Goal: Task Accomplishment & Management: Use online tool/utility

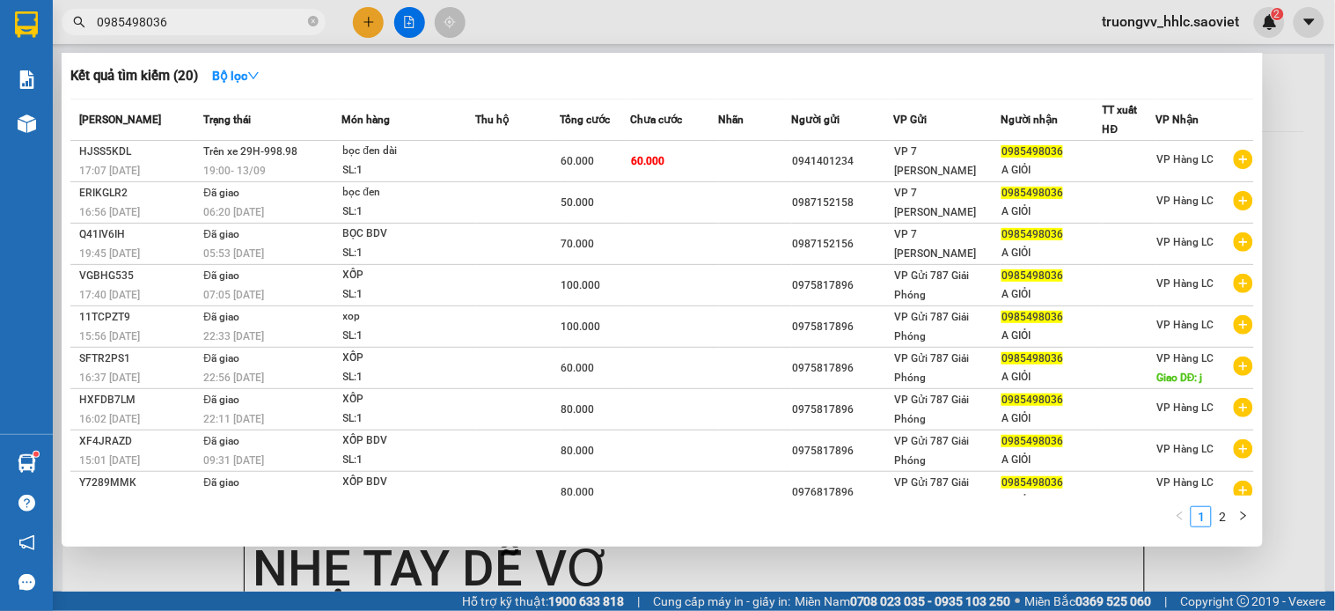
click at [1292, 85] on div at bounding box center [667, 305] width 1335 height 611
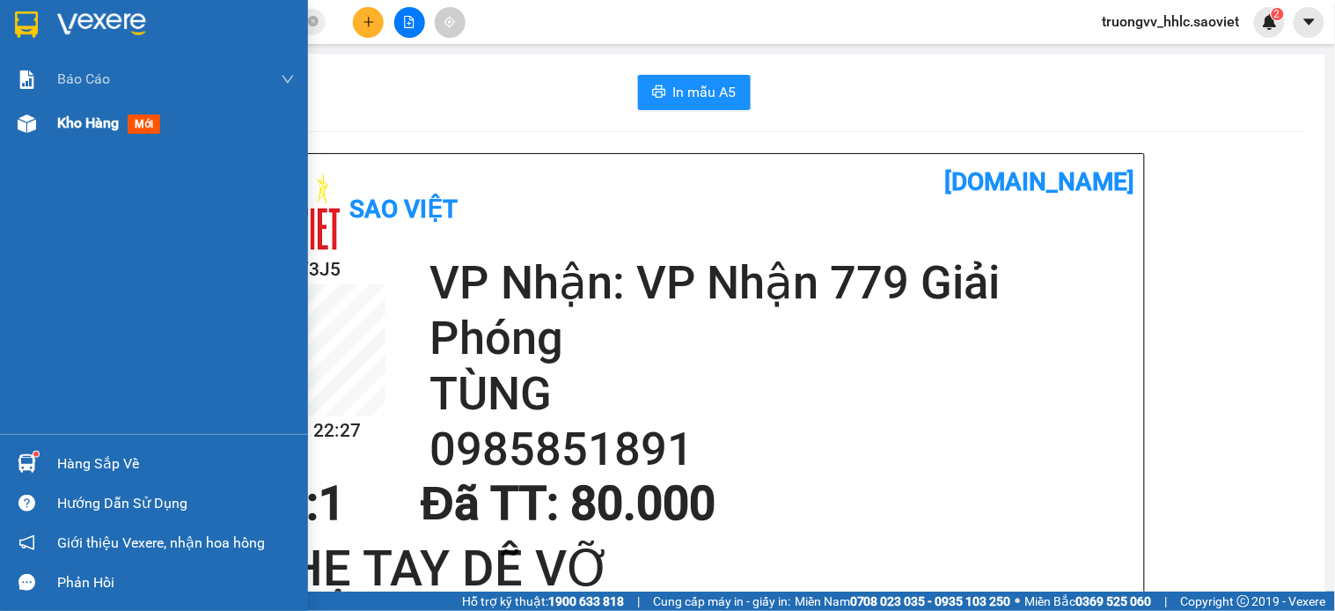
click at [88, 121] on span "Kho hàng" at bounding box center [88, 122] width 62 height 17
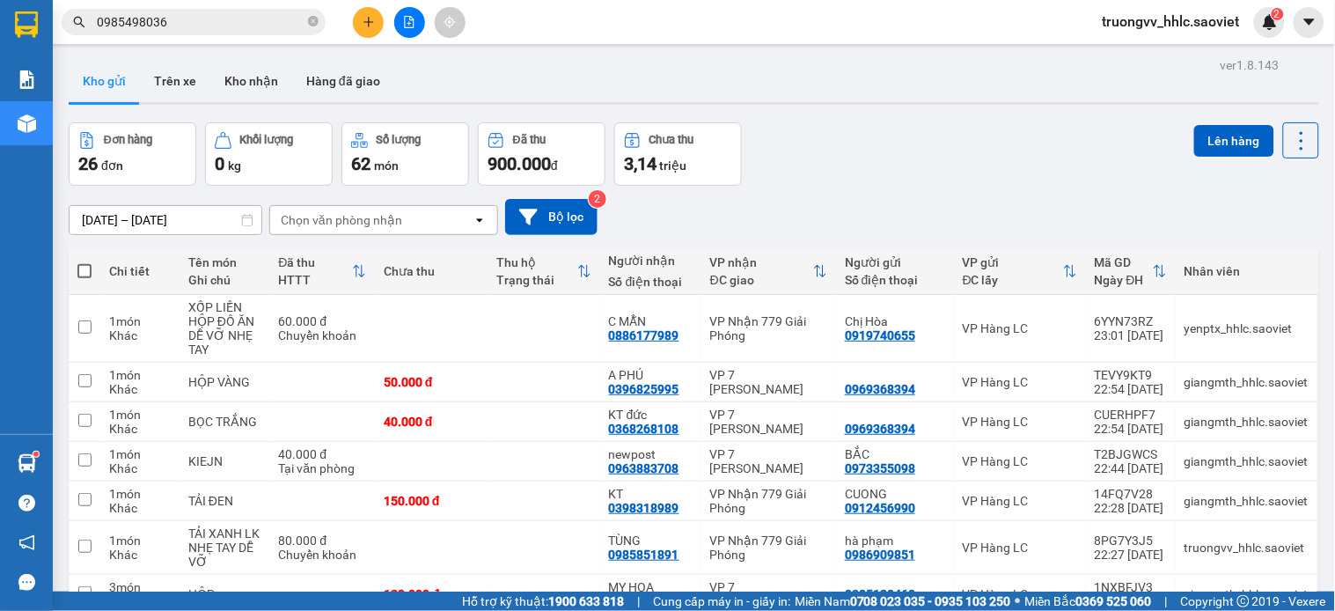
click at [445, 223] on div "Chọn văn phòng nhận" at bounding box center [371, 220] width 202 height 28
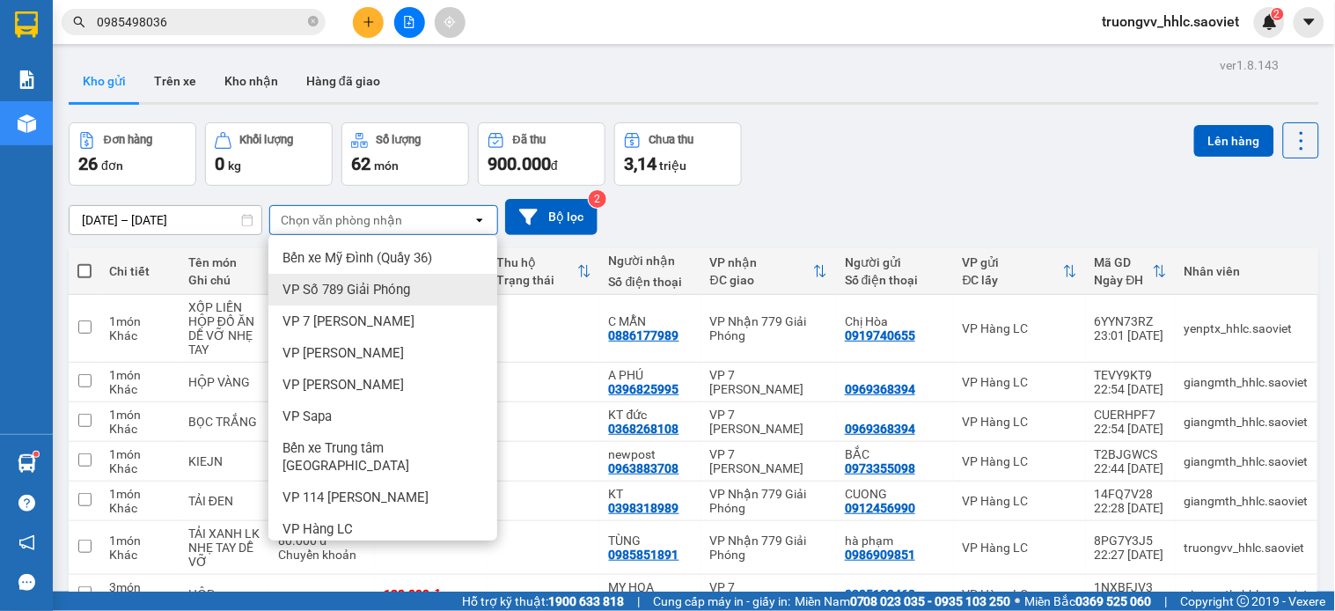
scroll to position [182, 0]
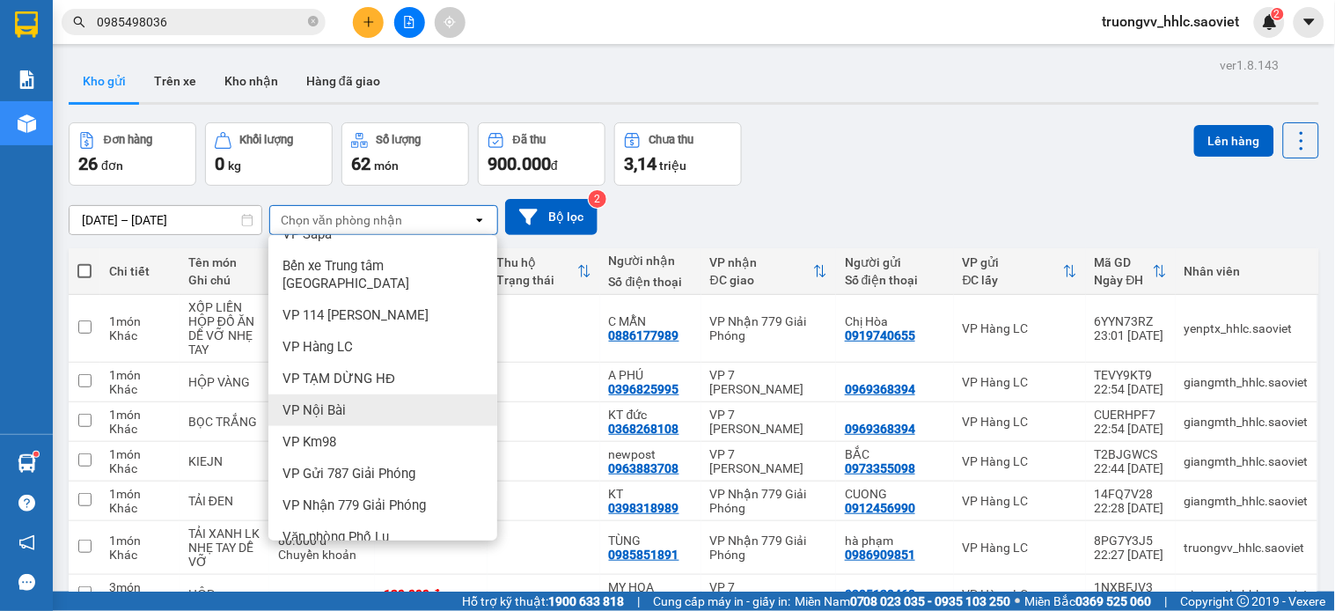
click at [358, 394] on div "VP Nội Bài" at bounding box center [382, 410] width 229 height 32
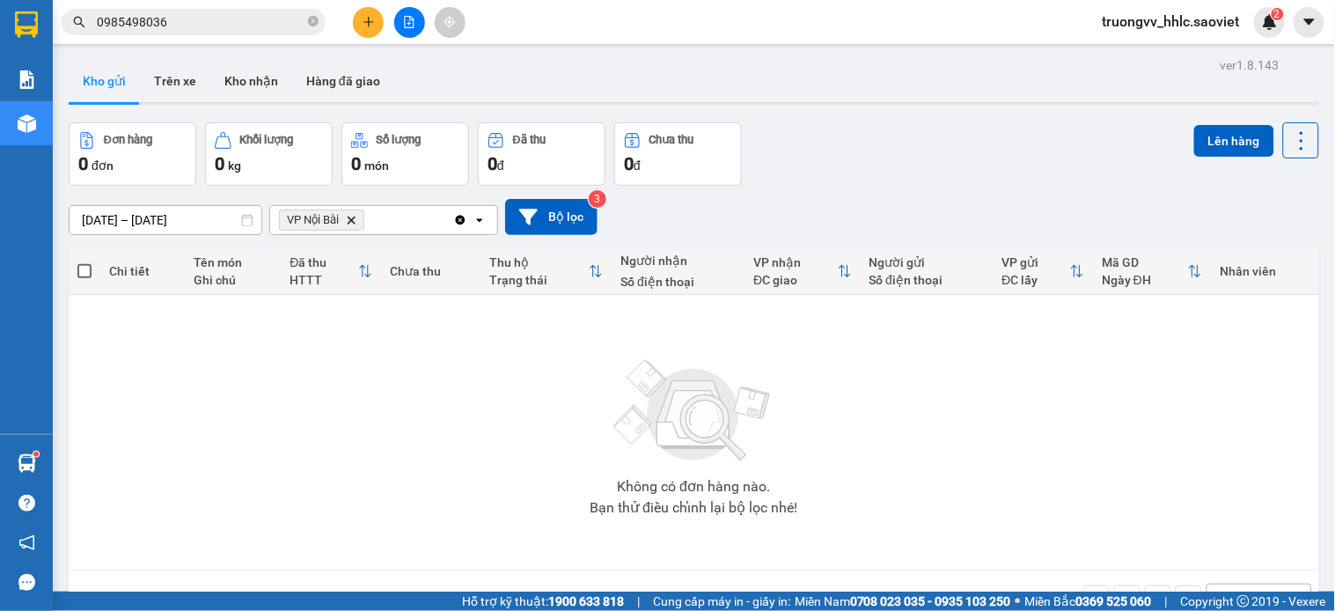
click at [356, 217] on icon "Delete" at bounding box center [351, 220] width 11 height 11
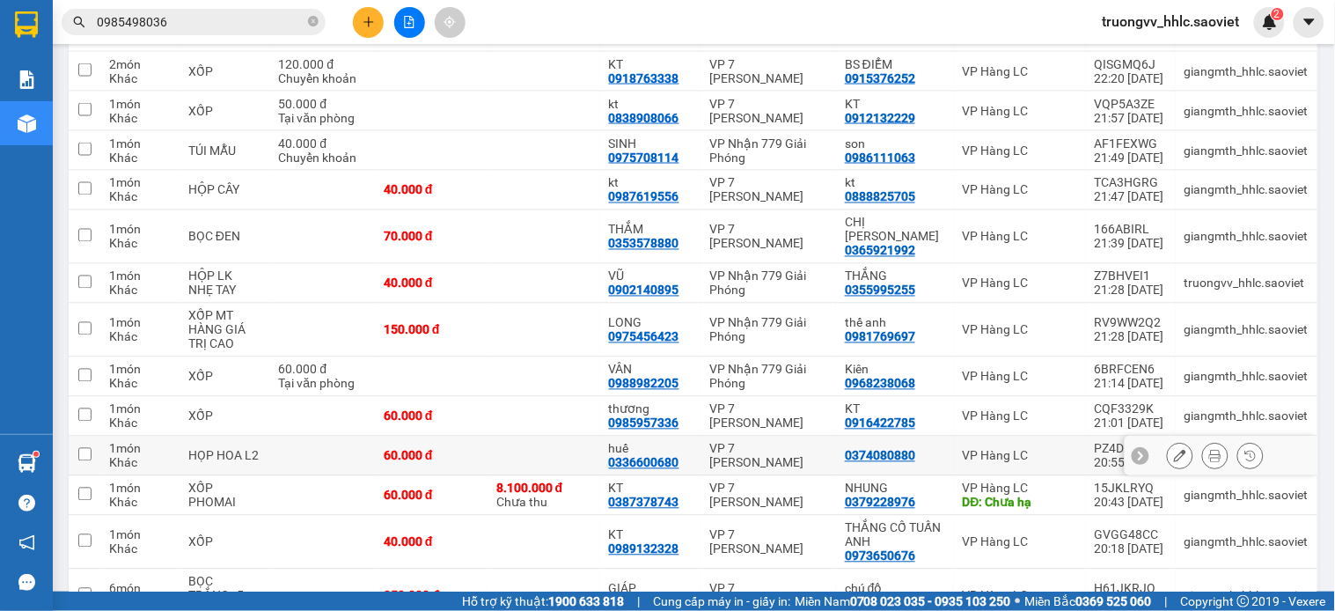
scroll to position [975, 0]
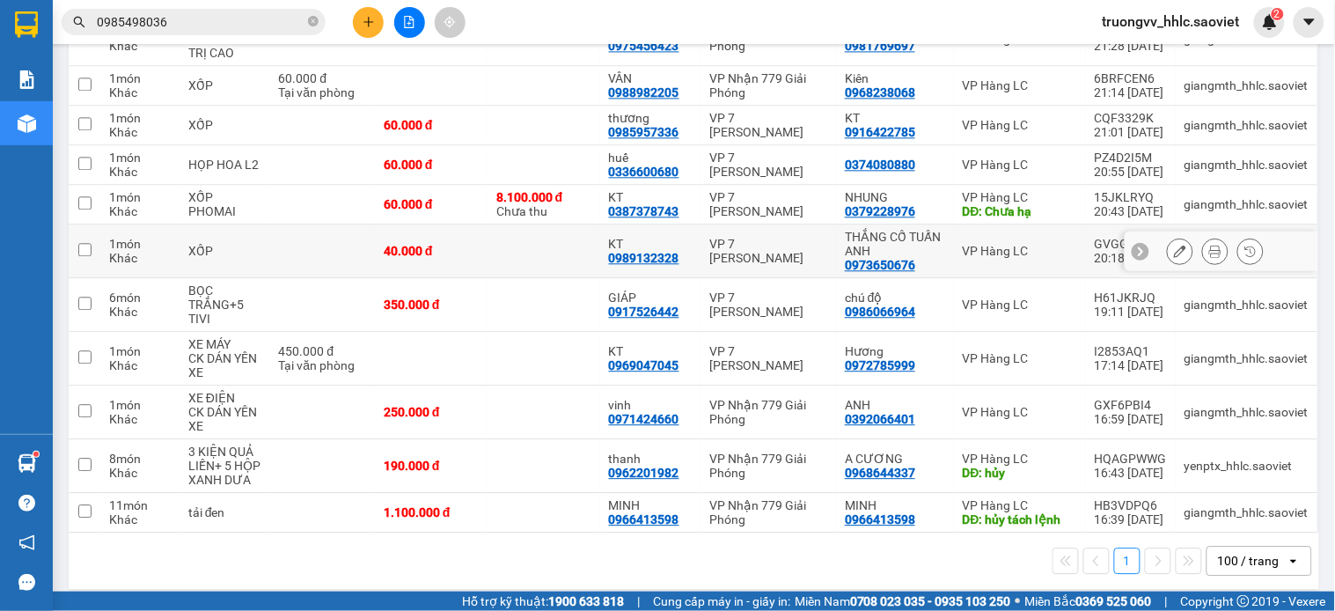
click at [306, 245] on td at bounding box center [322, 251] width 106 height 54
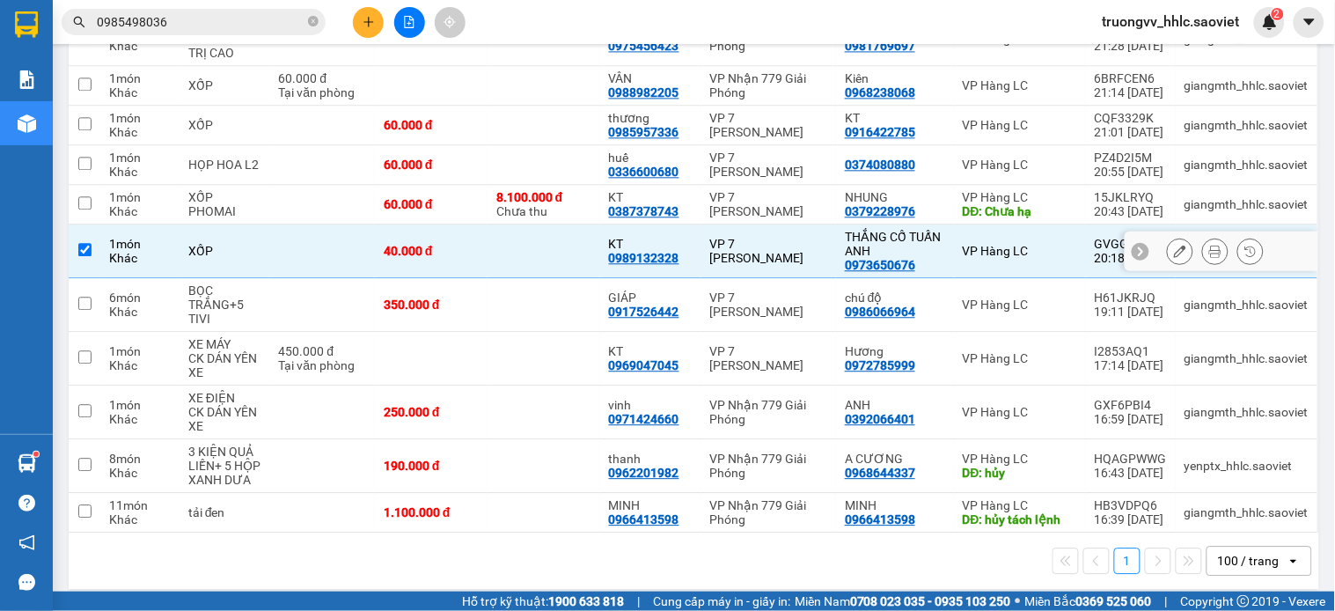
click at [515, 225] on td at bounding box center [543, 251] width 113 height 54
checkbox input "false"
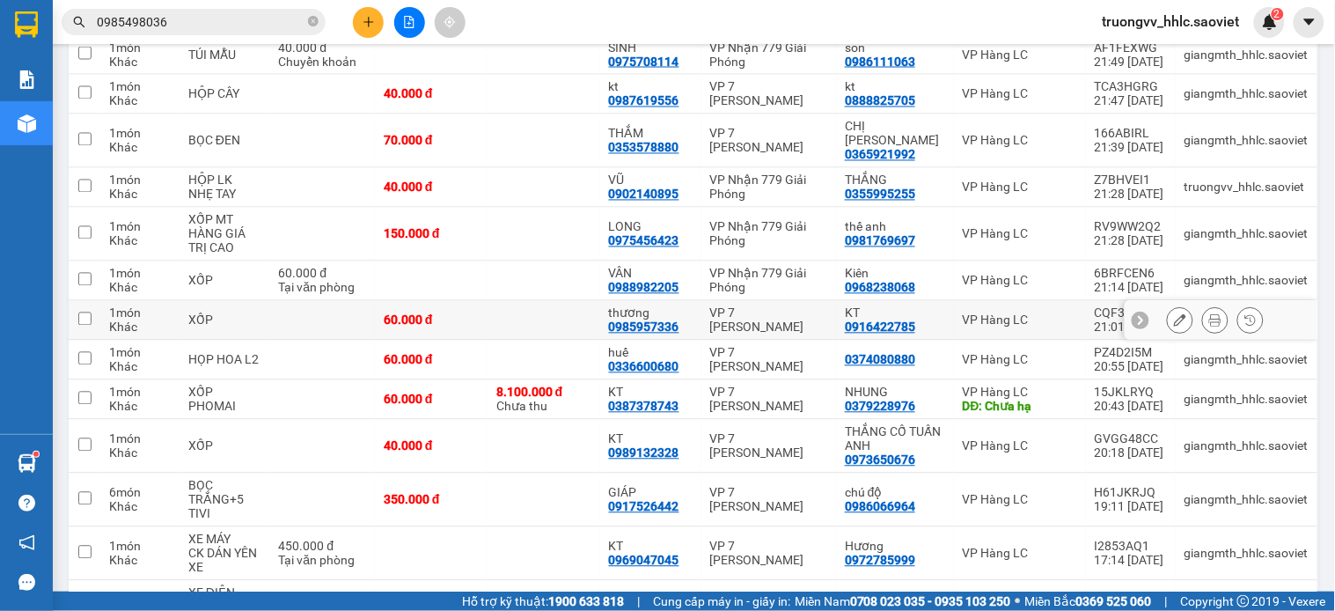
scroll to position [682, 0]
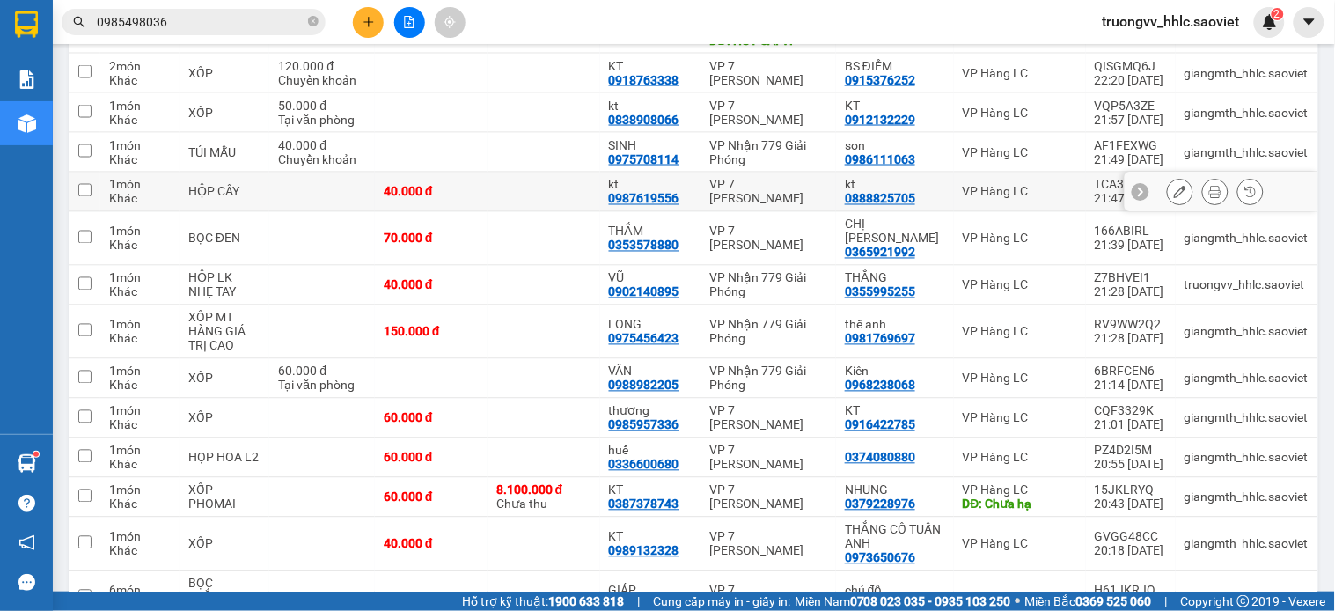
click at [532, 186] on td at bounding box center [543, 192] width 113 height 40
checkbox input "true"
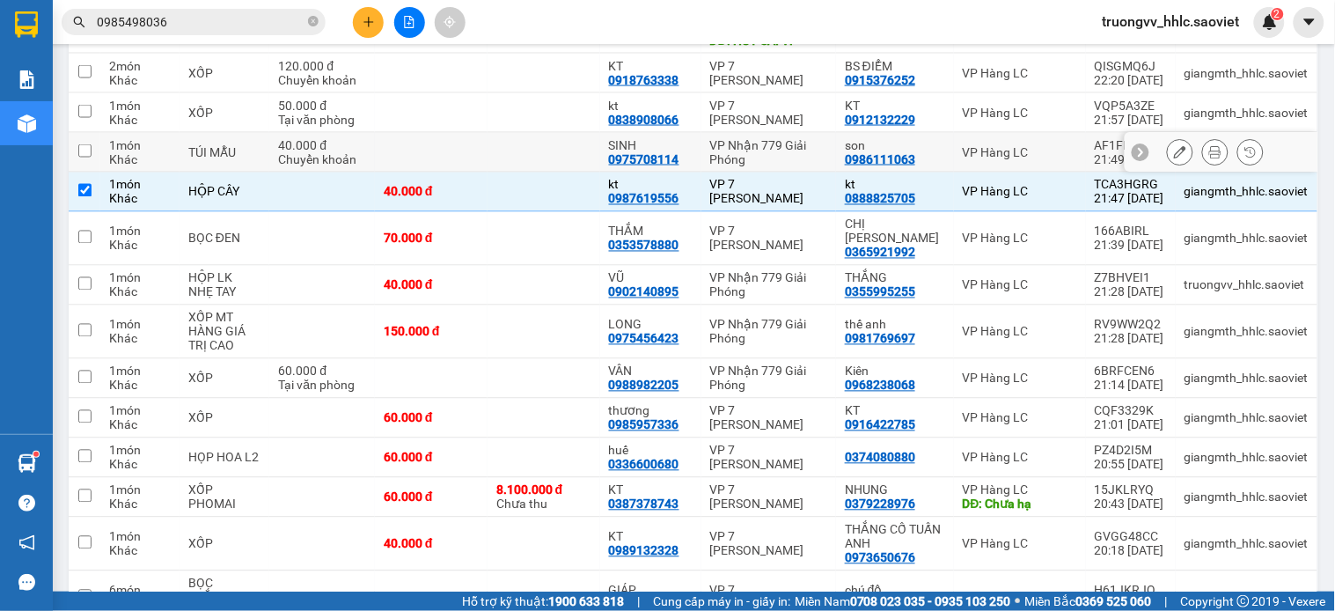
click at [486, 153] on td at bounding box center [431, 153] width 113 height 40
checkbox input "true"
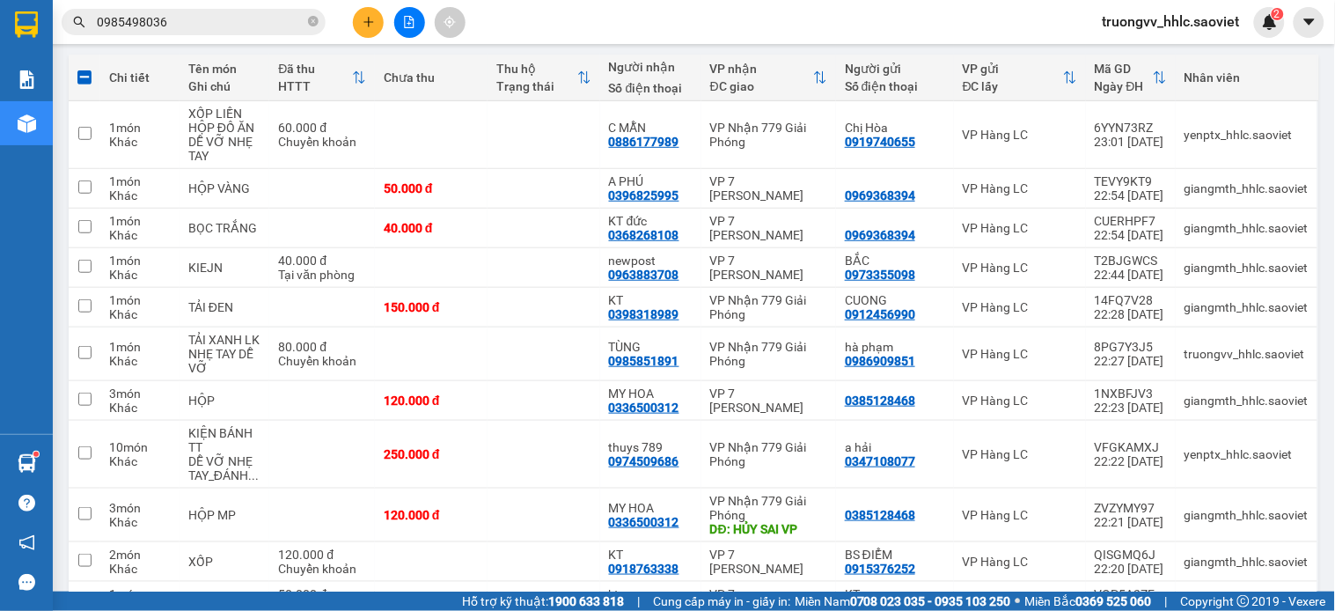
scroll to position [0, 0]
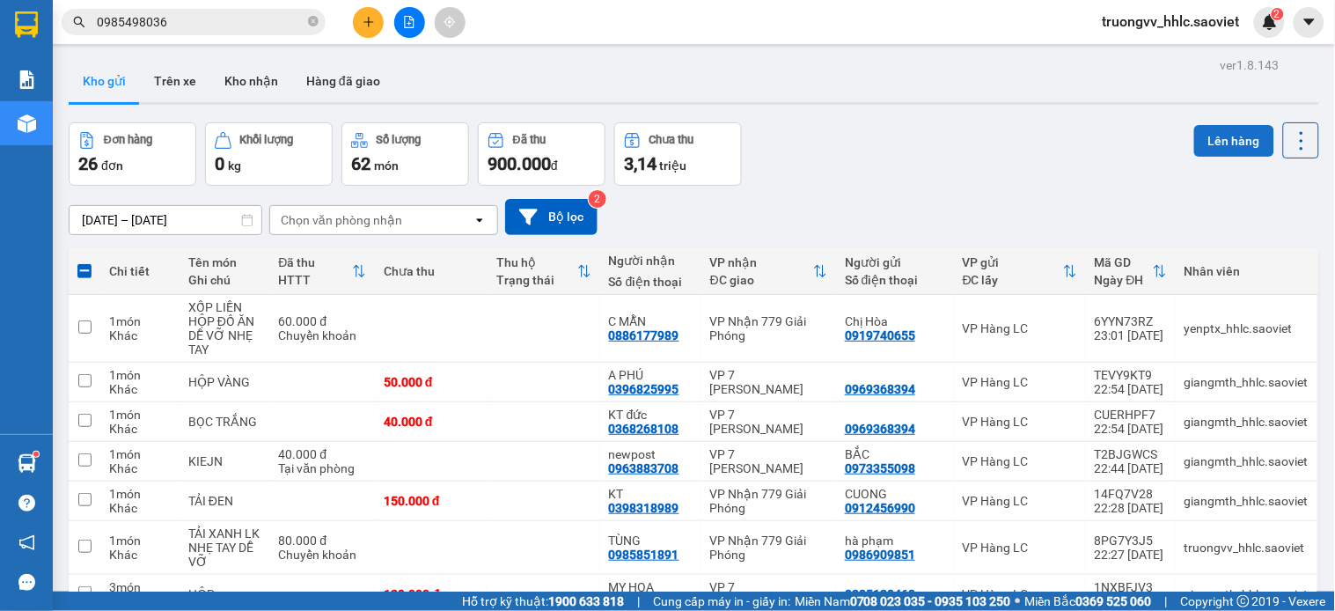
click at [1218, 147] on button "Lên hàng" at bounding box center [1234, 141] width 80 height 32
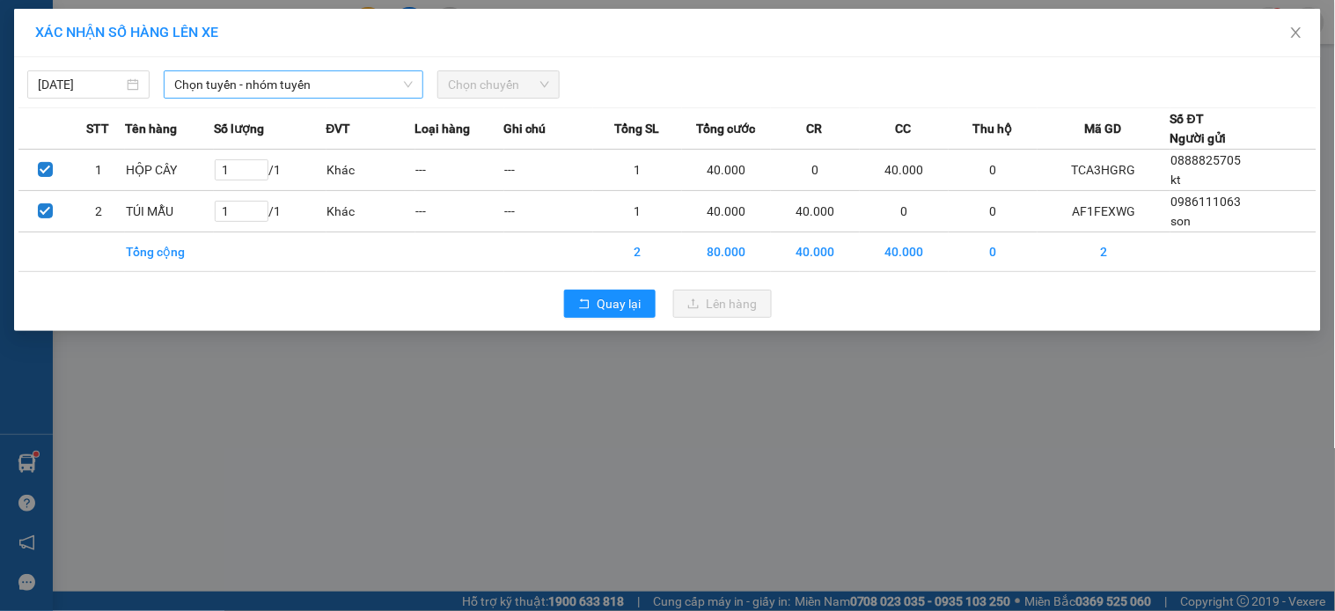
click at [334, 89] on span "Chọn tuyến - nhóm tuyến" at bounding box center [293, 84] width 238 height 26
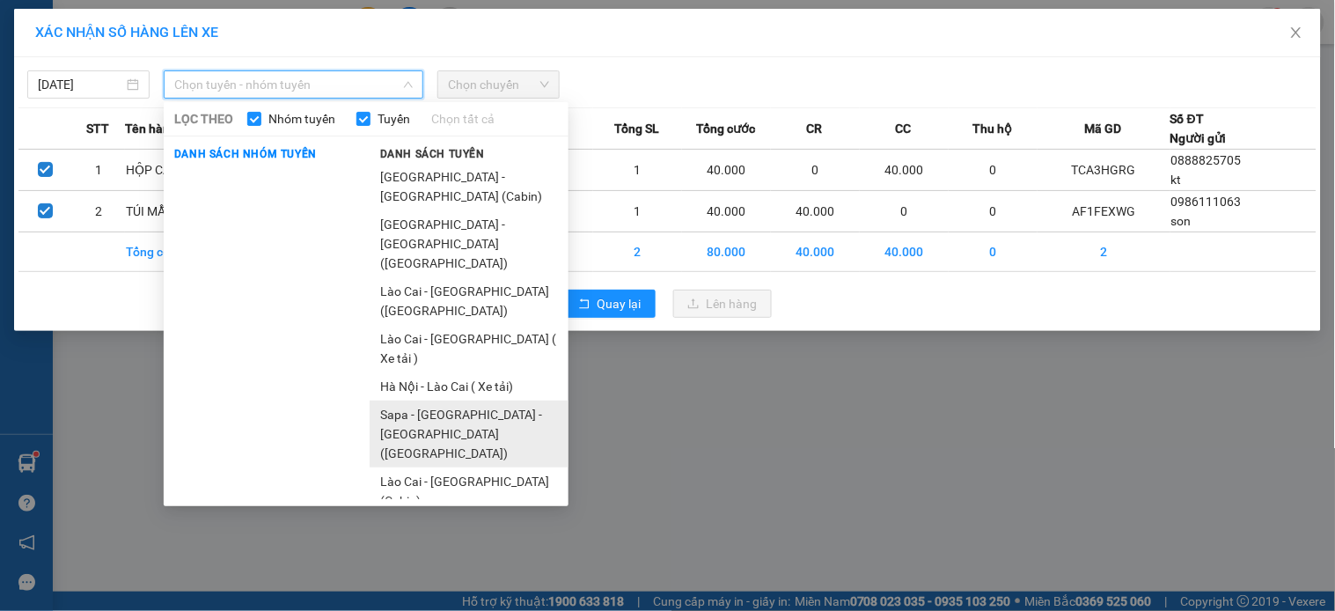
scroll to position [77, 0]
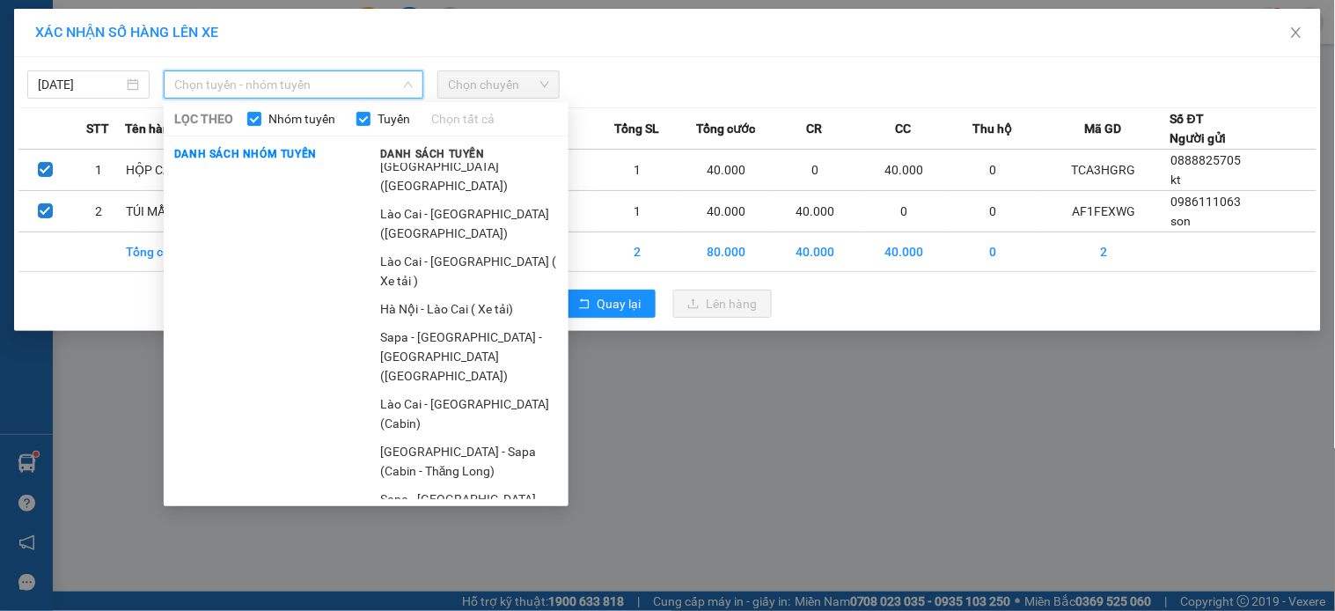
drag, startPoint x: 416, startPoint y: 361, endPoint x: 416, endPoint y: 344, distance: 16.7
click at [416, 485] on li "Sapa - [GEOGRAPHIC_DATA] (Cabin)" at bounding box center [469, 509] width 199 height 48
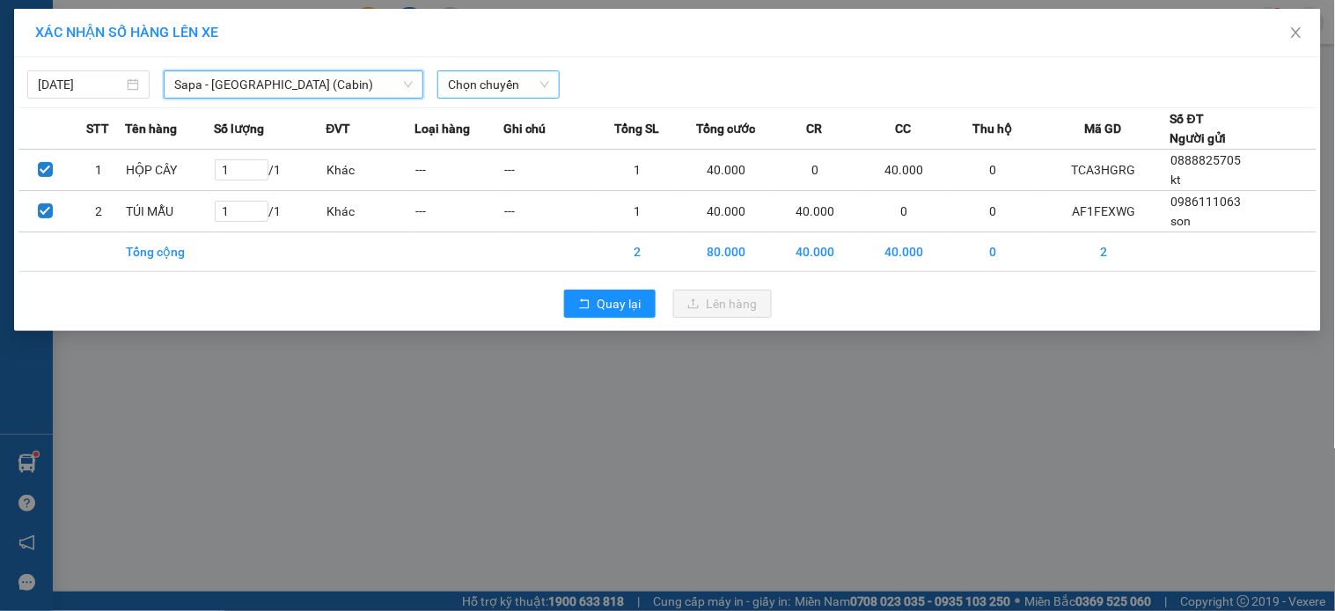
click at [495, 83] on span "Chọn chuyến" at bounding box center [498, 84] width 101 height 26
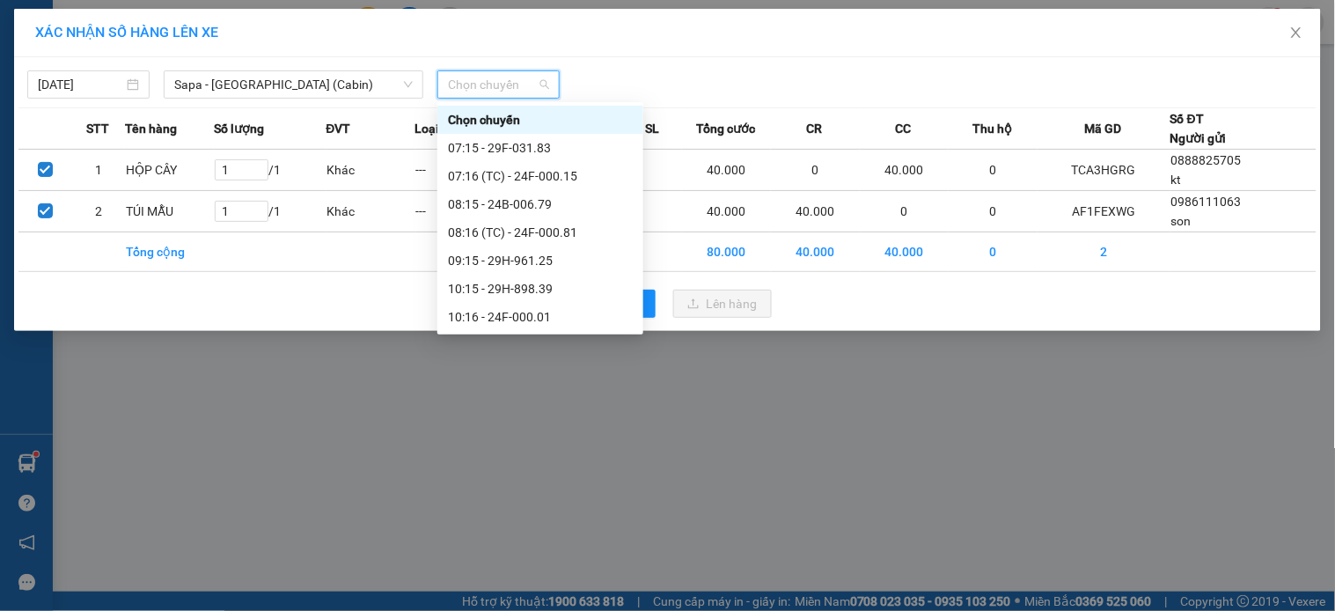
scroll to position [760, 0]
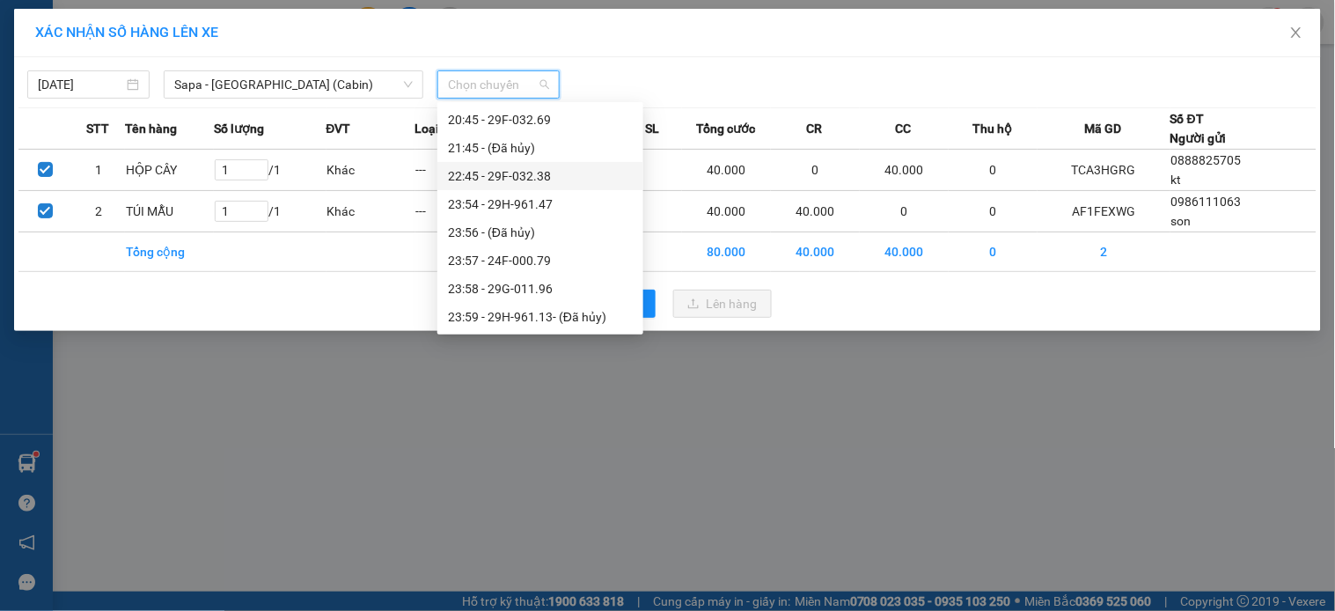
click at [531, 173] on div "22:45 - 29F-032.38" at bounding box center [540, 175] width 185 height 19
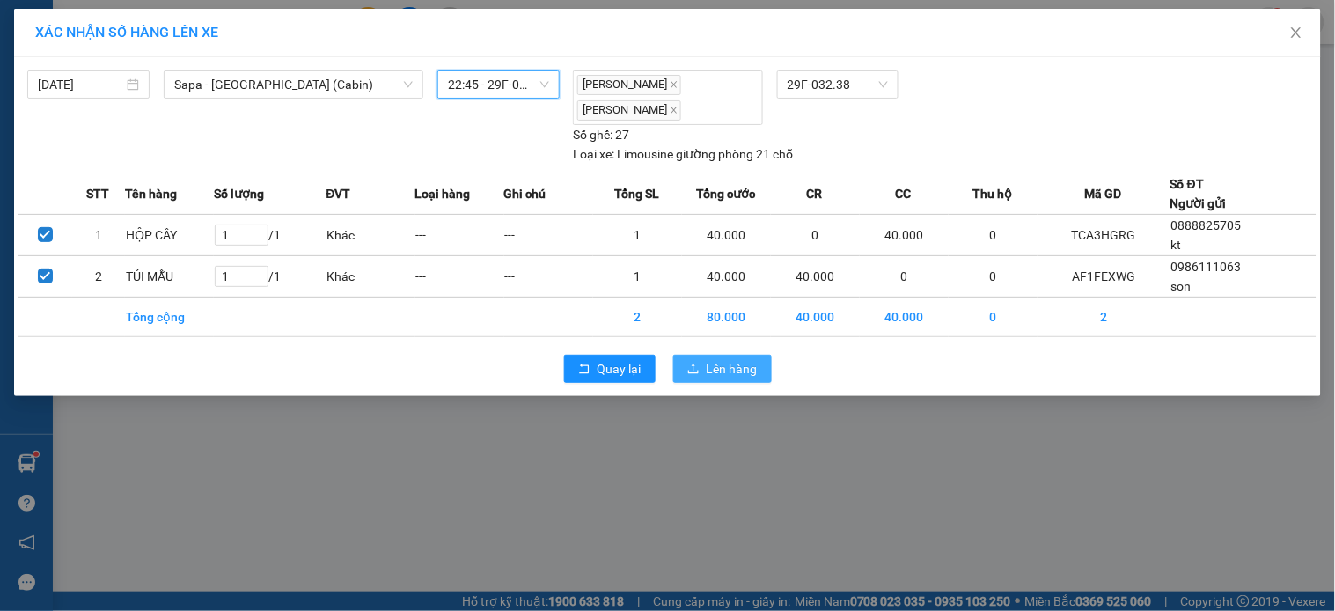
click at [700, 365] on button "Lên hàng" at bounding box center [722, 369] width 99 height 28
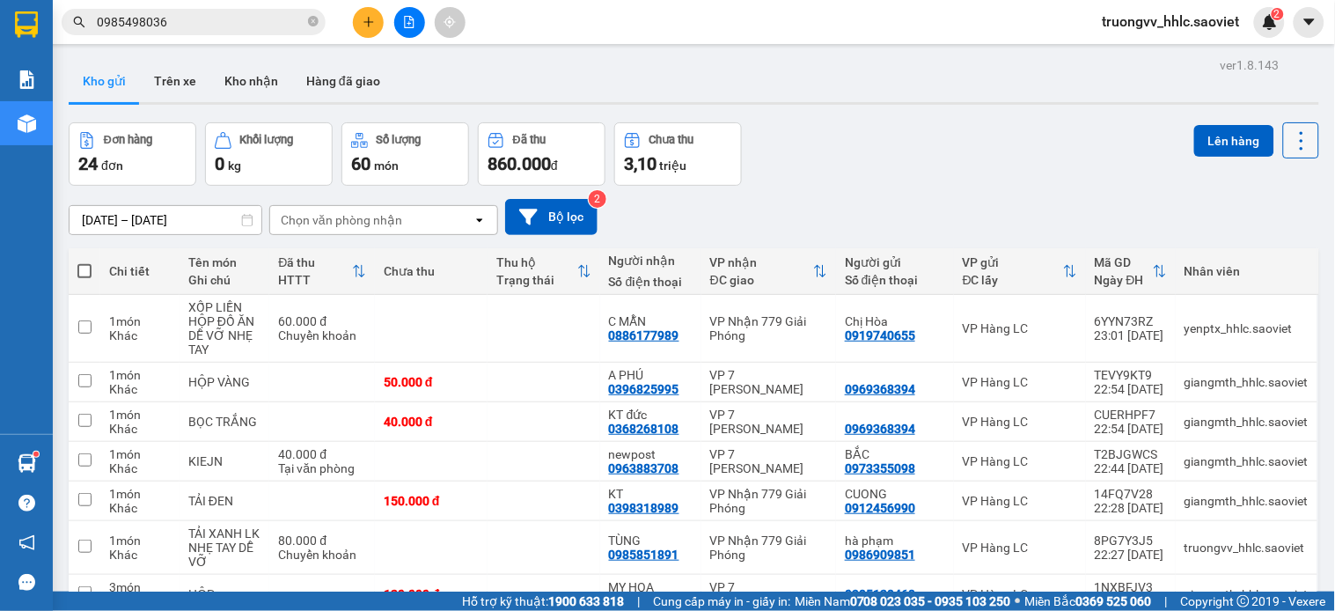
click at [1289, 128] on icon at bounding box center [1301, 140] width 25 height 25
click at [1257, 243] on li "Làm mới" at bounding box center [1252, 252] width 132 height 32
click at [407, 22] on icon "file-add" at bounding box center [409, 22] width 12 height 12
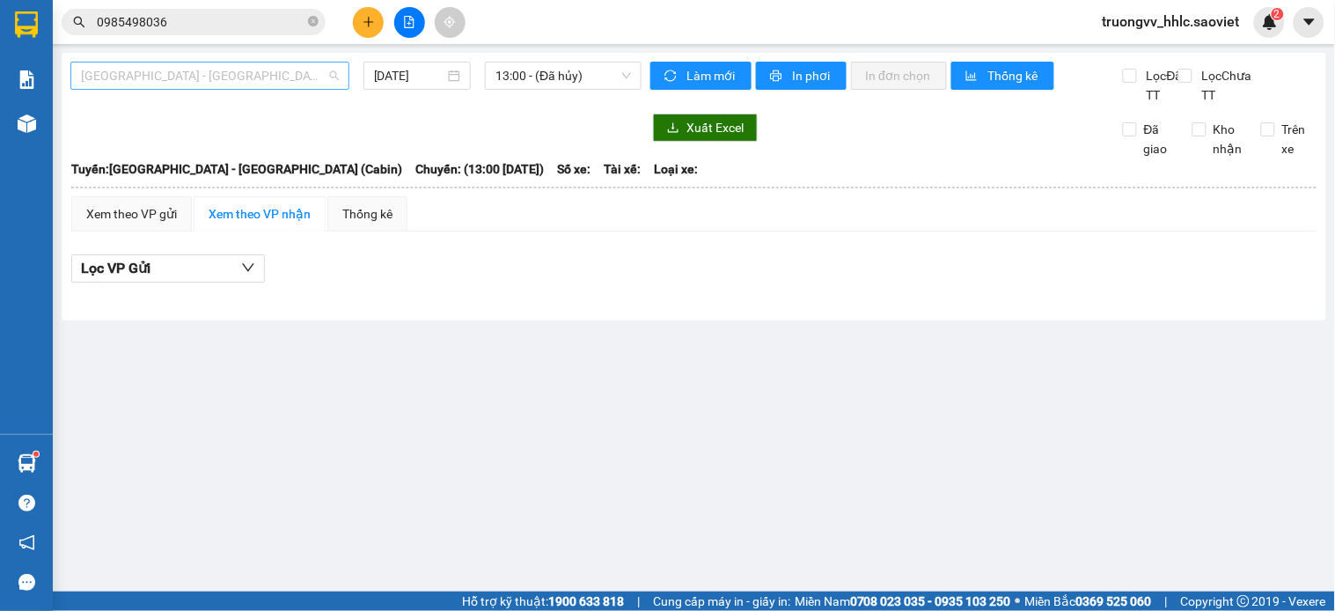
click at [181, 81] on span "[GEOGRAPHIC_DATA] - [GEOGRAPHIC_DATA] (Cabin)" at bounding box center [210, 75] width 258 height 26
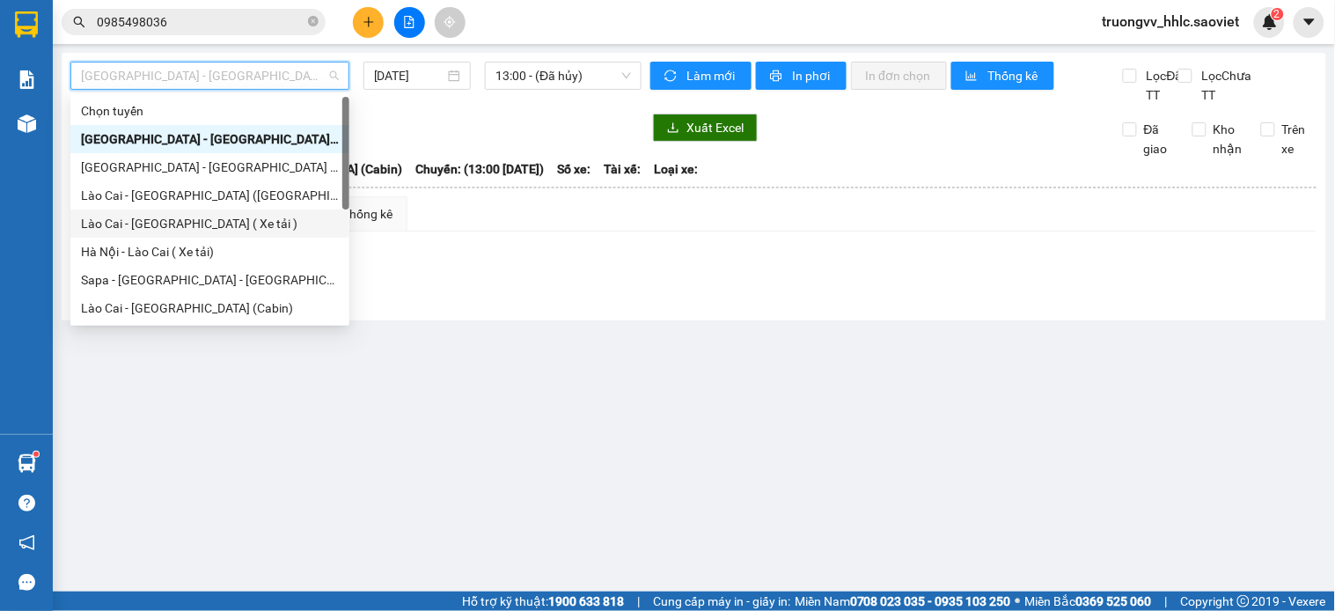
click at [170, 221] on div "Lào Cai - [GEOGRAPHIC_DATA] ( Xe tải )" at bounding box center [210, 223] width 258 height 19
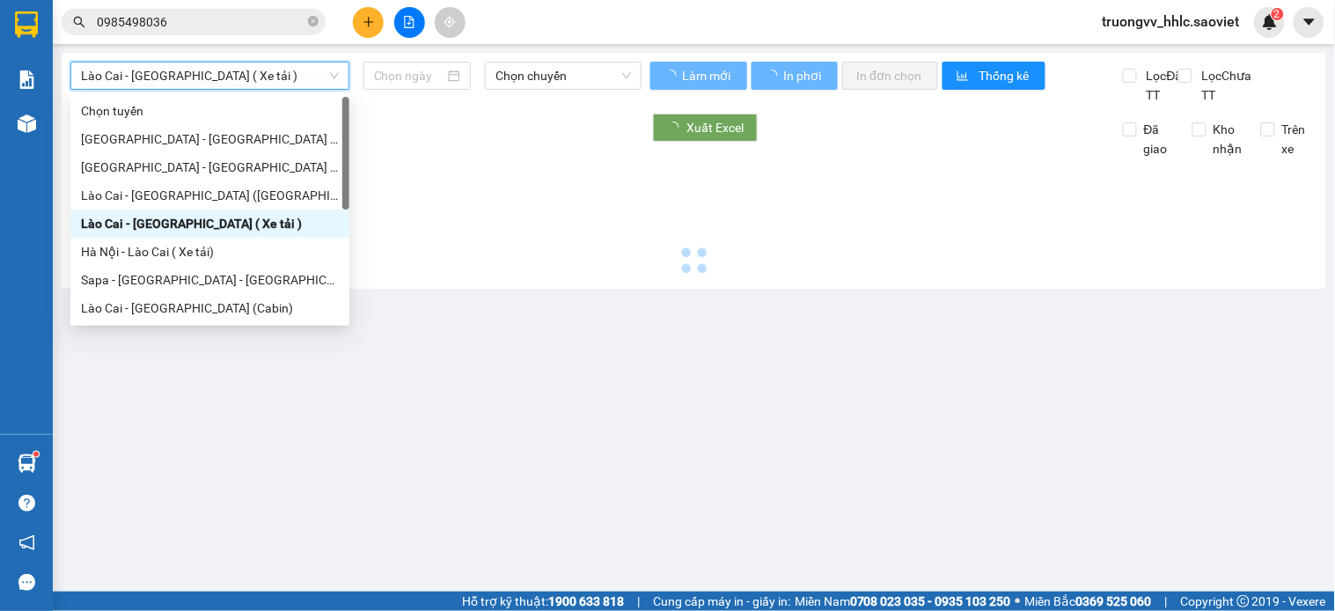
type input "[DATE]"
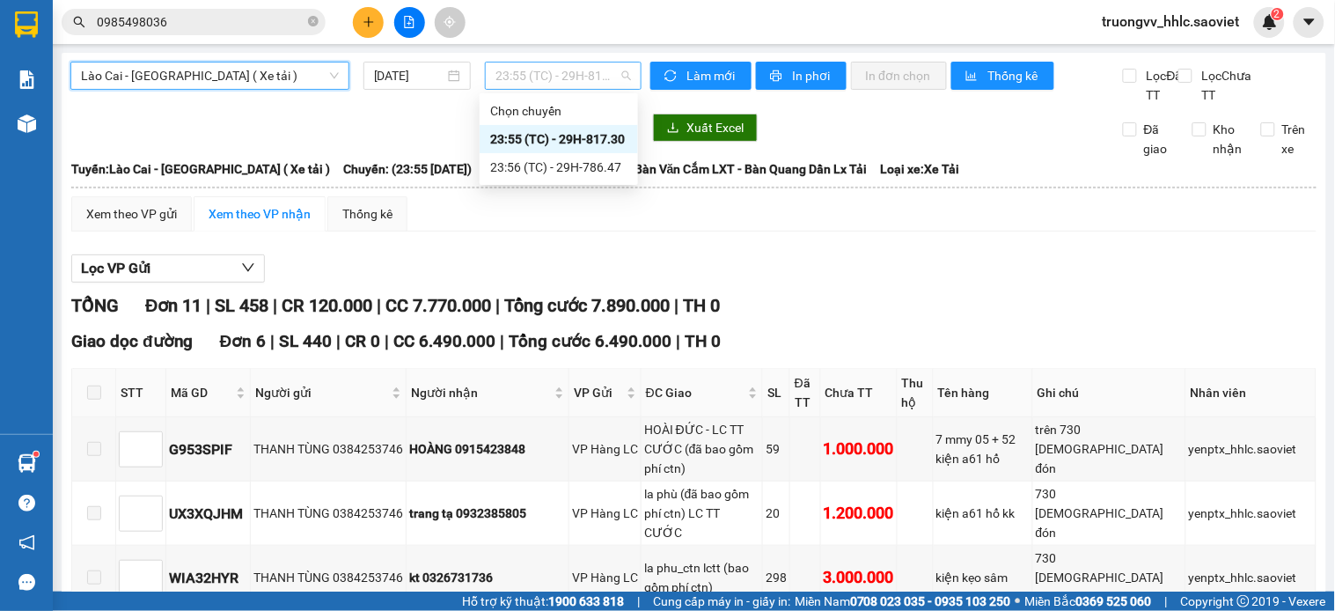
click at [550, 73] on span "23:55 (TC) - 29H-817.30" at bounding box center [563, 75] width 136 height 26
click at [602, 168] on div "23:56 (TC) - 29H-786.47" at bounding box center [558, 167] width 137 height 19
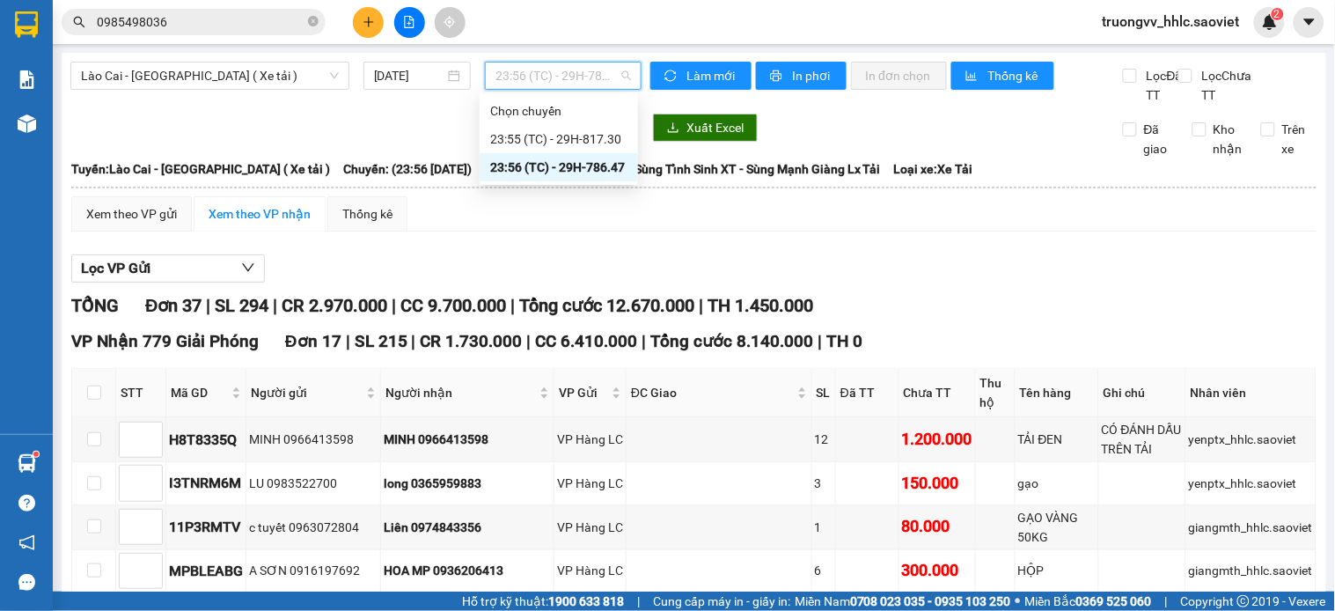
click at [584, 72] on span "23:56 (TC) - 29H-786.47" at bounding box center [563, 75] width 136 height 26
click at [594, 136] on div "23:55 (TC) - 29H-817.30" at bounding box center [558, 138] width 137 height 19
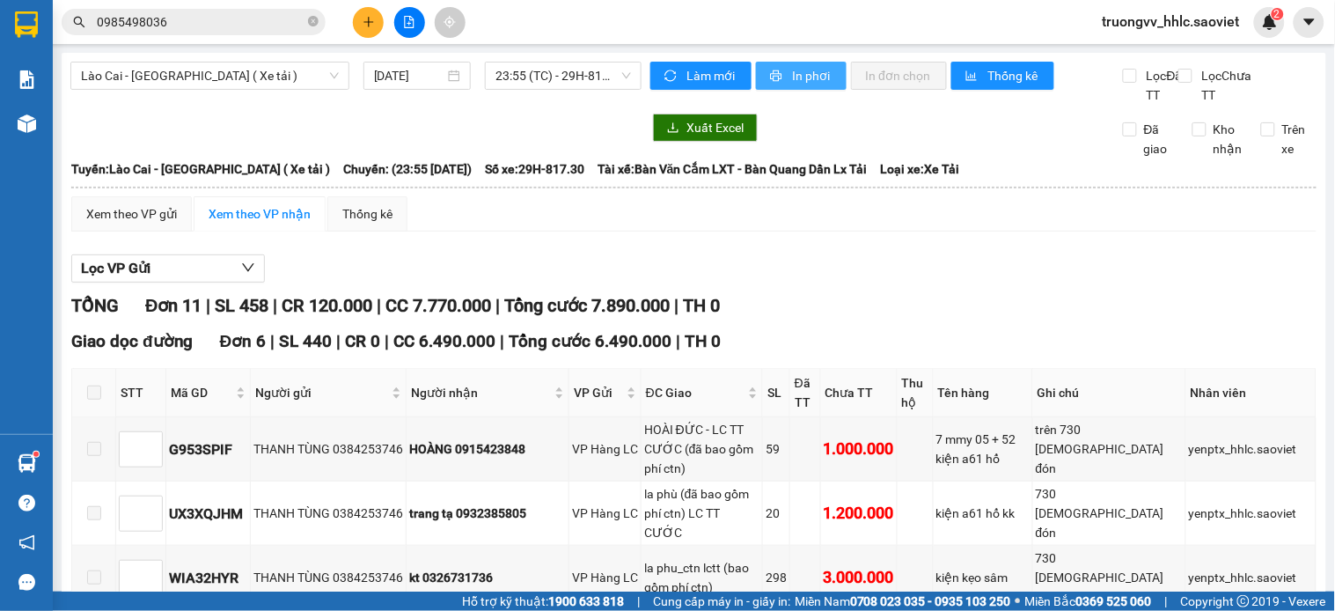
click at [811, 72] on span "In phơi" at bounding box center [812, 75] width 40 height 19
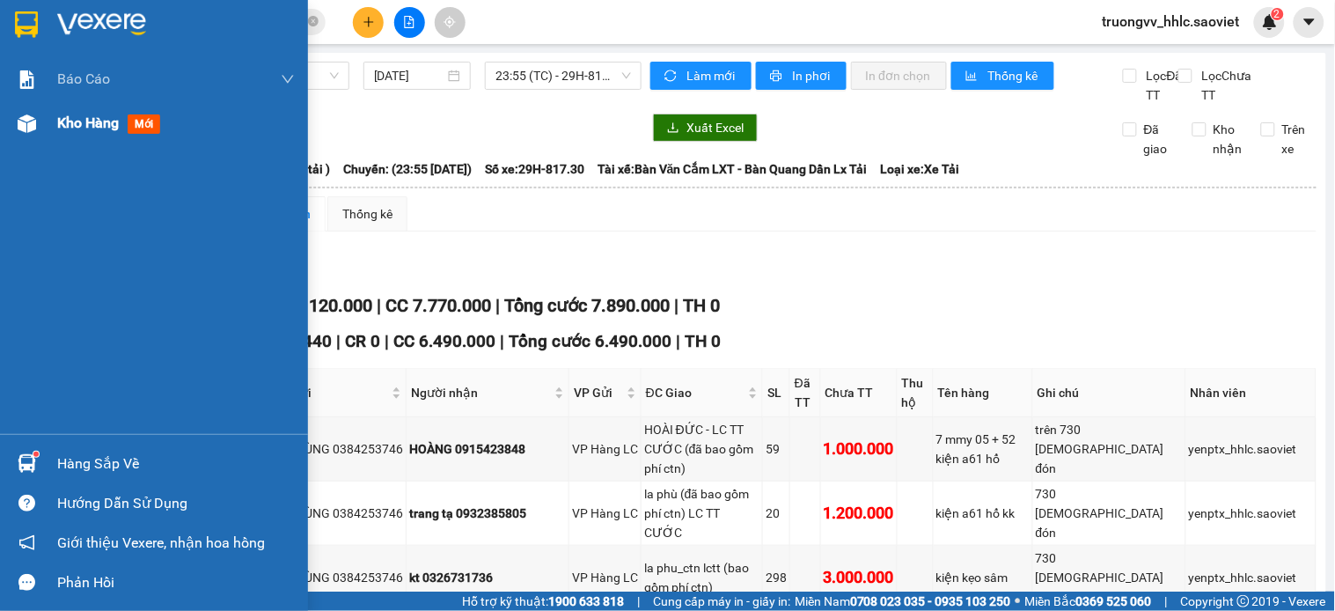
drag, startPoint x: 51, startPoint y: 126, endPoint x: 20, endPoint y: 120, distance: 31.4
click at [53, 126] on div "Kho hàng mới" at bounding box center [154, 123] width 308 height 44
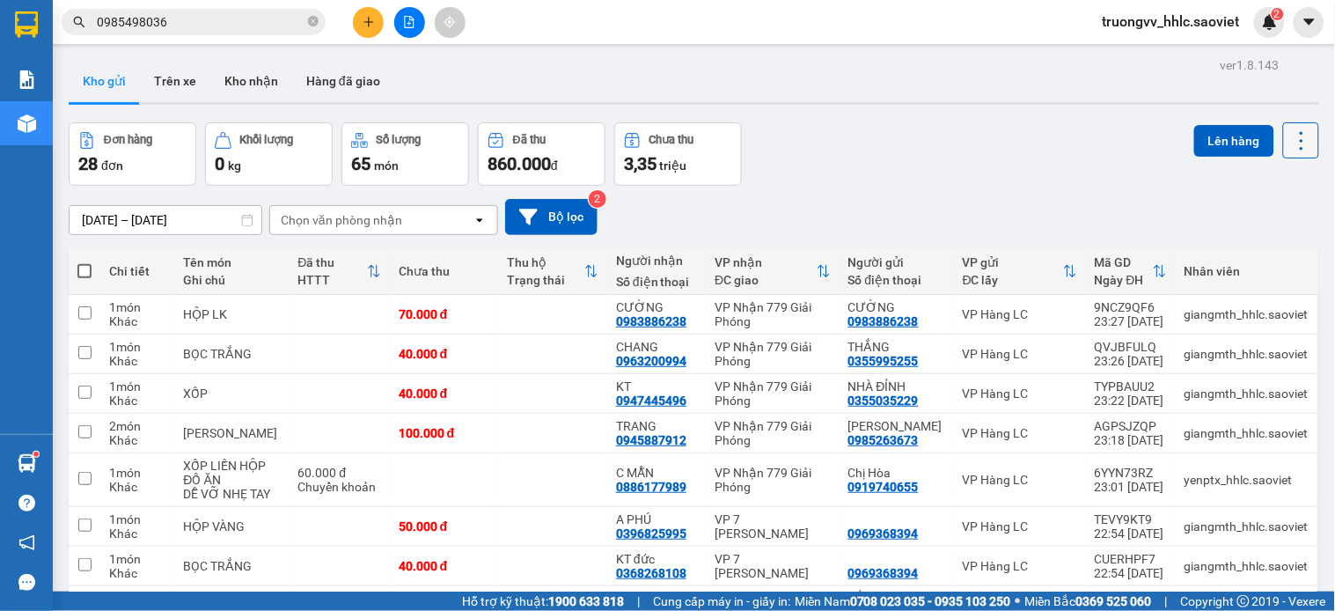
click at [1300, 133] on button at bounding box center [1301, 140] width 36 height 36
click at [1254, 247] on span "Làm mới" at bounding box center [1259, 252] width 48 height 18
click at [1289, 138] on icon at bounding box center [1301, 140] width 25 height 25
click at [1251, 255] on span "Làm mới" at bounding box center [1259, 252] width 48 height 18
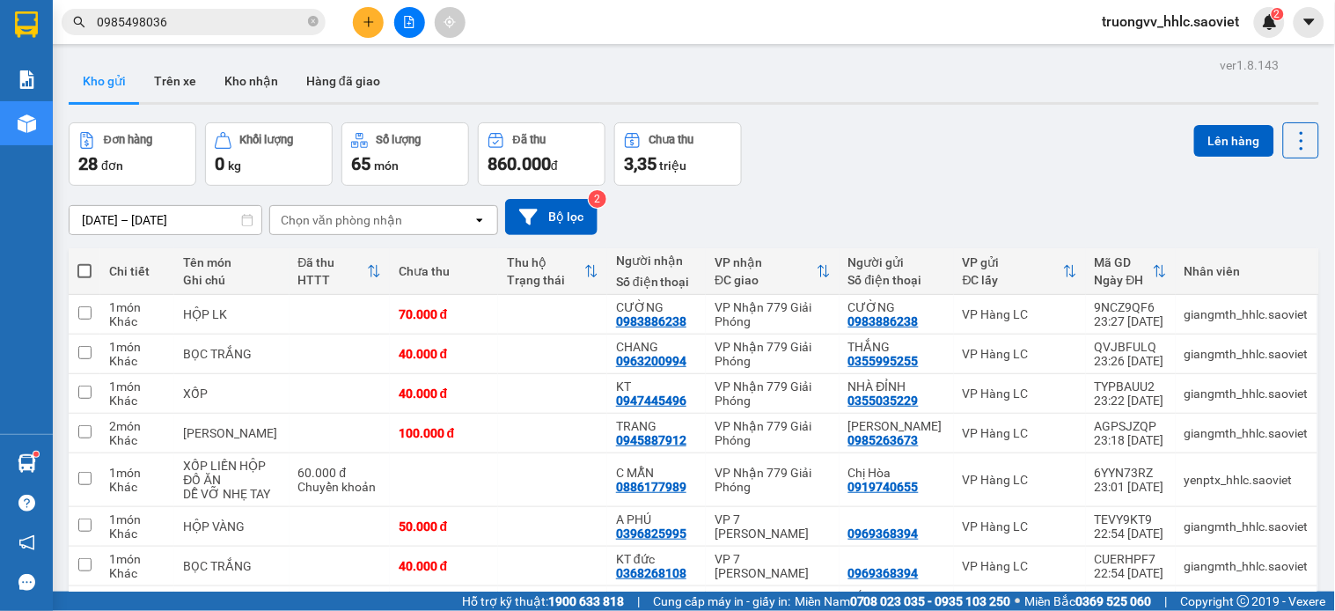
checkbox input "true"
click at [520, 334] on td at bounding box center [552, 354] width 109 height 40
checkbox input "true"
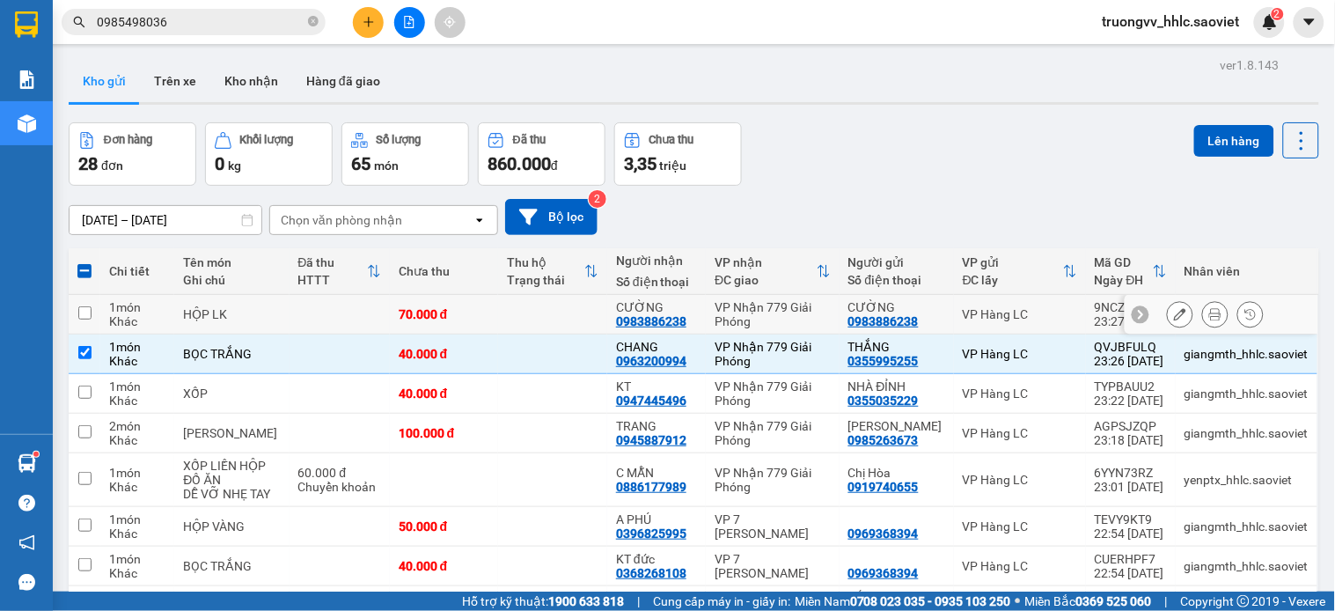
drag, startPoint x: 505, startPoint y: 121, endPoint x: 546, endPoint y: 106, distance: 43.2
click at [506, 295] on td at bounding box center [552, 315] width 109 height 40
checkbox input "true"
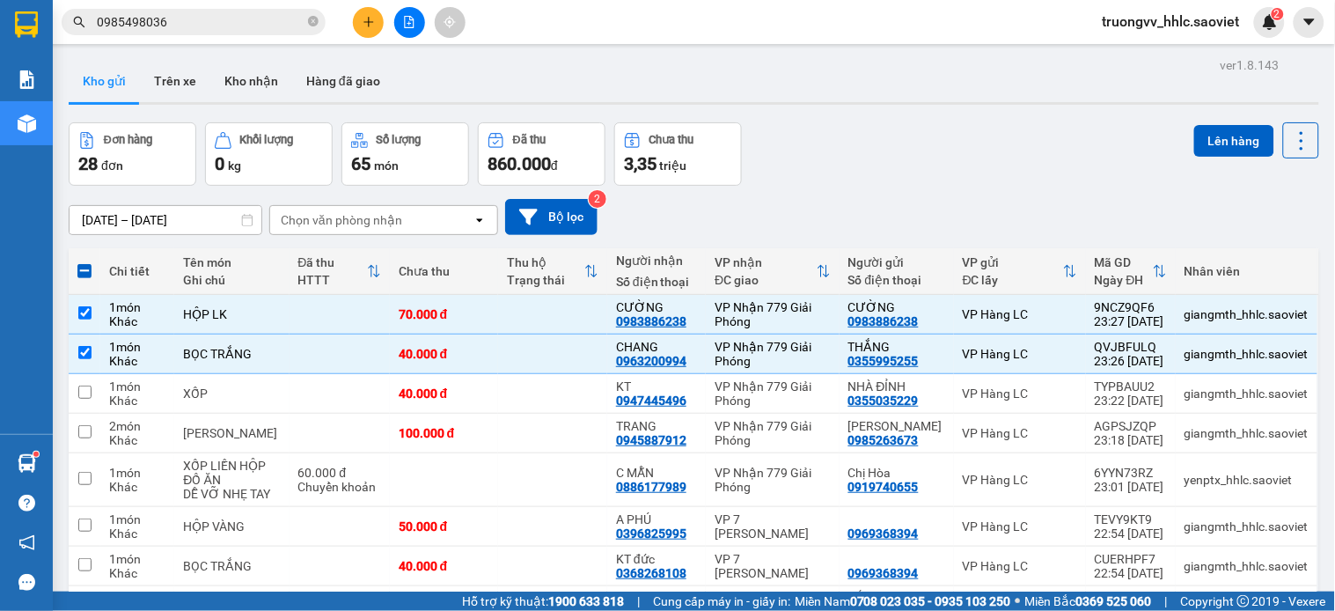
drag, startPoint x: 546, startPoint y: 282, endPoint x: 556, endPoint y: 280, distance: 10.9
checkbox input "true"
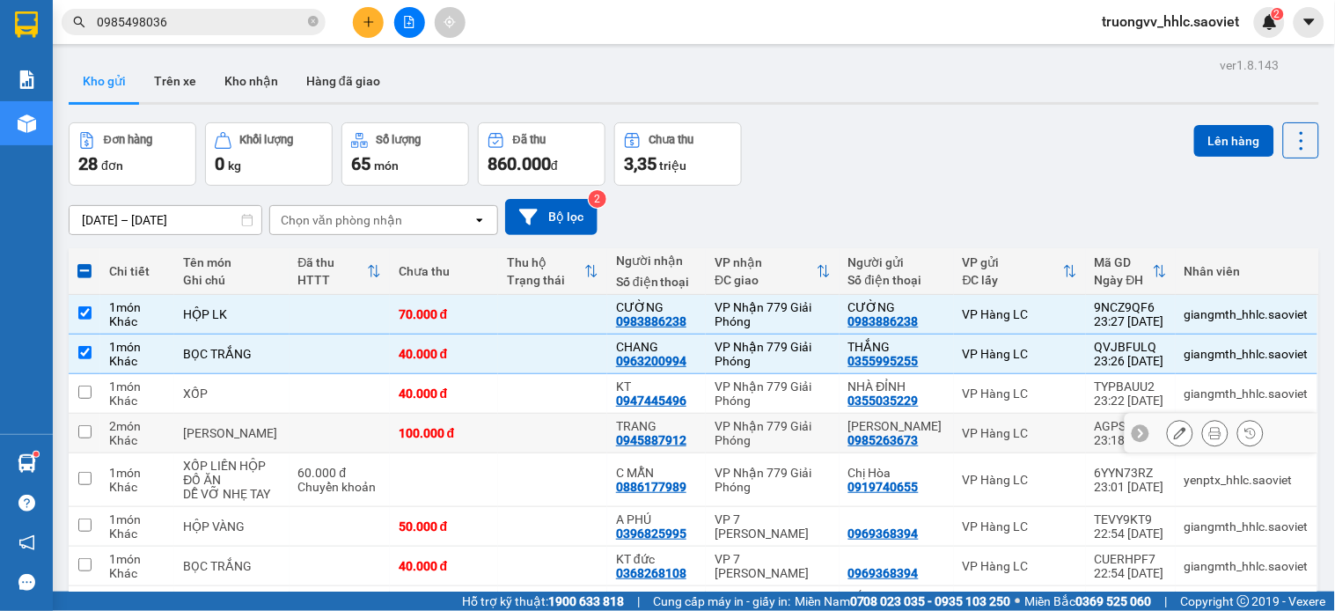
click at [478, 426] on div "100.000 đ" at bounding box center [445, 433] width 92 height 14
checkbox input "true"
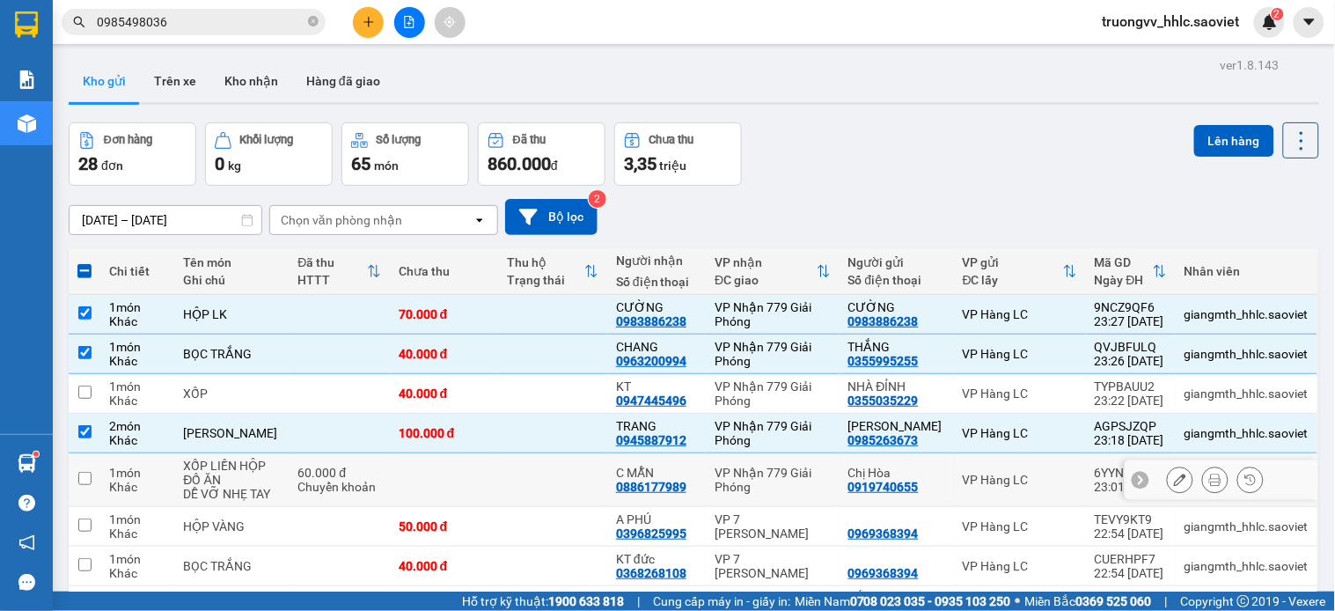
click at [510, 453] on td at bounding box center [552, 480] width 109 height 54
checkbox input "true"
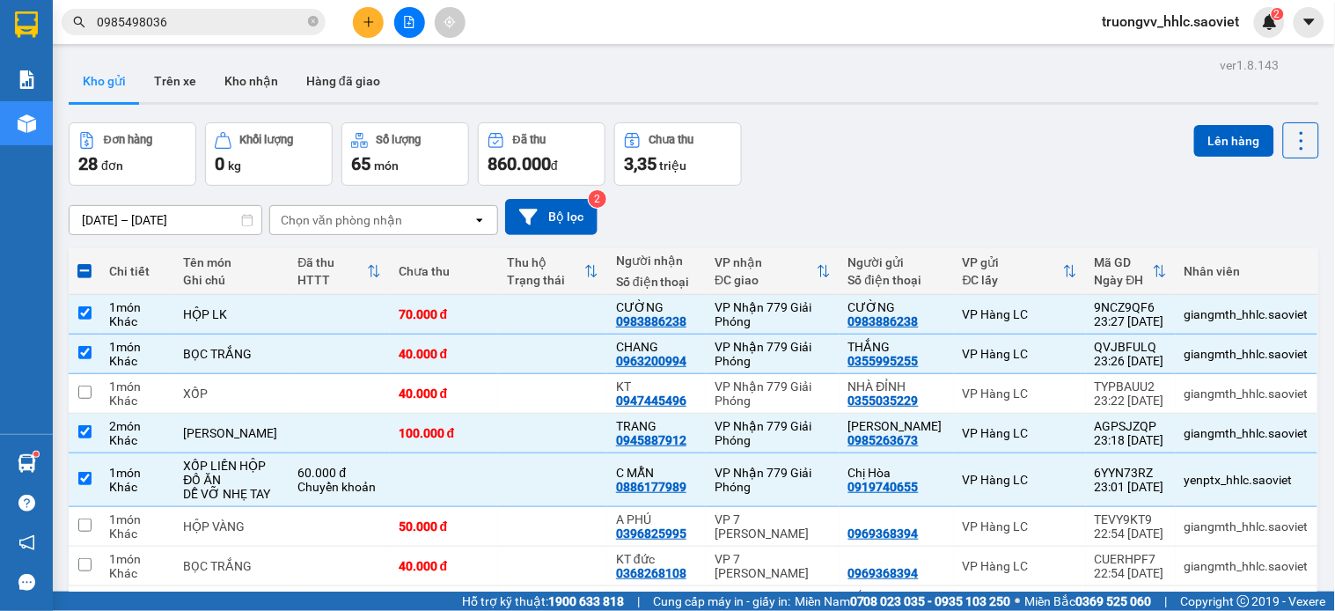
drag, startPoint x: 435, startPoint y: 291, endPoint x: 568, endPoint y: 188, distance: 168.8
checkbox input "true"
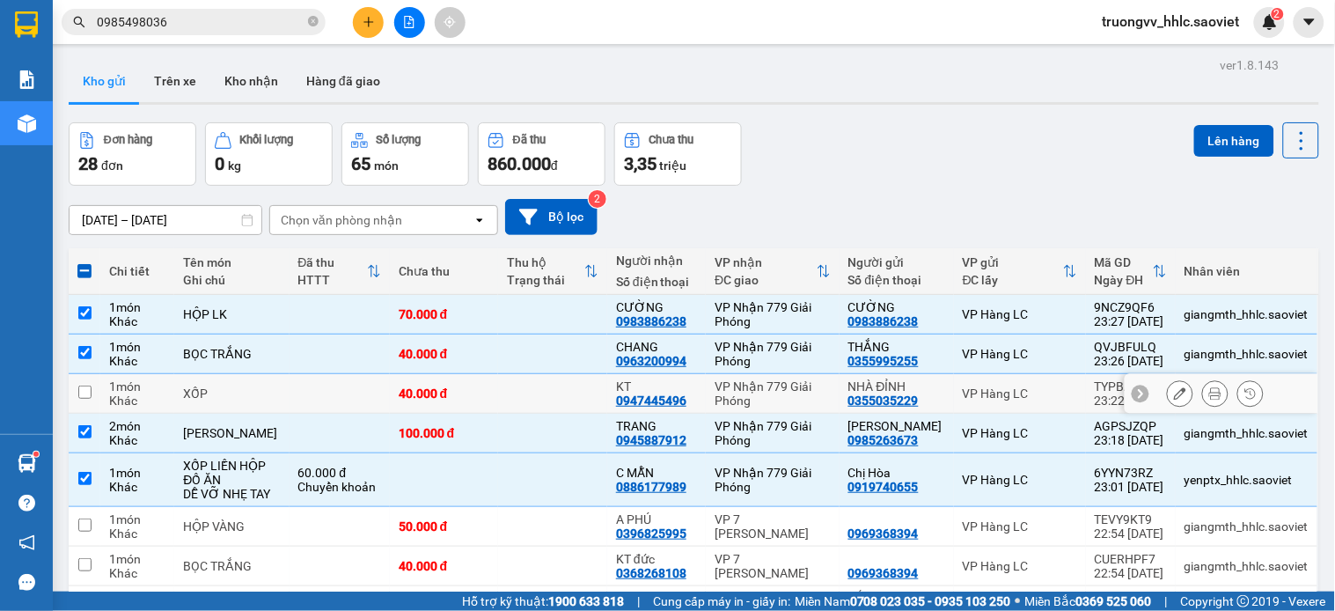
click at [526, 374] on td at bounding box center [552, 394] width 109 height 40
checkbox input "true"
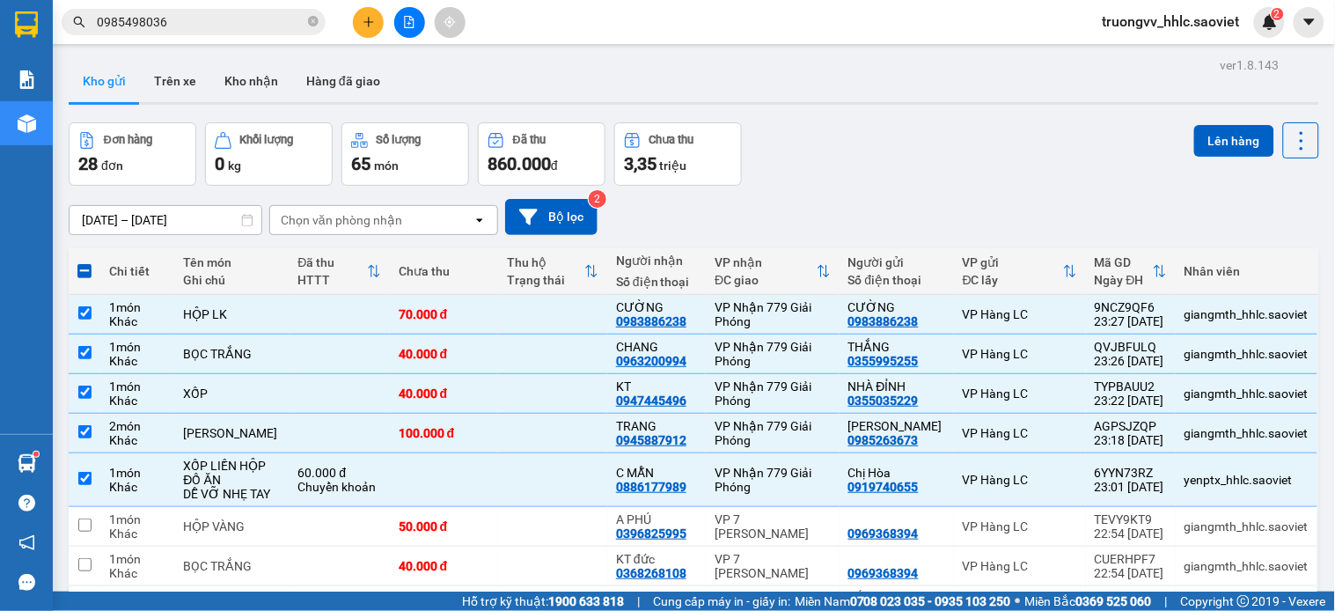
checkbox input "true"
click at [547, 586] on td at bounding box center [552, 606] width 109 height 40
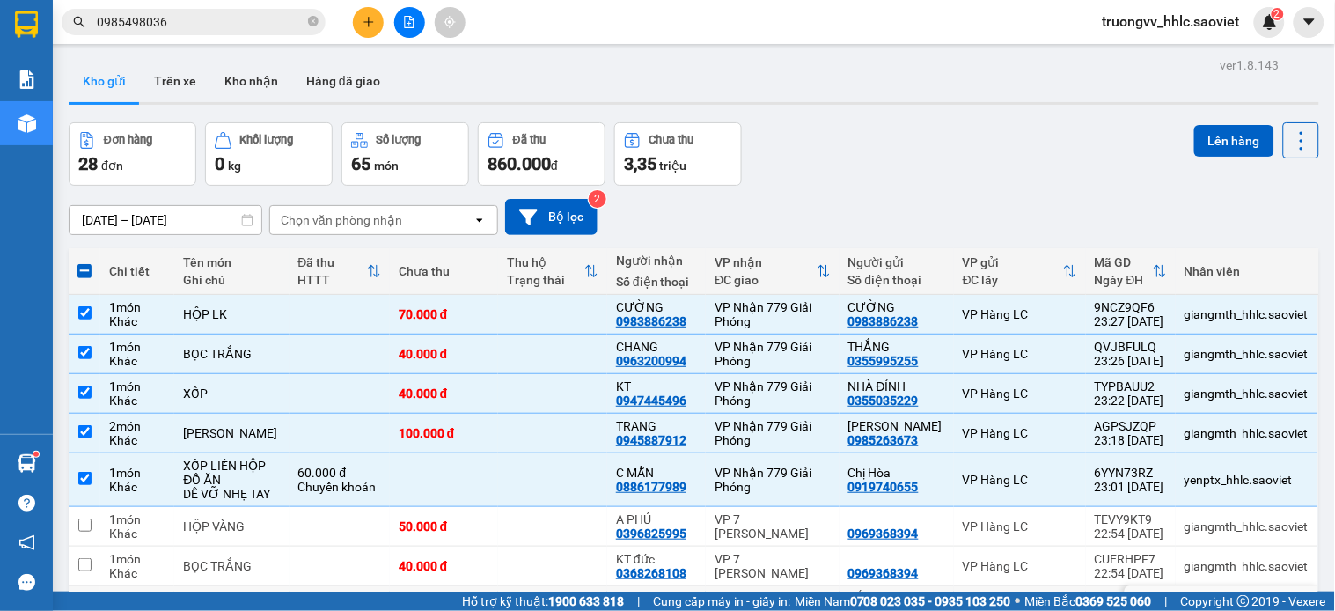
checkbox input "true"
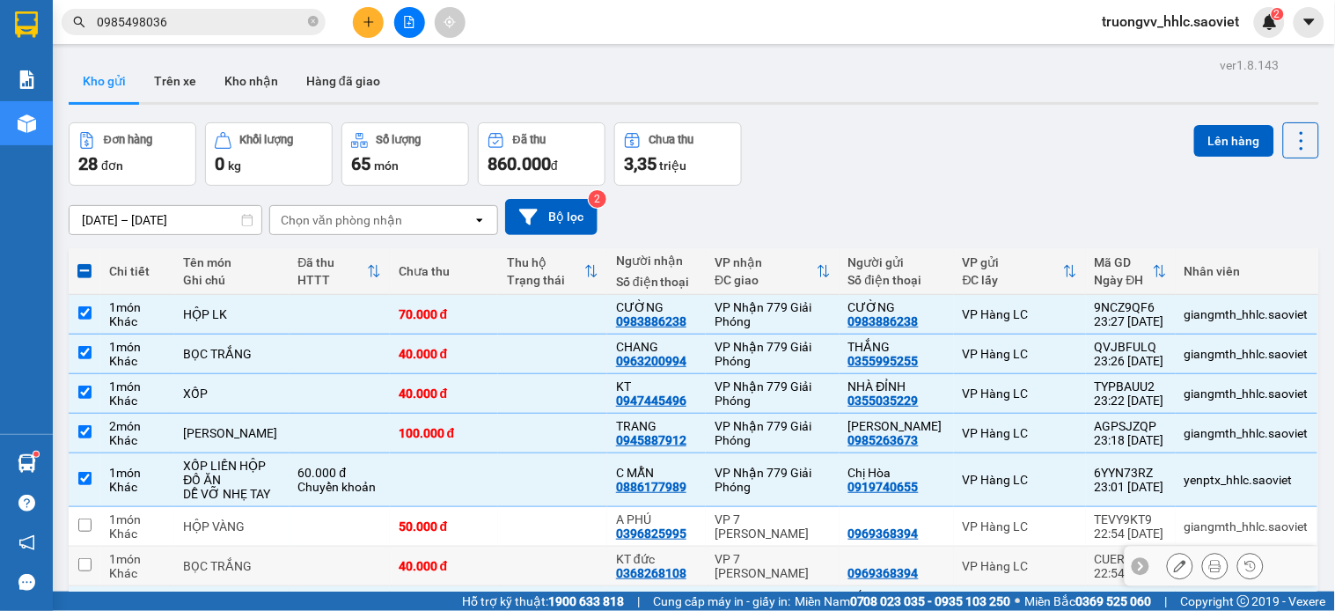
click at [482, 546] on td "40.000 đ" at bounding box center [444, 566] width 109 height 40
checkbox input "true"
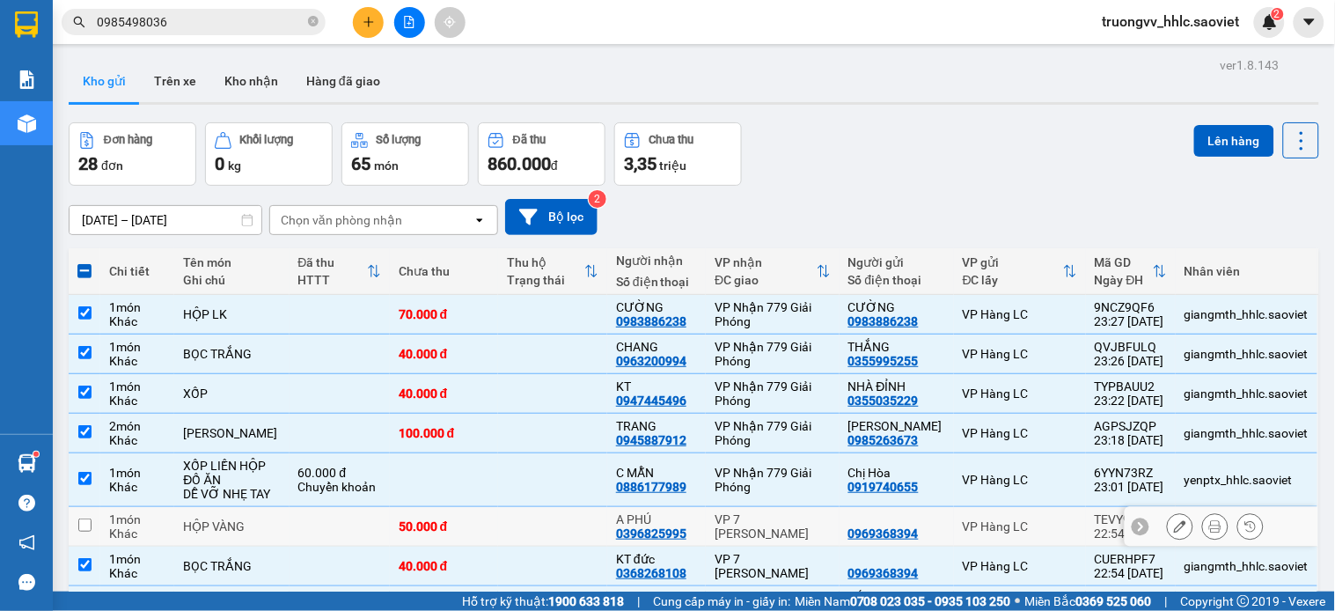
click at [521, 507] on td at bounding box center [552, 527] width 109 height 40
checkbox input "true"
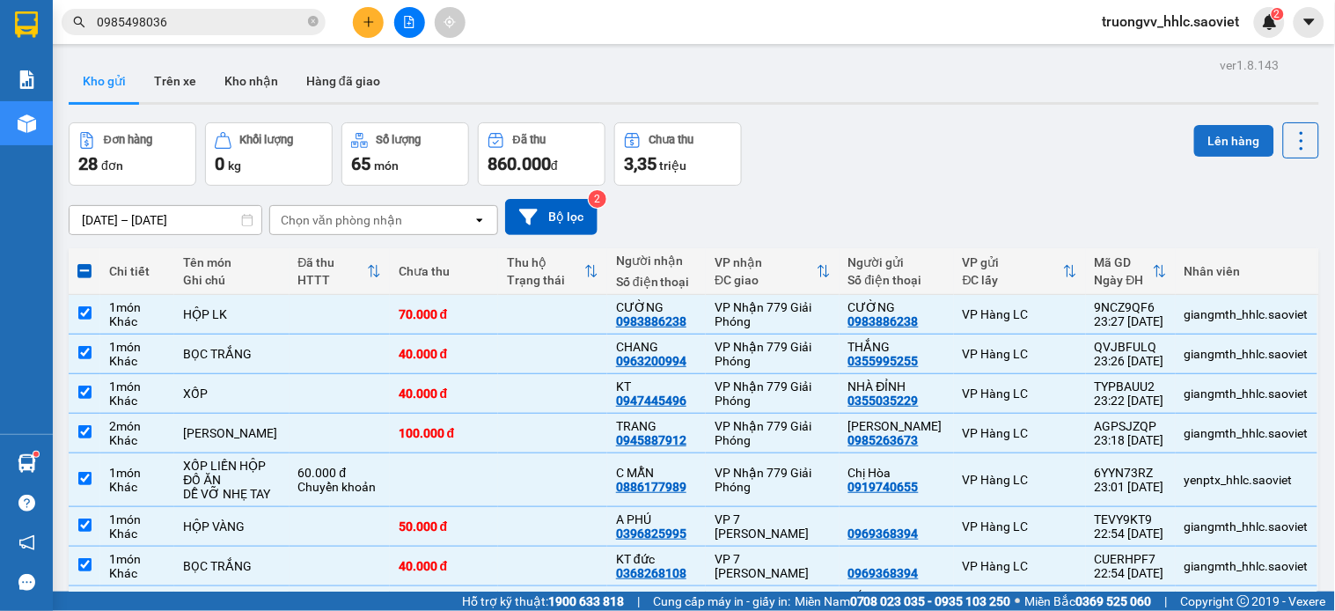
click at [1212, 138] on button "Lên hàng" at bounding box center [1234, 141] width 80 height 32
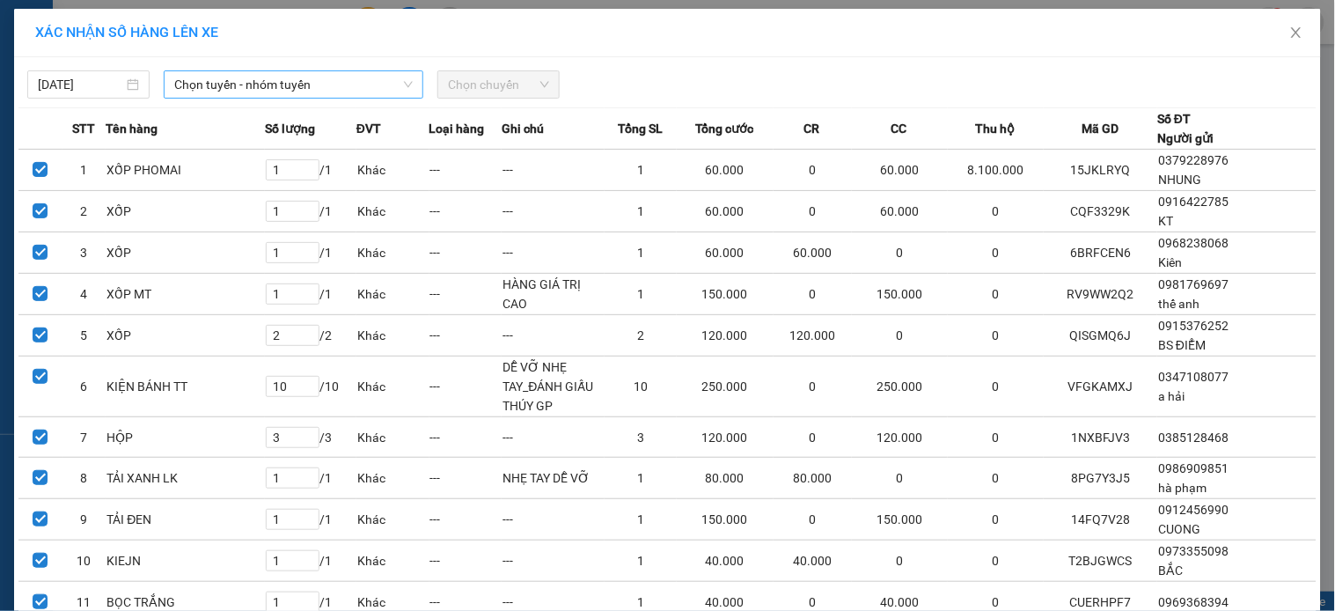
click at [348, 79] on div "Chọn tuyến - nhóm tuyến" at bounding box center [294, 84] width 260 height 28
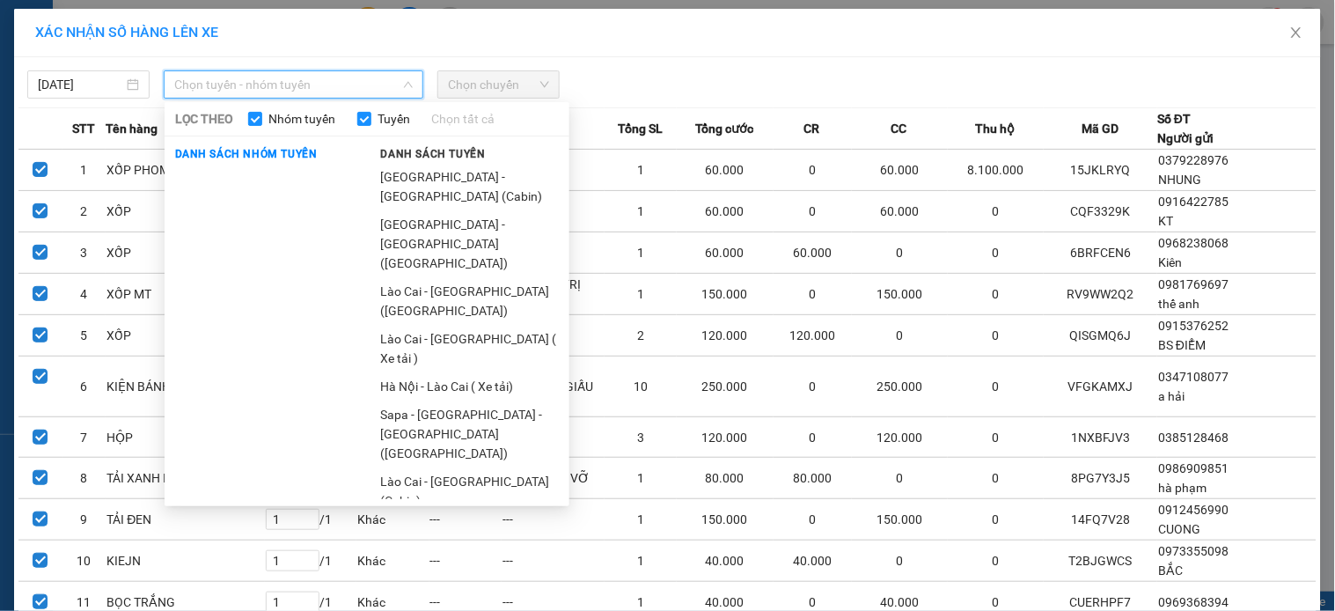
click at [428, 259] on ul "[GEOGRAPHIC_DATA] - [GEOGRAPHIC_DATA] ([GEOGRAPHIC_DATA]) [GEOGRAPHIC_DATA] - […" at bounding box center [469, 331] width 199 height 336
click at [418, 562] on li "Sapa - [GEOGRAPHIC_DATA] (Cabin)" at bounding box center [469, 586] width 199 height 48
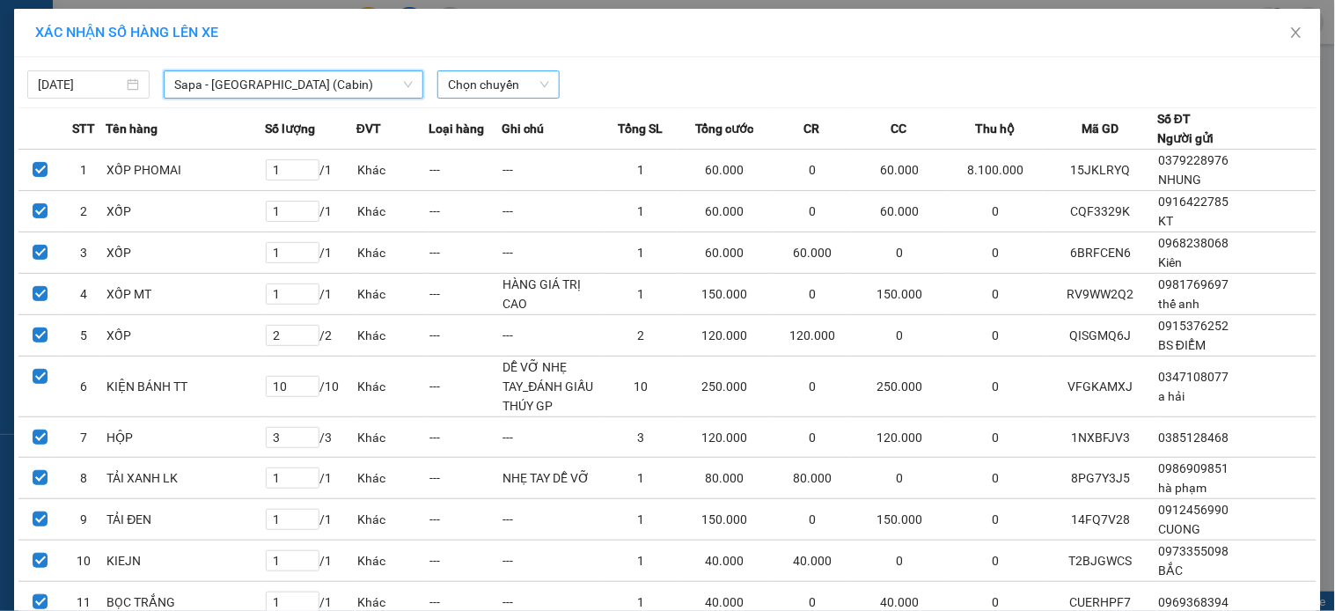
click at [478, 71] on input "search" at bounding box center [492, 84] width 89 height 26
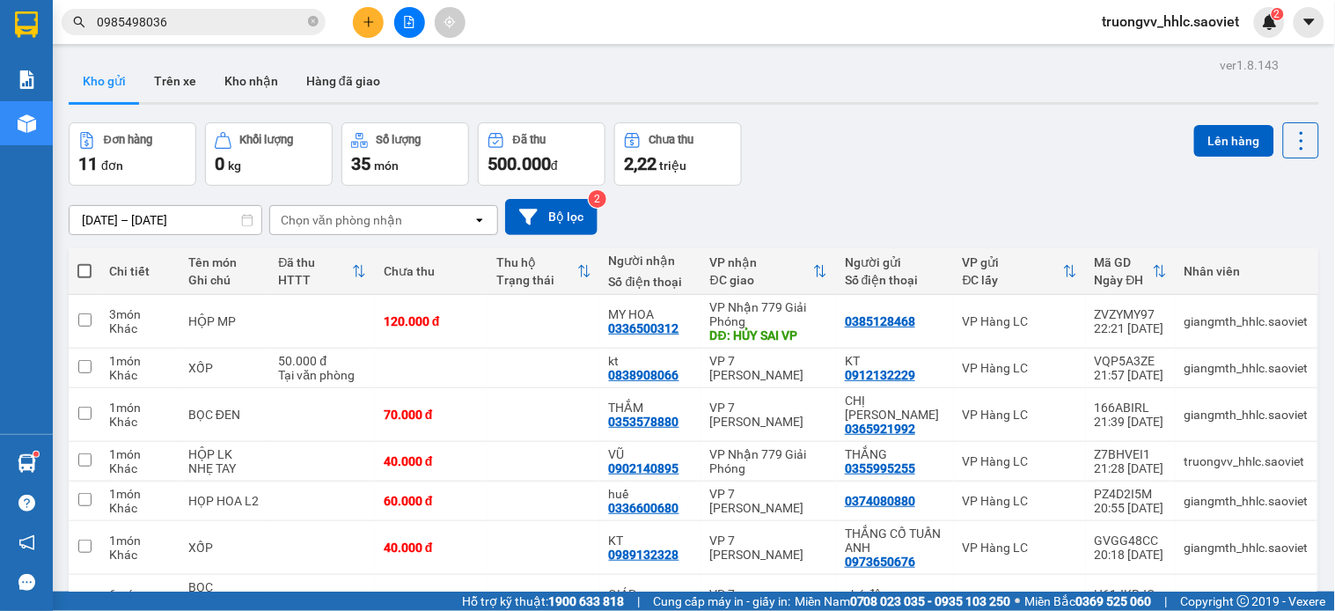
click at [229, 30] on input "0985498036" at bounding box center [201, 21] width 208 height 19
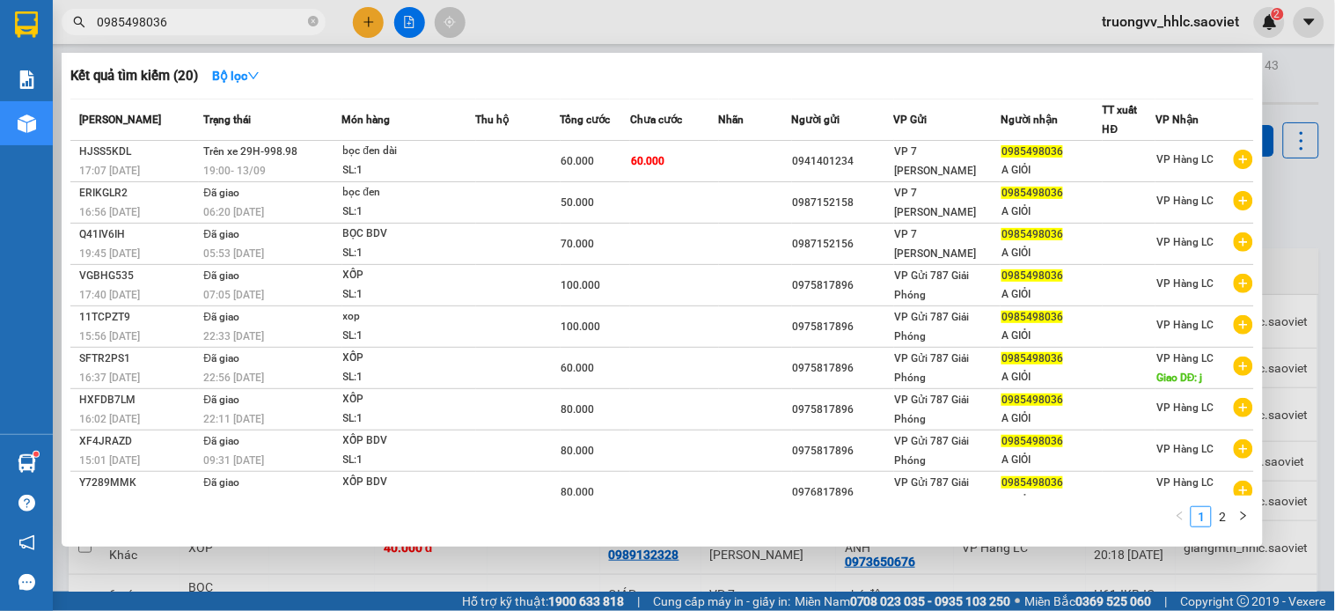
click at [229, 30] on input "0985498036" at bounding box center [201, 21] width 208 height 19
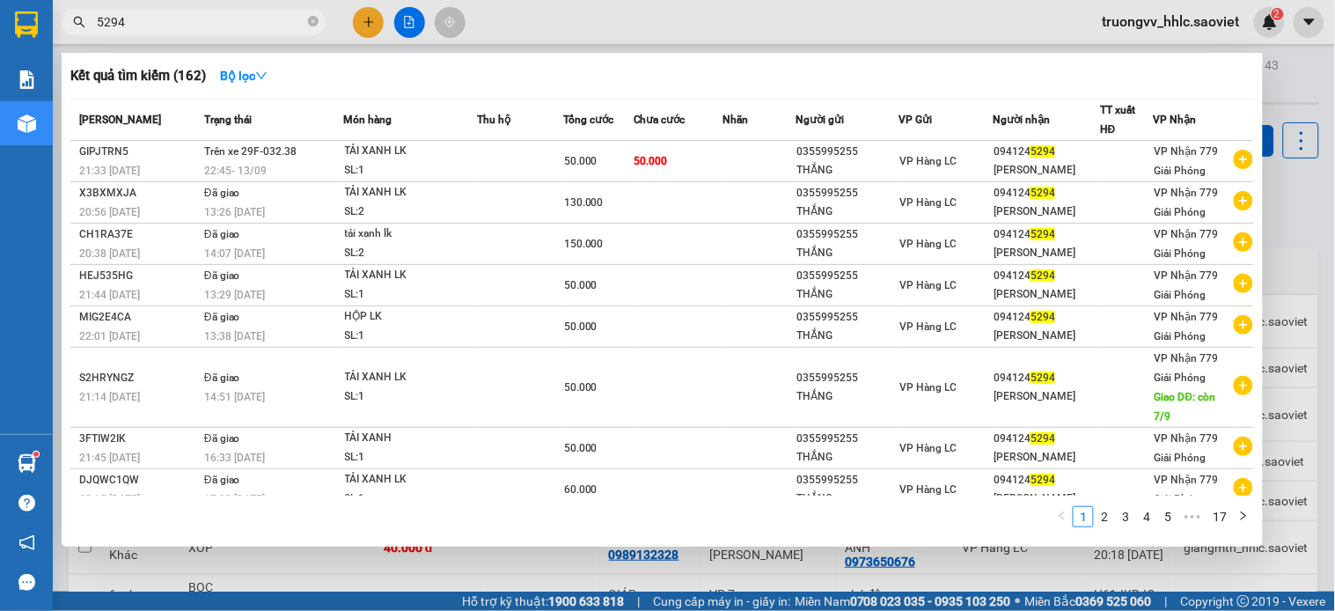
type input "5294"
click at [173, 4] on div at bounding box center [667, 305] width 1335 height 611
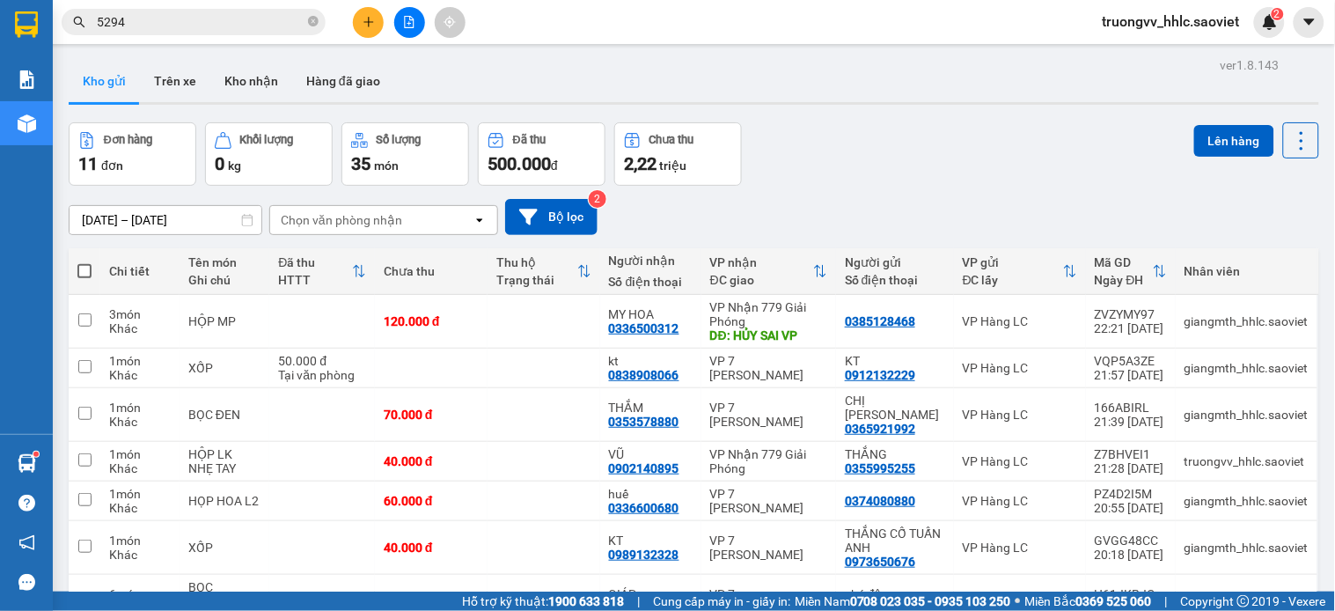
click at [173, 4] on div "Kết quả tìm kiếm ( 162 ) Bộ lọc Mã ĐH Trạng thái Món hàng Thu hộ Tổng cước Chưa…" at bounding box center [667, 22] width 1335 height 44
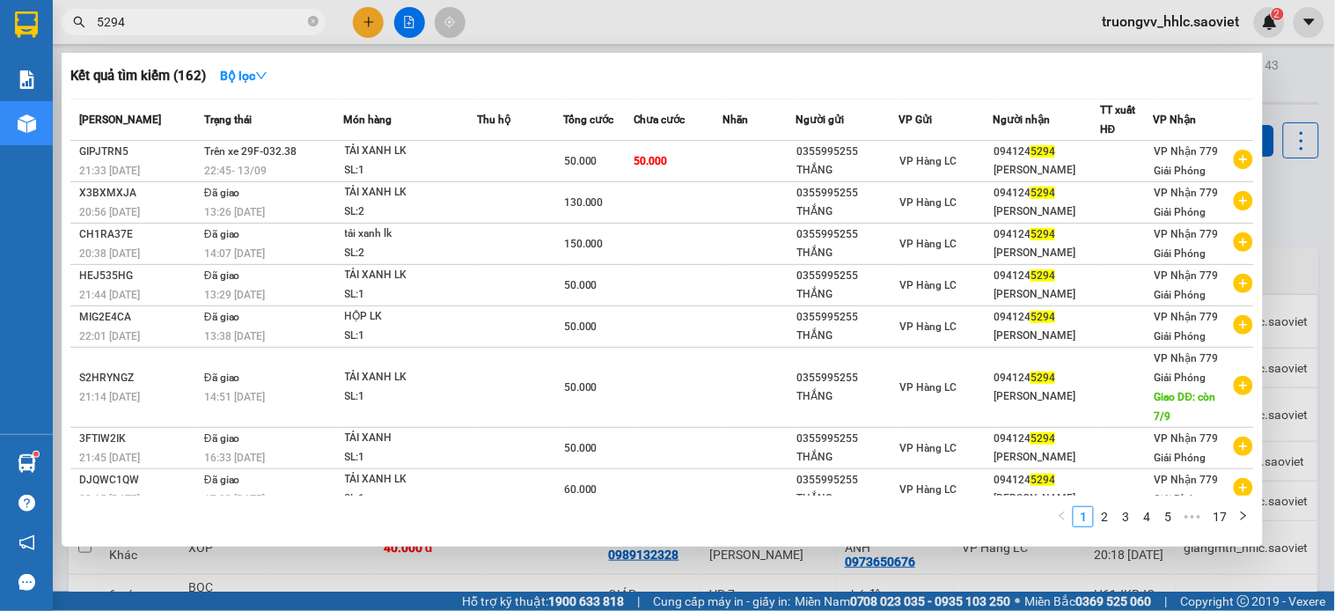
click at [168, 14] on input "5294" at bounding box center [201, 21] width 208 height 19
type input "7222"
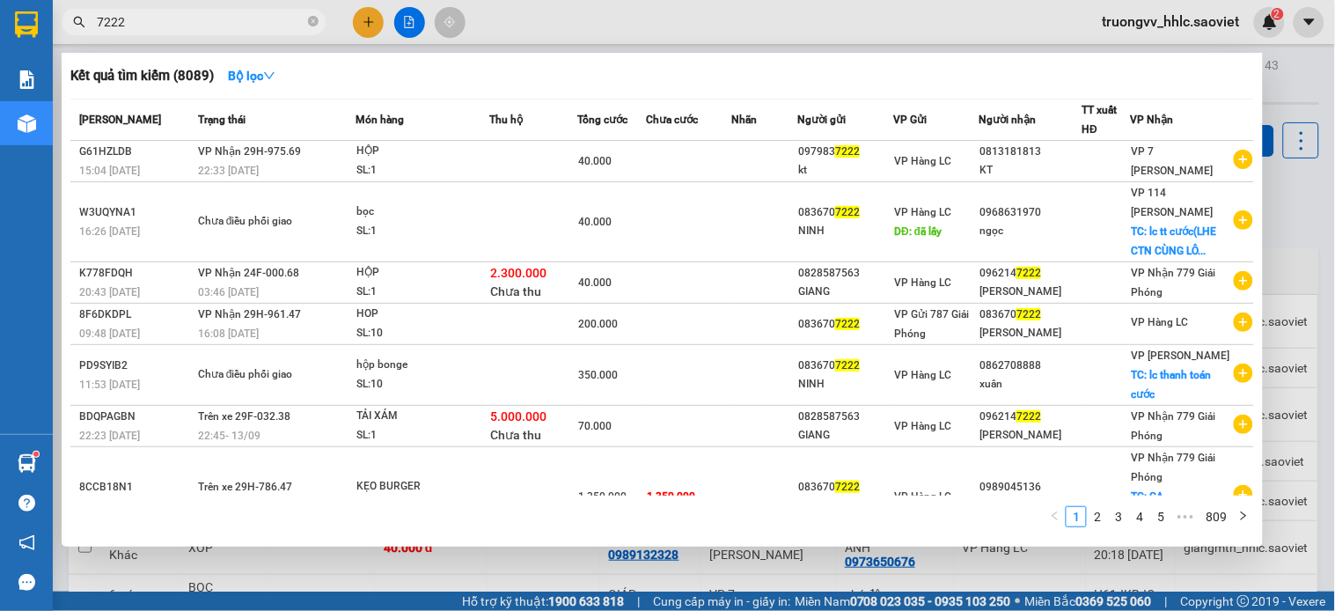
click at [157, 21] on input "7222" at bounding box center [201, 21] width 208 height 19
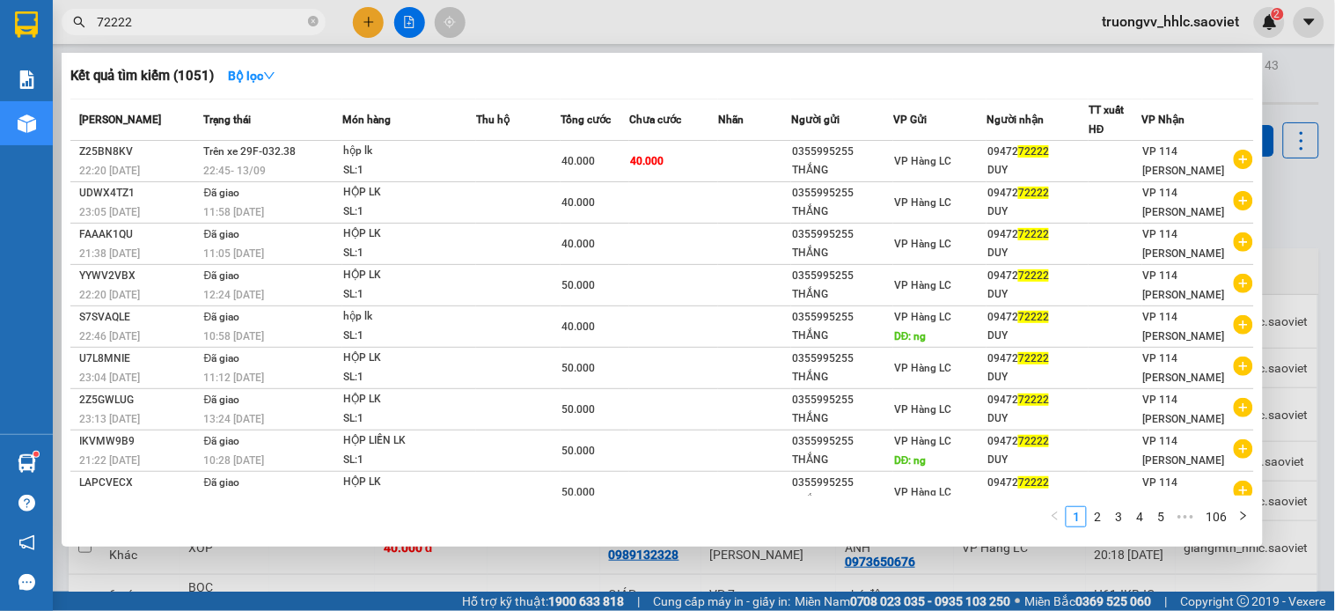
click at [229, 19] on input "72222" at bounding box center [201, 21] width 208 height 19
type input "8060"
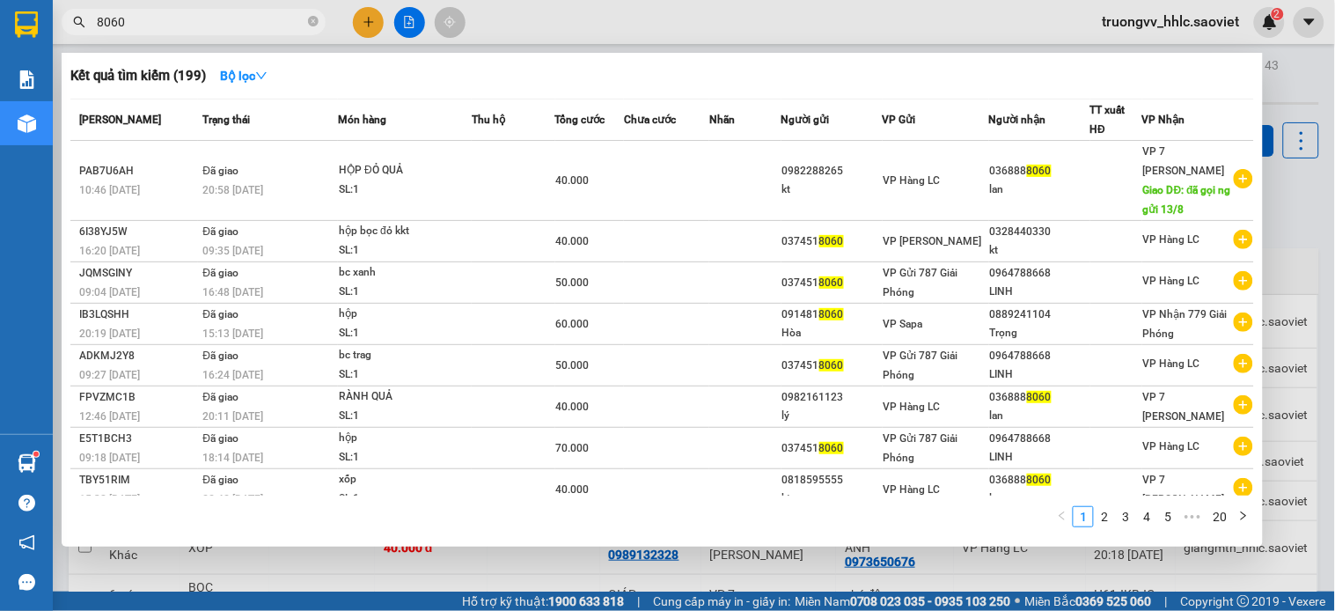
click at [216, 21] on input "8060" at bounding box center [201, 21] width 208 height 19
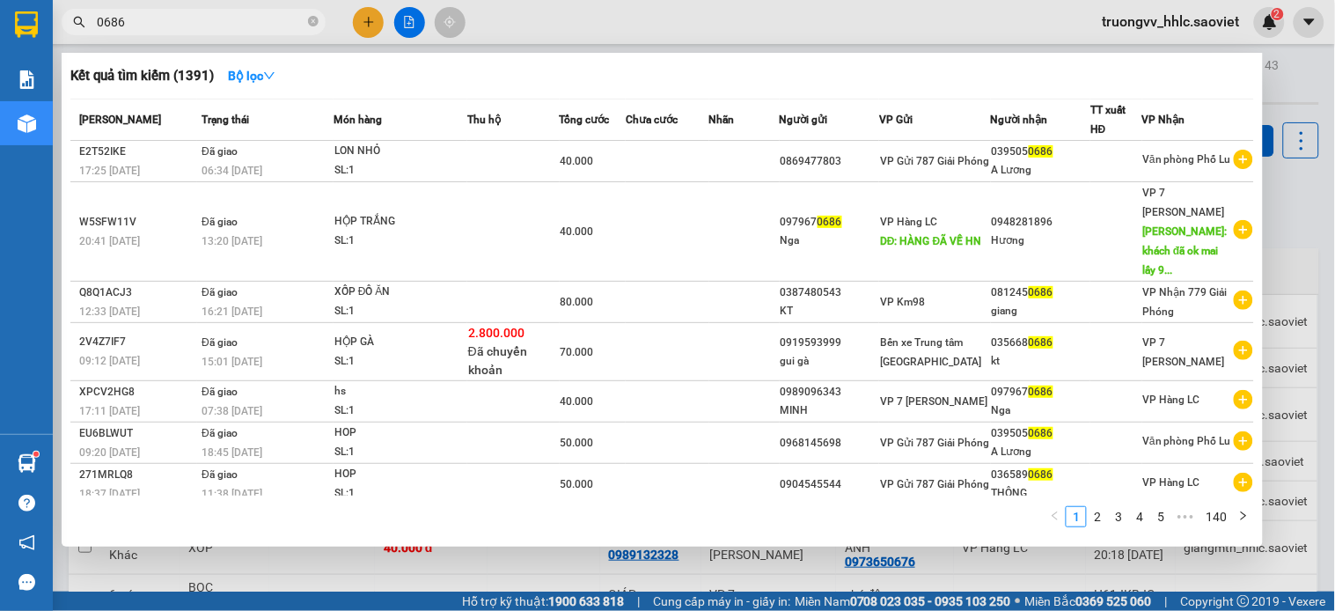
type input "0686"
click at [1289, 159] on div at bounding box center [667, 305] width 1335 height 611
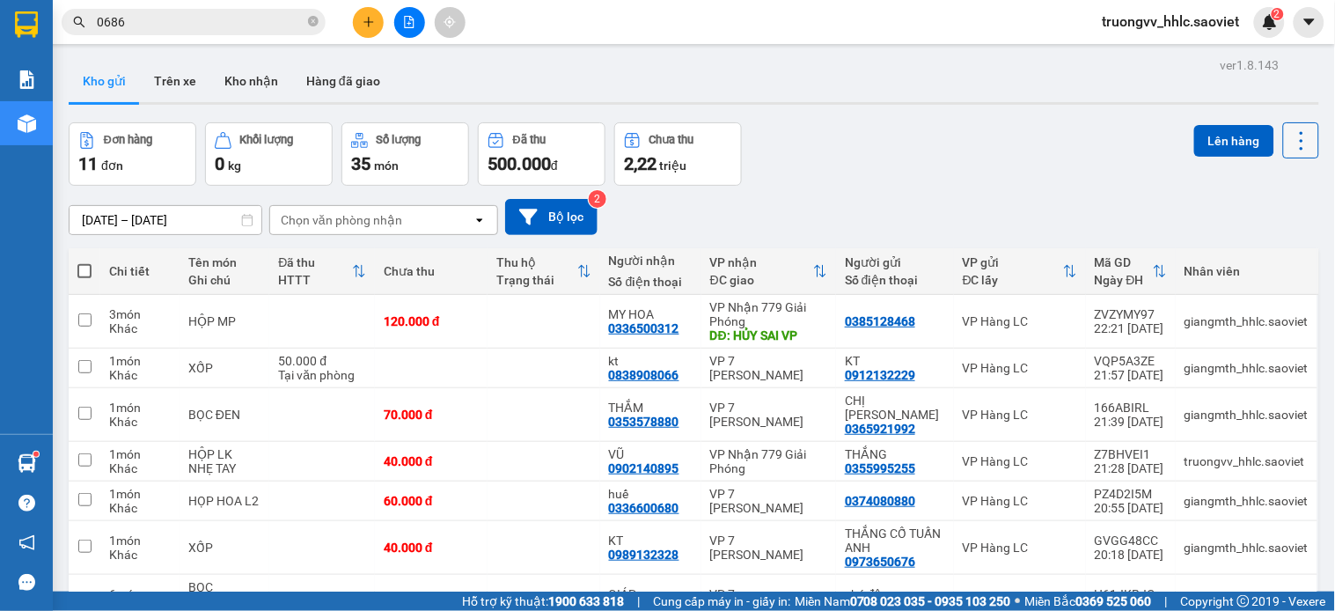
click at [1289, 142] on icon at bounding box center [1301, 140] width 25 height 25
click at [1246, 253] on span "Làm mới" at bounding box center [1259, 252] width 48 height 18
click at [485, 481] on td "60.000 đ" at bounding box center [431, 501] width 113 height 40
checkbox input "true"
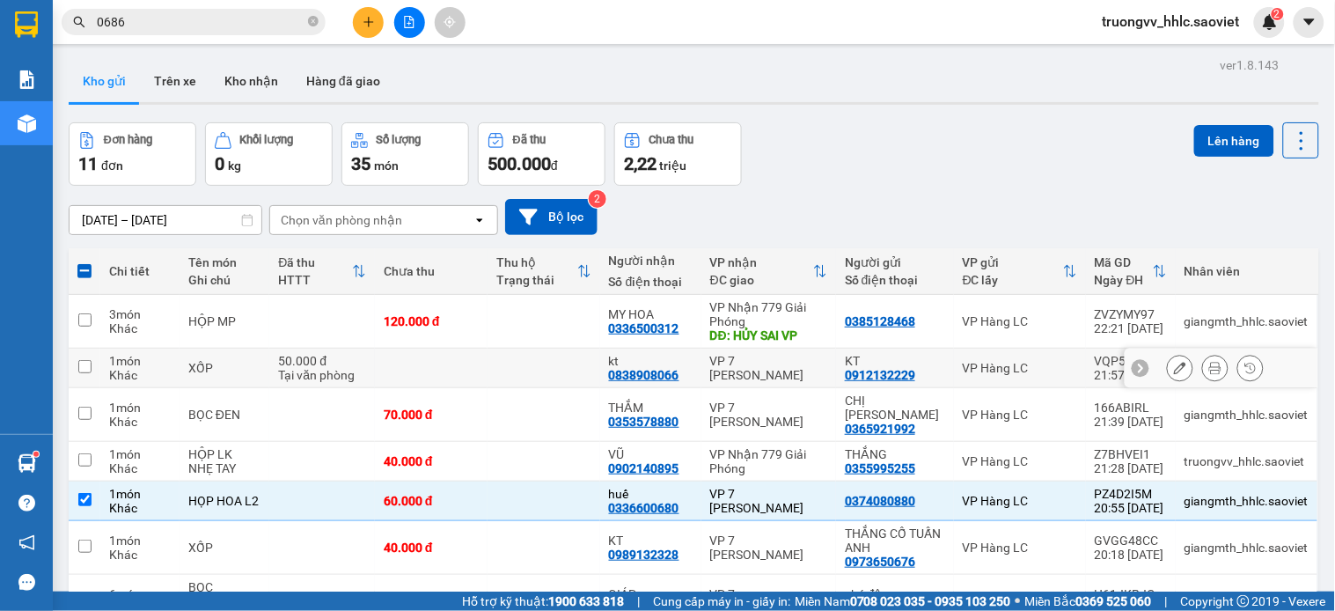
click at [528, 348] on td at bounding box center [543, 368] width 113 height 40
checkbox input "true"
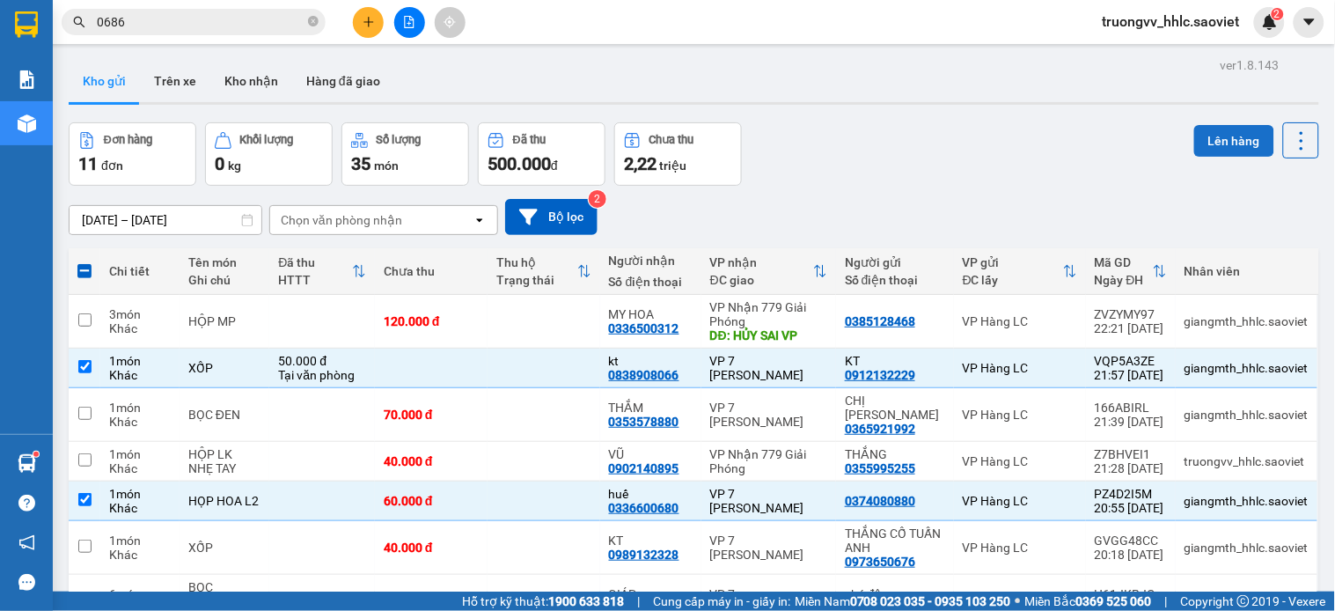
click at [1197, 130] on button "Lên hàng" at bounding box center [1234, 141] width 80 height 32
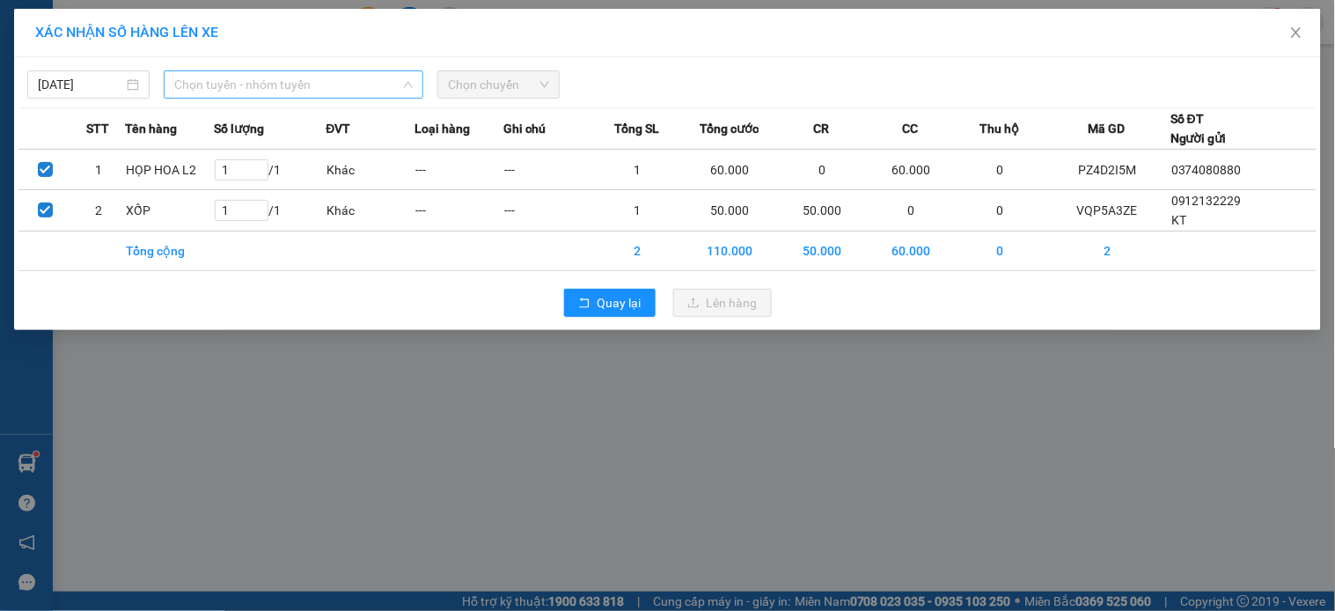
click at [288, 82] on span "Chọn tuyến - nhóm tuyến" at bounding box center [293, 84] width 238 height 26
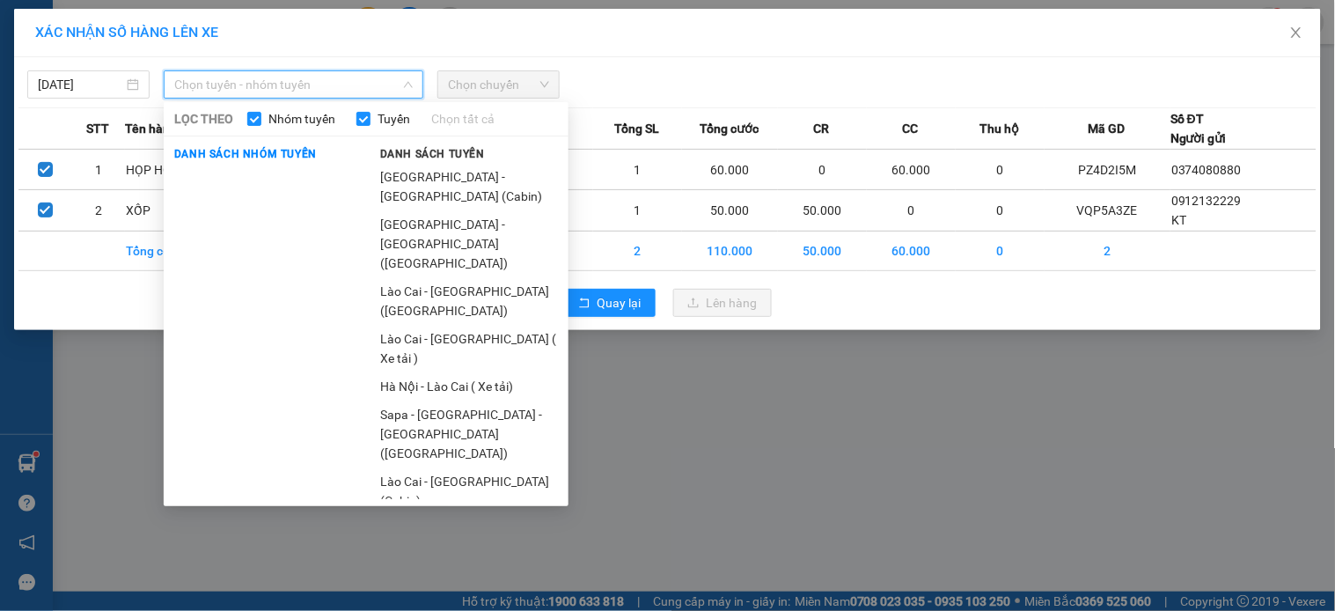
click at [435, 562] on li "Sapa - [GEOGRAPHIC_DATA] (Cabin)" at bounding box center [469, 586] width 199 height 48
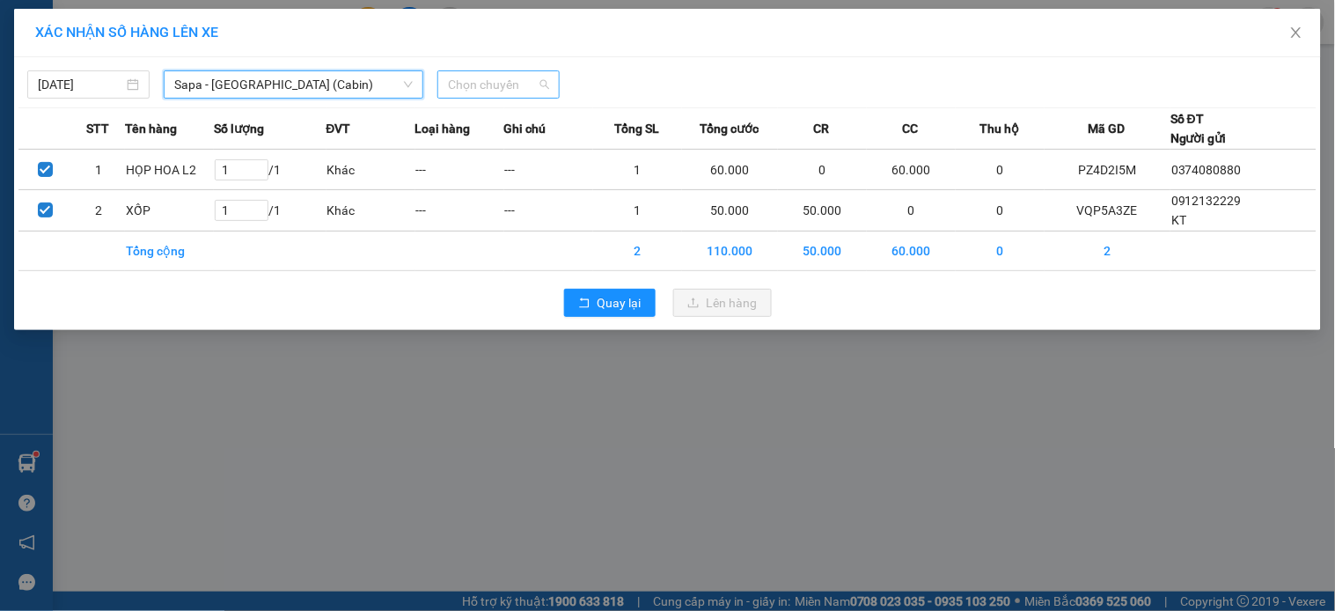
drag, startPoint x: 493, startPoint y: 84, endPoint x: 495, endPoint y: 99, distance: 14.2
click at [493, 85] on span "Chọn chuyến" at bounding box center [498, 84] width 101 height 26
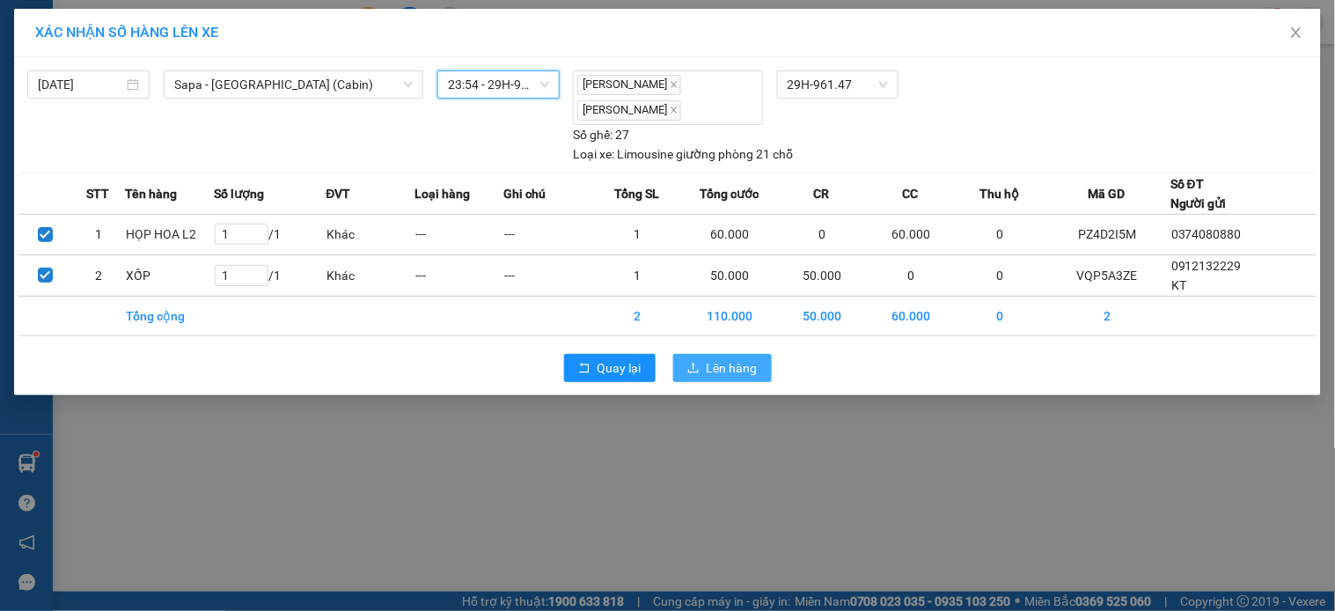
click at [758, 363] on button "Lên hàng" at bounding box center [722, 368] width 99 height 28
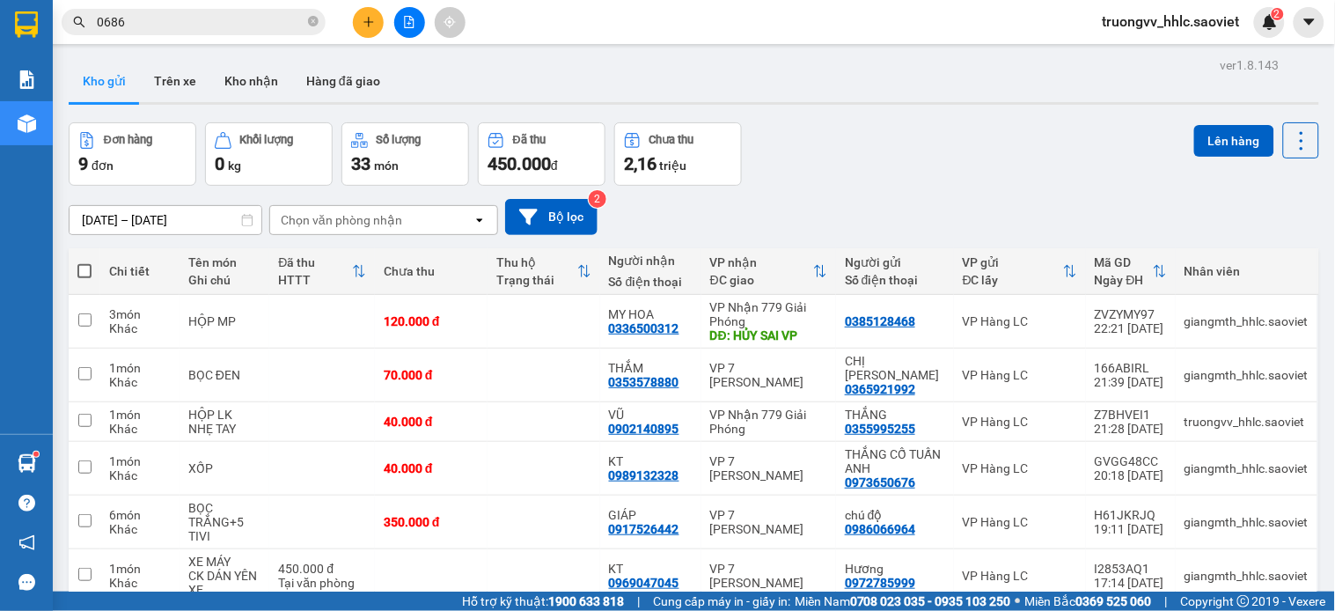
click at [414, 20] on icon "file-add" at bounding box center [409, 22] width 12 height 12
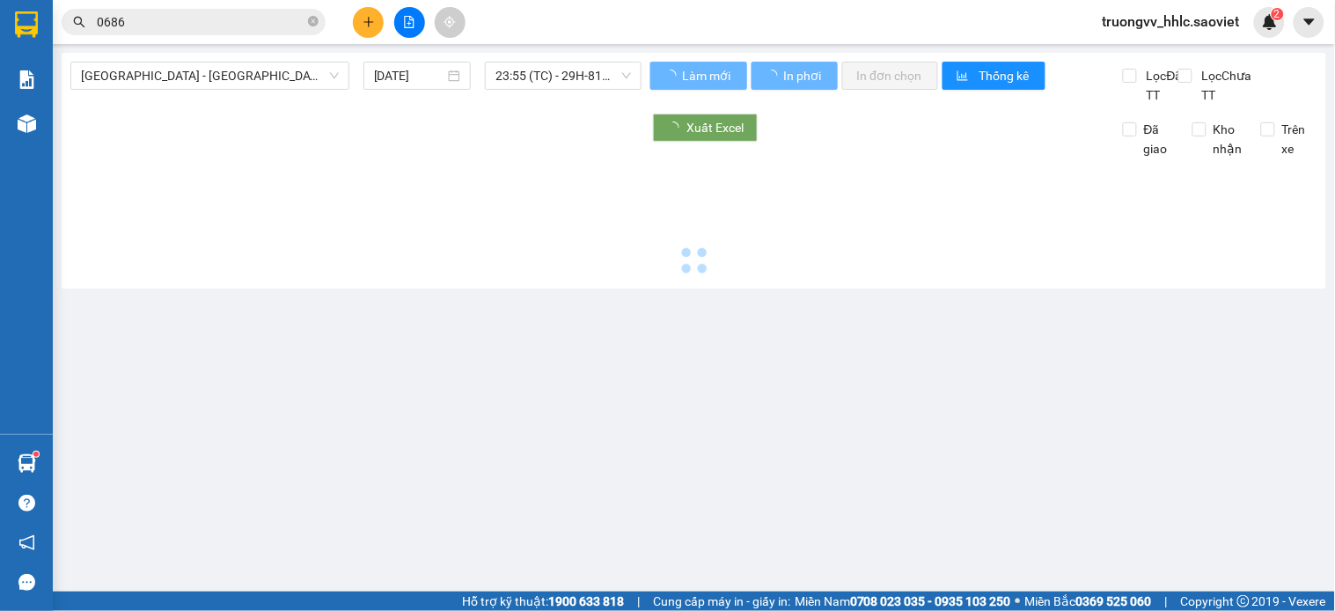
click at [268, 85] on span "[GEOGRAPHIC_DATA] - [GEOGRAPHIC_DATA] (Cabin)" at bounding box center [210, 75] width 258 height 26
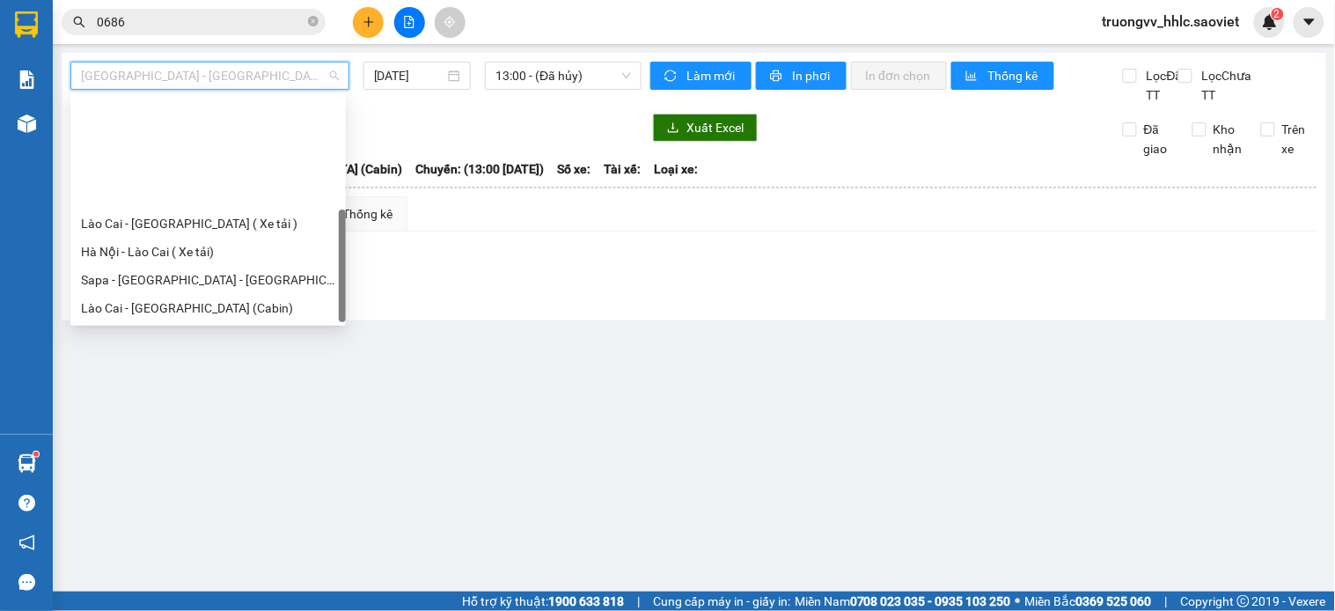
click at [150, 355] on div "Sapa - [GEOGRAPHIC_DATA] (Cabin)" at bounding box center [208, 364] width 254 height 19
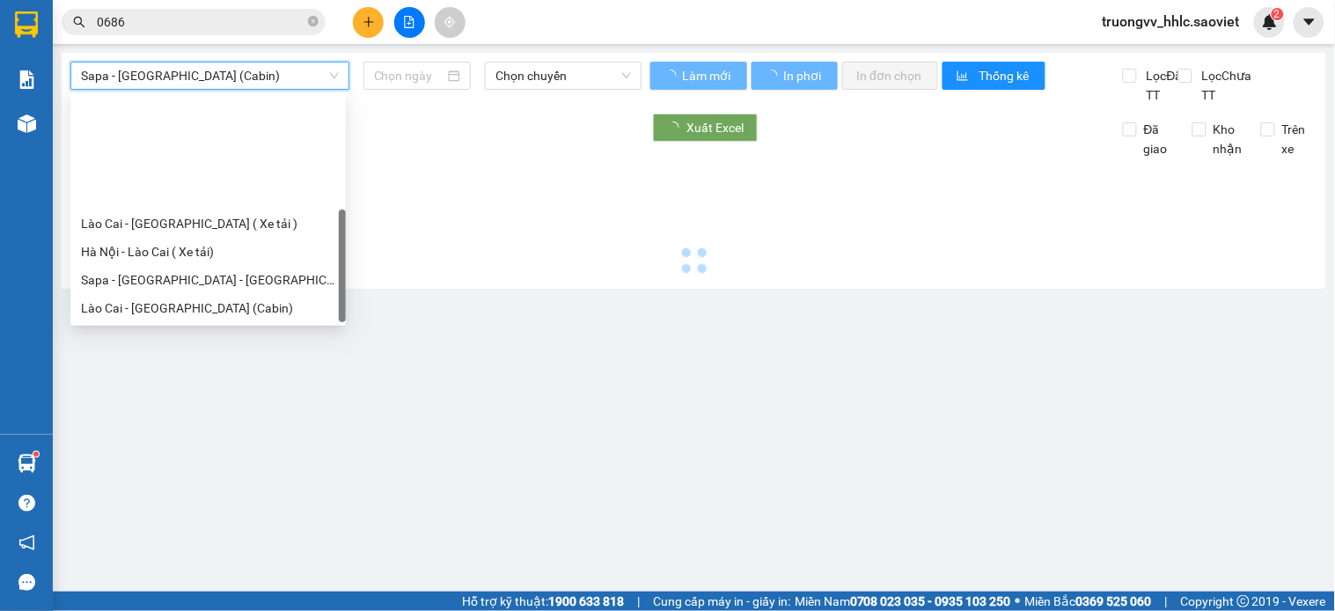
type input "[DATE]"
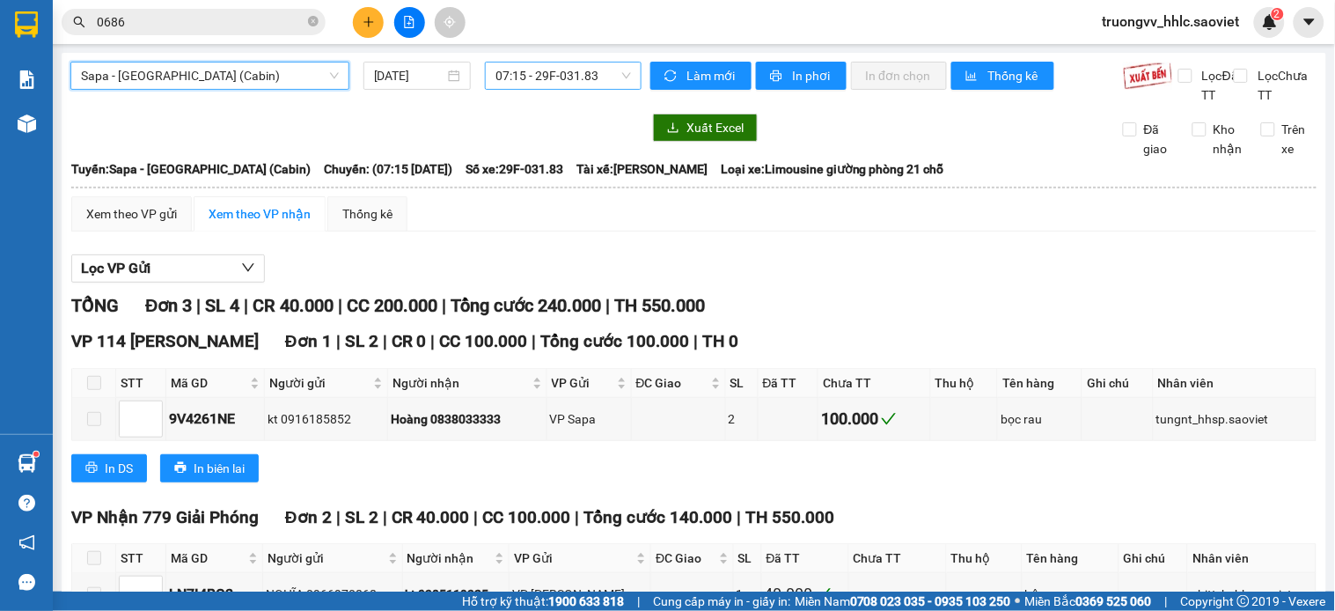
click at [538, 74] on span "07:15 - 29F-031.83" at bounding box center [563, 75] width 136 height 26
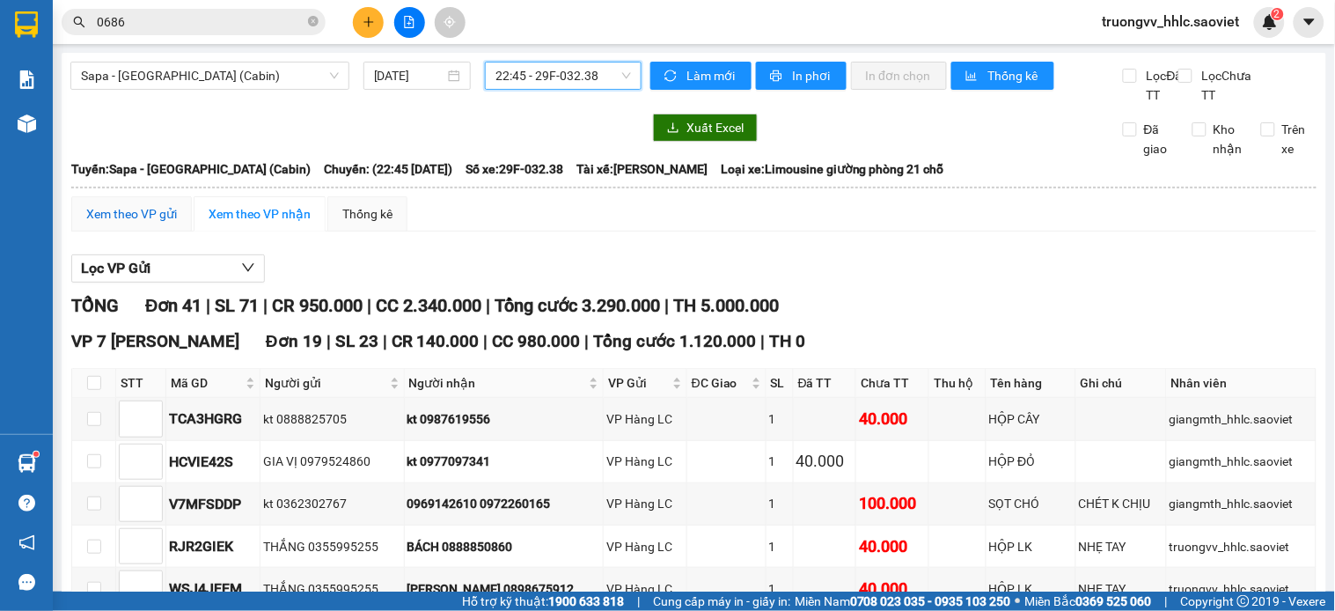
click at [158, 224] on div "Xem theo VP gửi" at bounding box center [131, 213] width 91 height 19
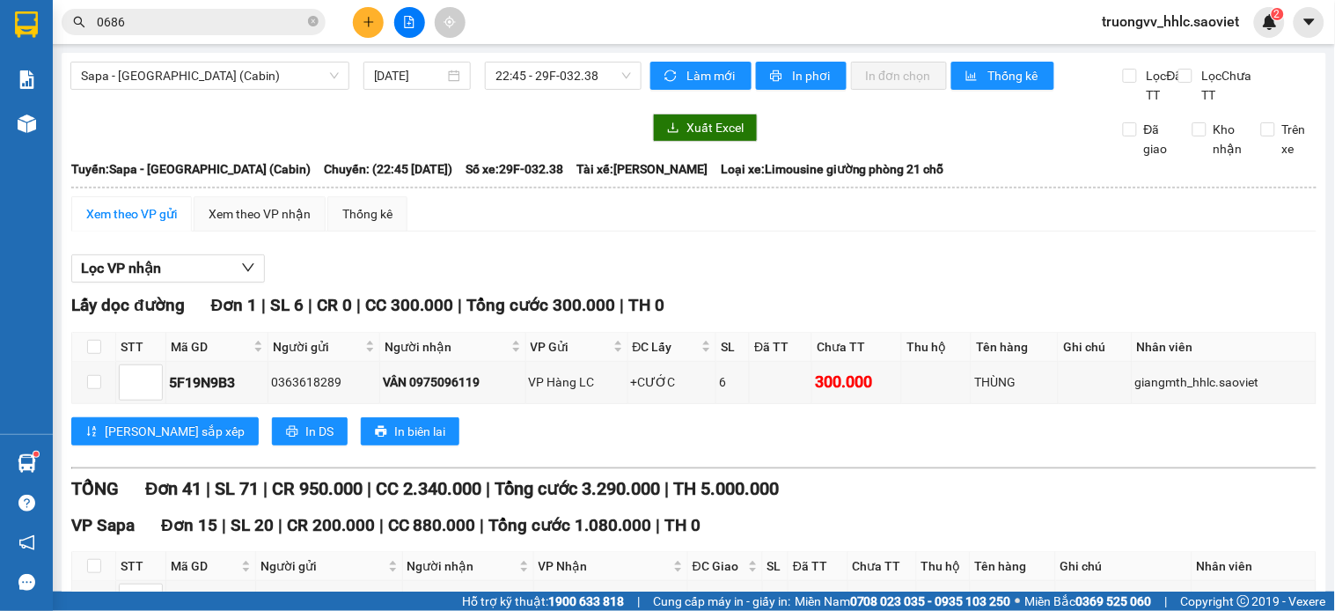
checkbox input "true"
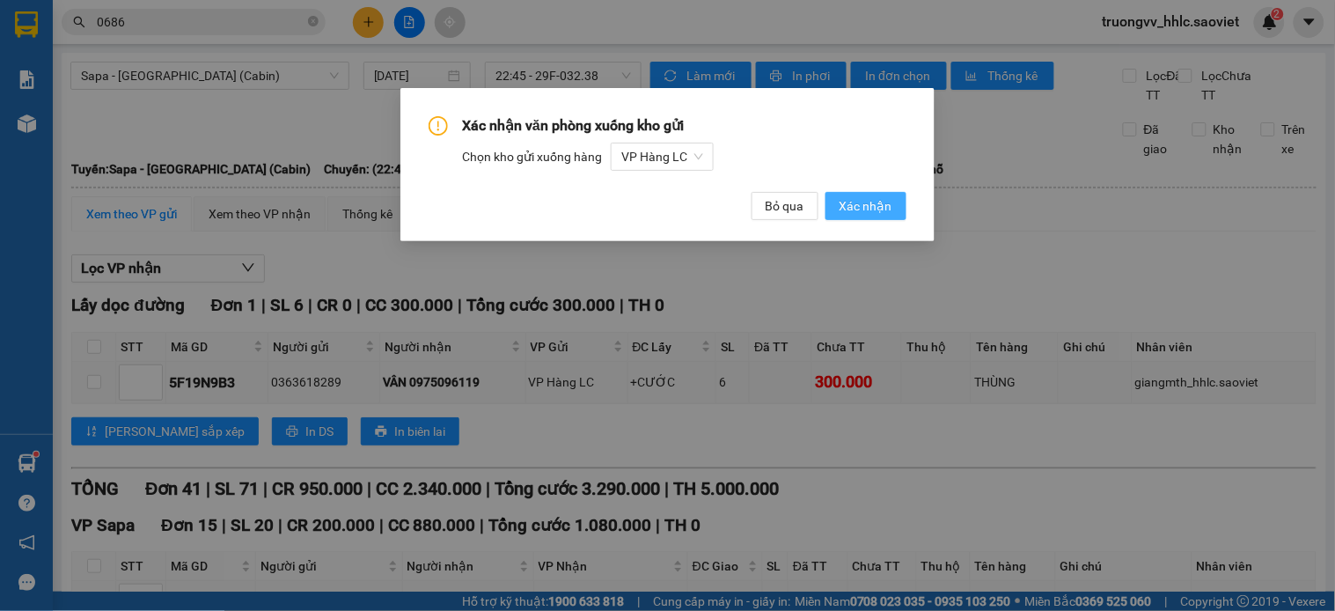
click at [855, 206] on span "Xác nhận" at bounding box center [865, 205] width 53 height 19
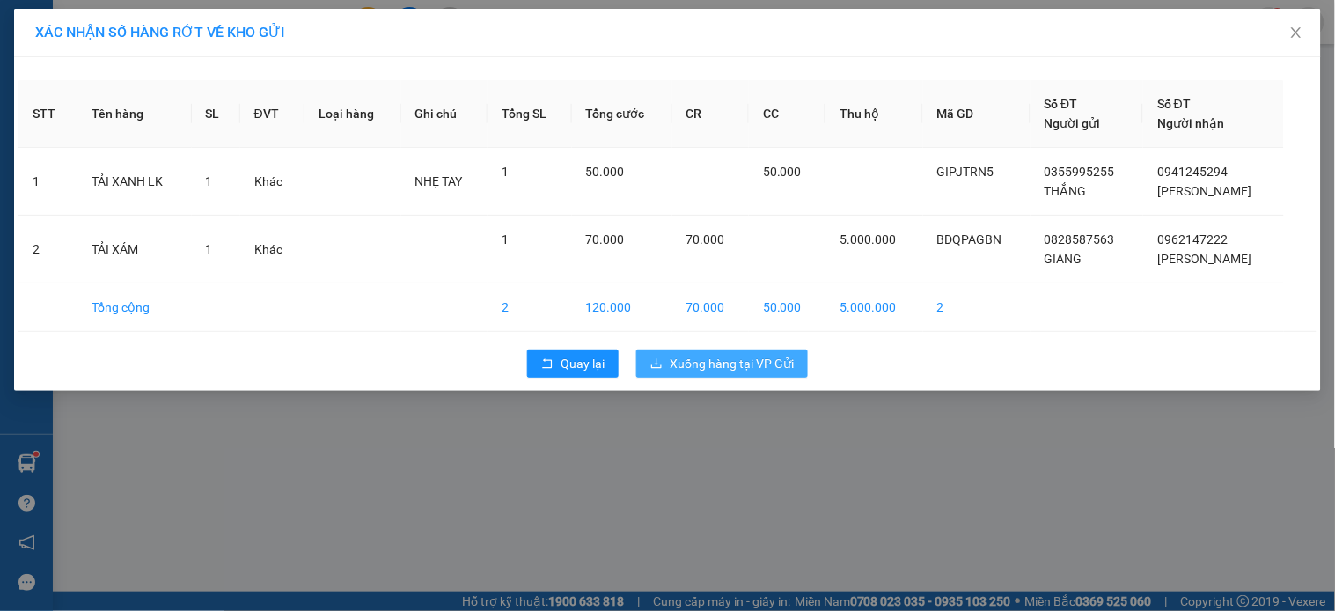
click at [697, 357] on span "Xuống hàng tại VP Gửi" at bounding box center [732, 363] width 124 height 19
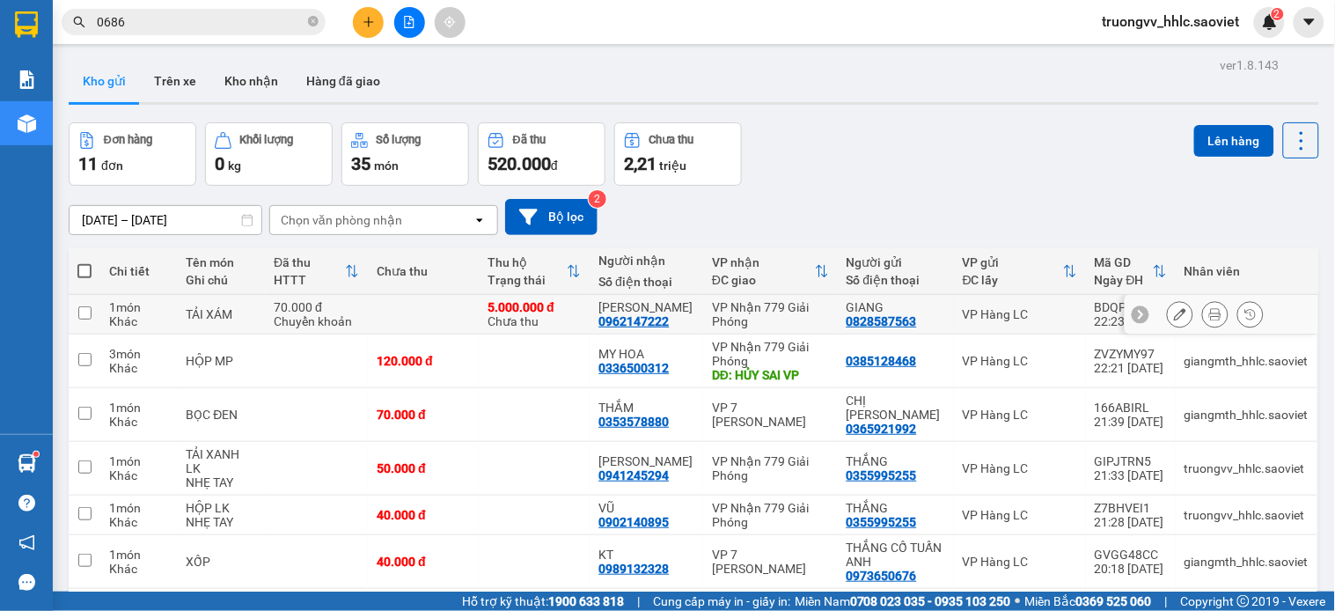
click at [581, 300] on div "5.000.000 đ Chưa thu" at bounding box center [533, 314] width 93 height 28
checkbox input "true"
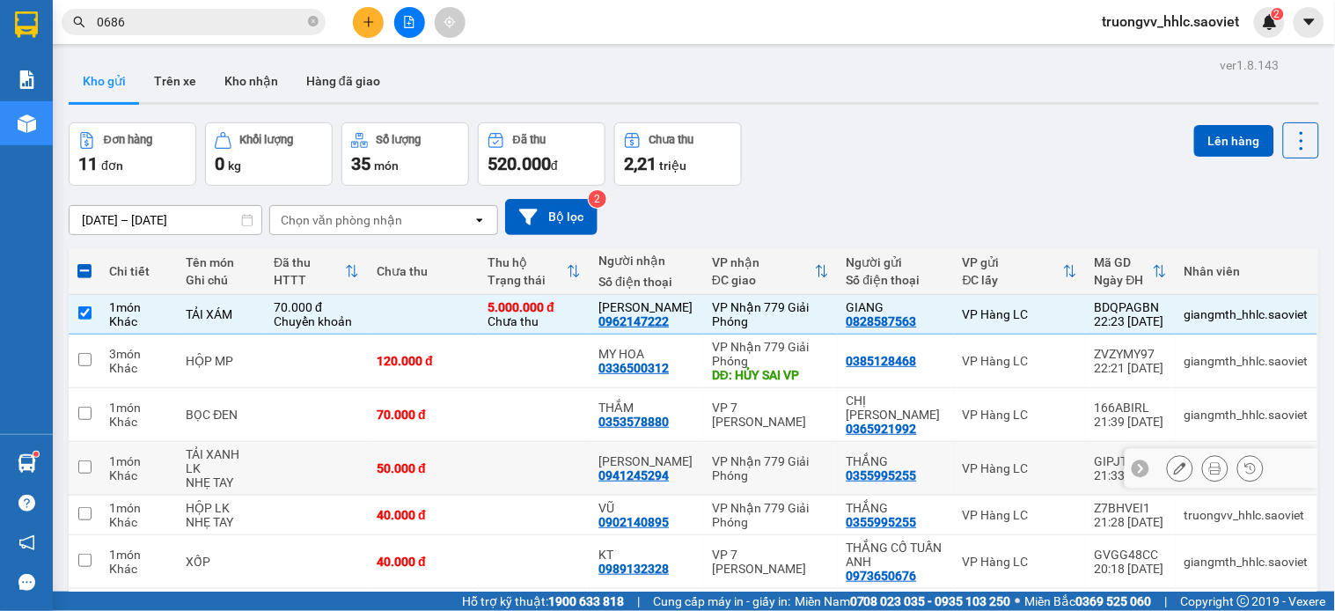
click at [513, 442] on td at bounding box center [534, 469] width 111 height 54
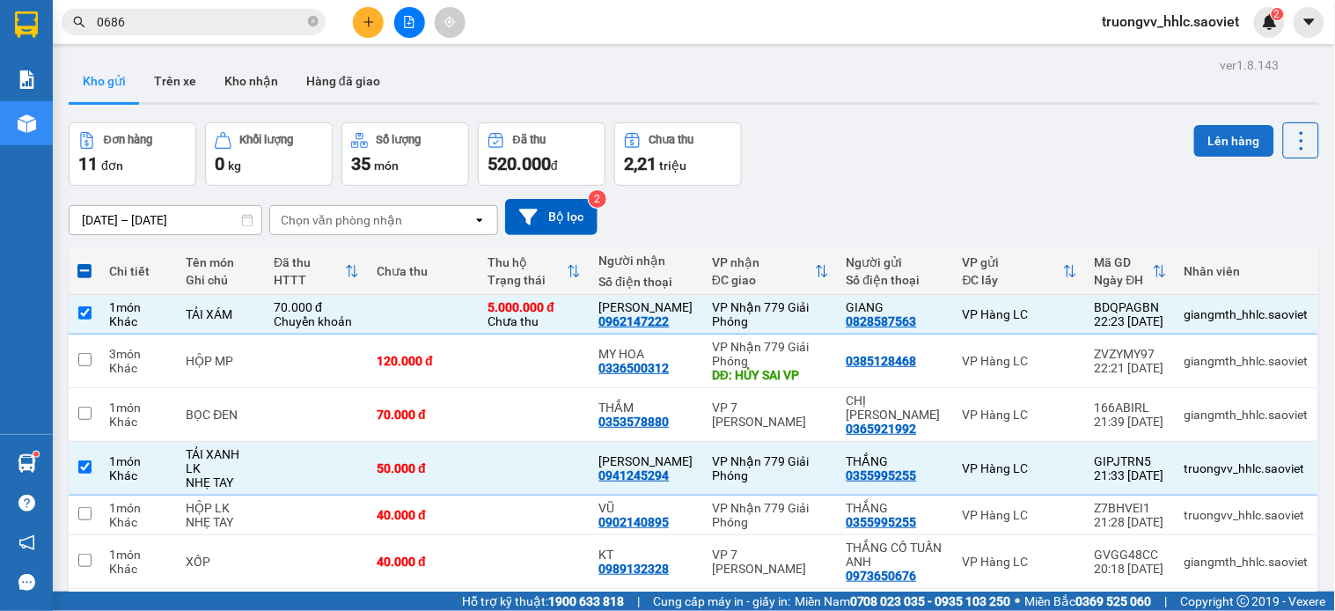
click at [1210, 136] on button "Lên hàng" at bounding box center [1234, 141] width 80 height 32
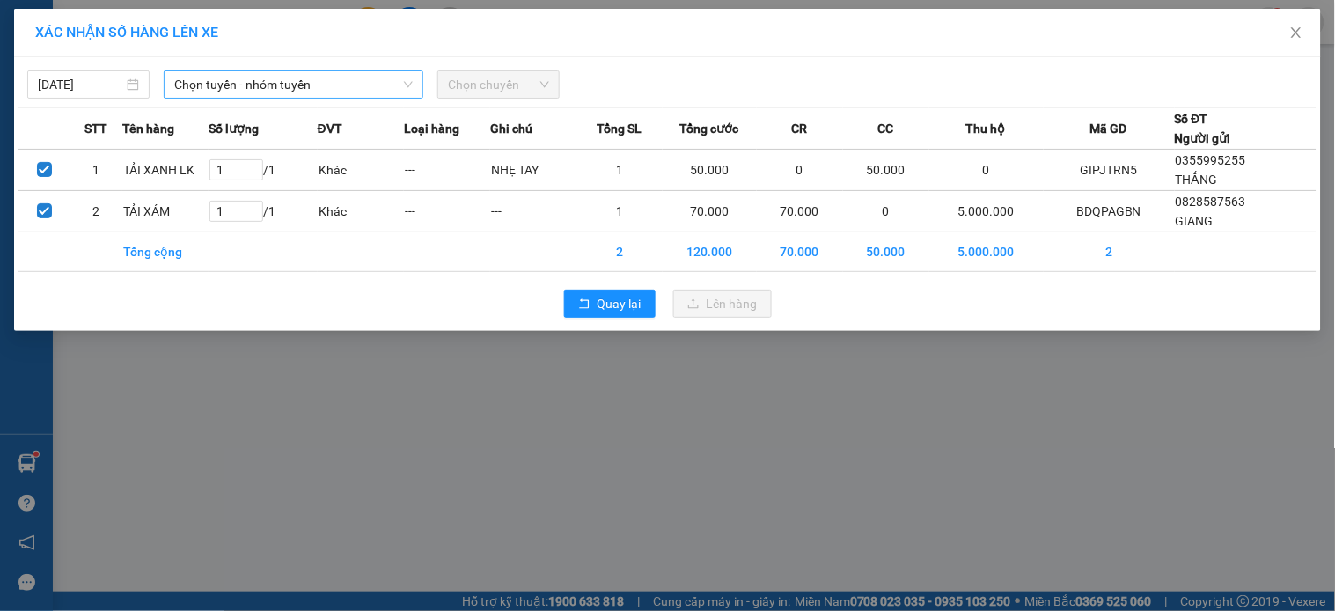
click at [330, 92] on span "Chọn tuyến - nhóm tuyến" at bounding box center [293, 84] width 238 height 26
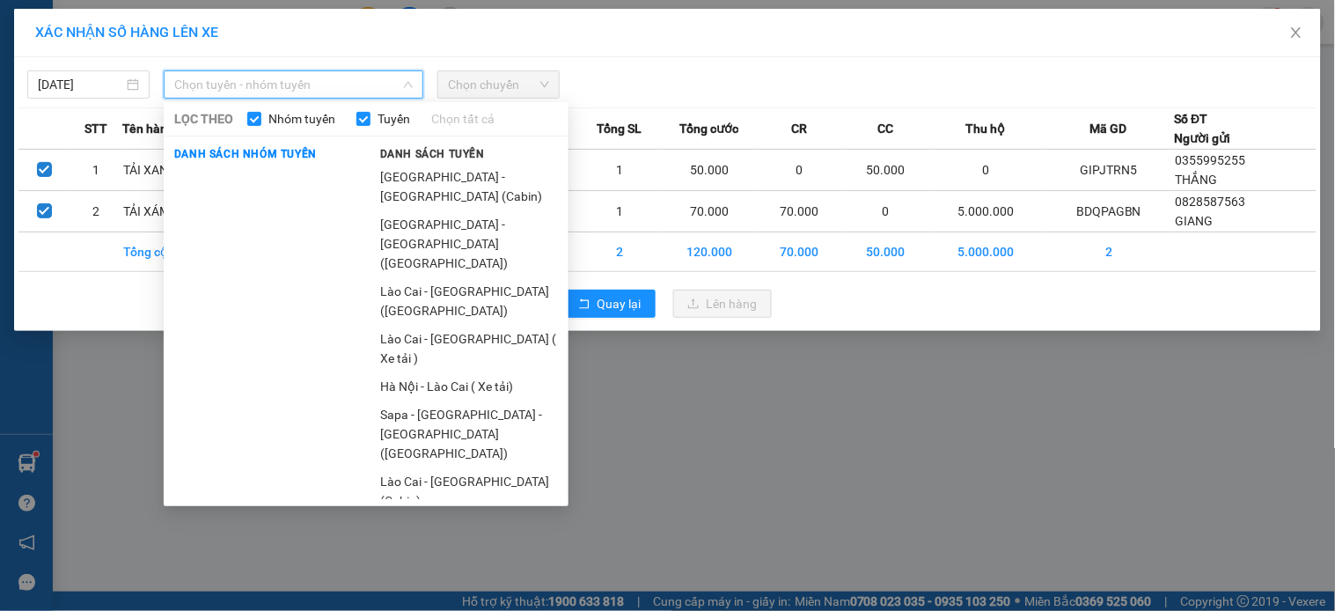
click at [421, 562] on li "Sapa - [GEOGRAPHIC_DATA] (Cabin)" at bounding box center [469, 586] width 199 height 48
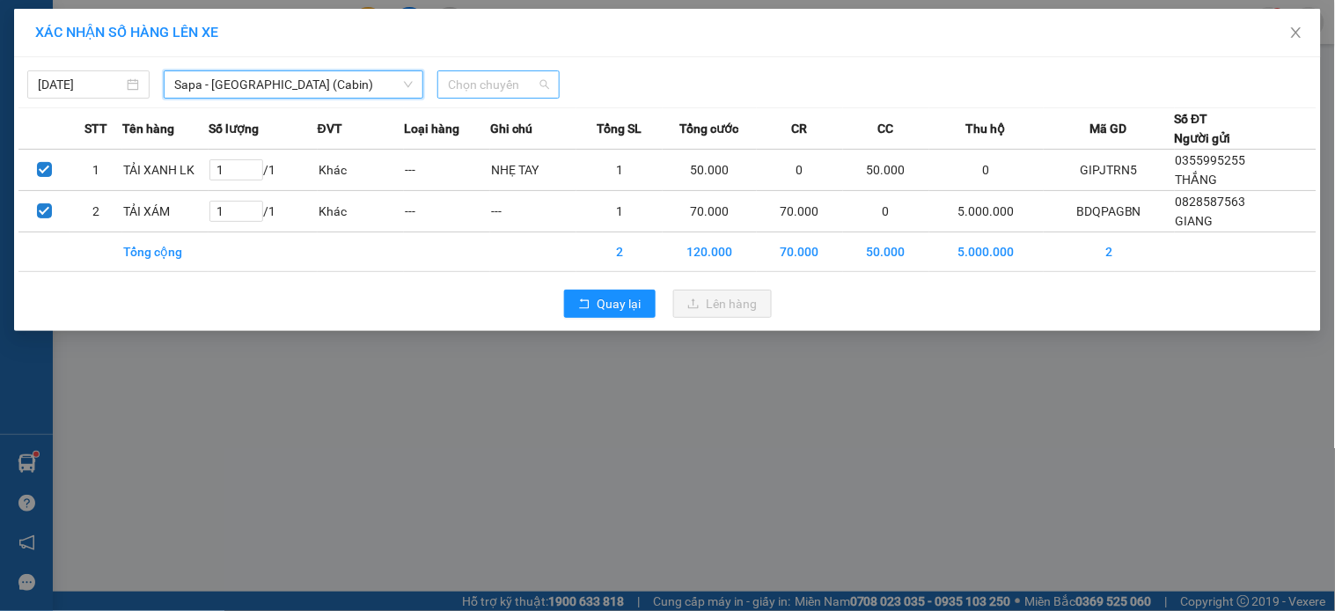
click at [480, 79] on span "Chọn chuyến" at bounding box center [498, 84] width 101 height 26
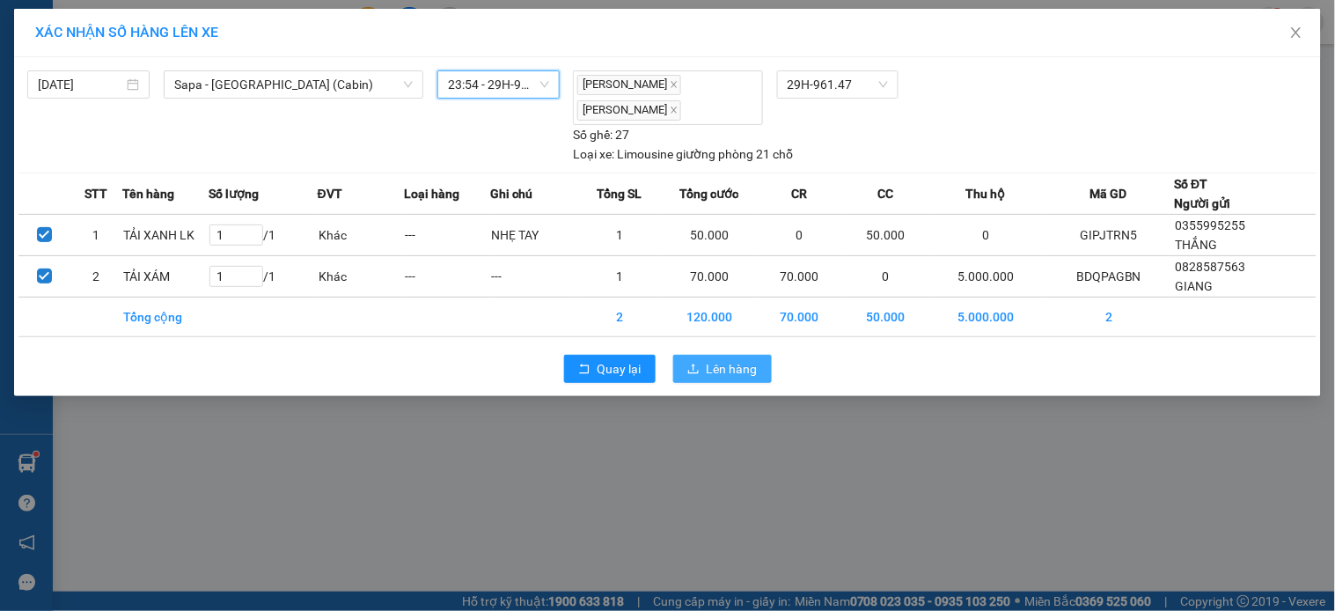
click at [709, 370] on span "Lên hàng" at bounding box center [732, 368] width 51 height 19
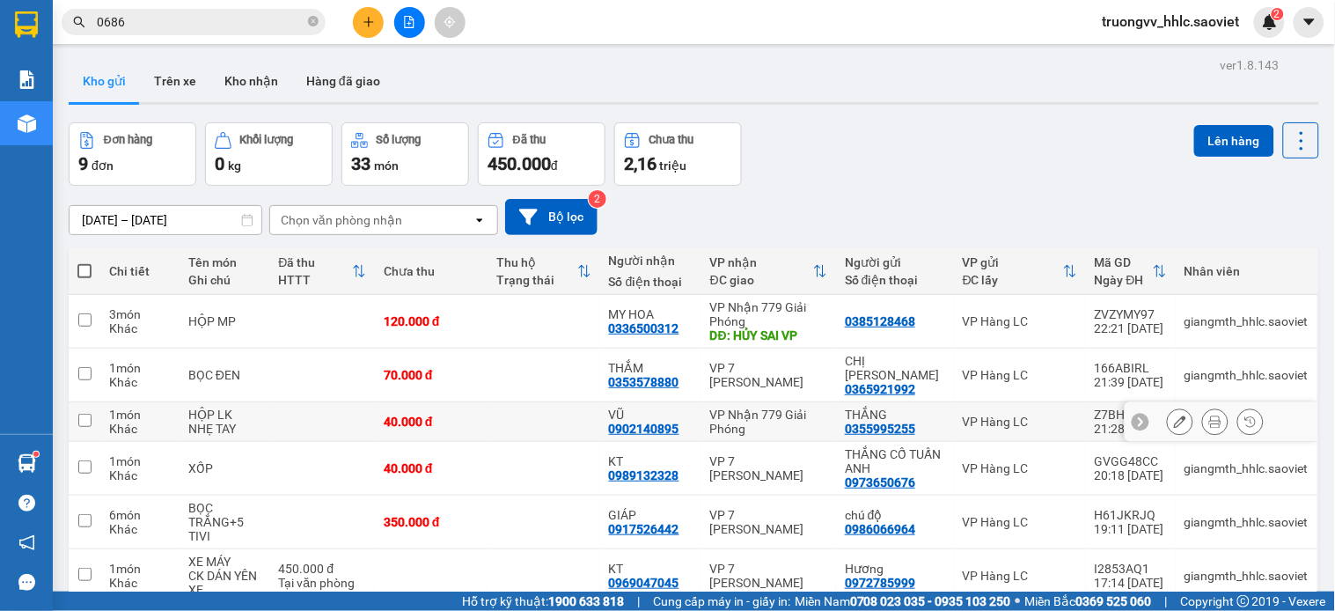
click at [486, 402] on td "40.000 đ" at bounding box center [431, 422] width 113 height 40
checkbox input "true"
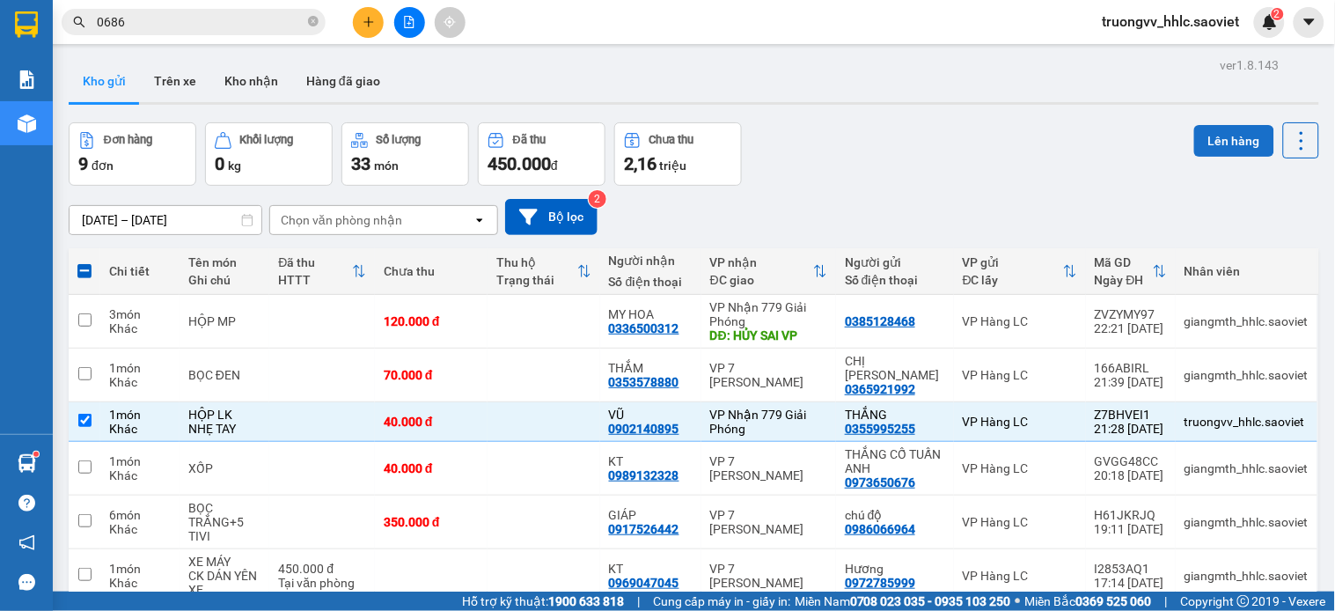
click at [1206, 130] on button "Lên hàng" at bounding box center [1234, 141] width 80 height 32
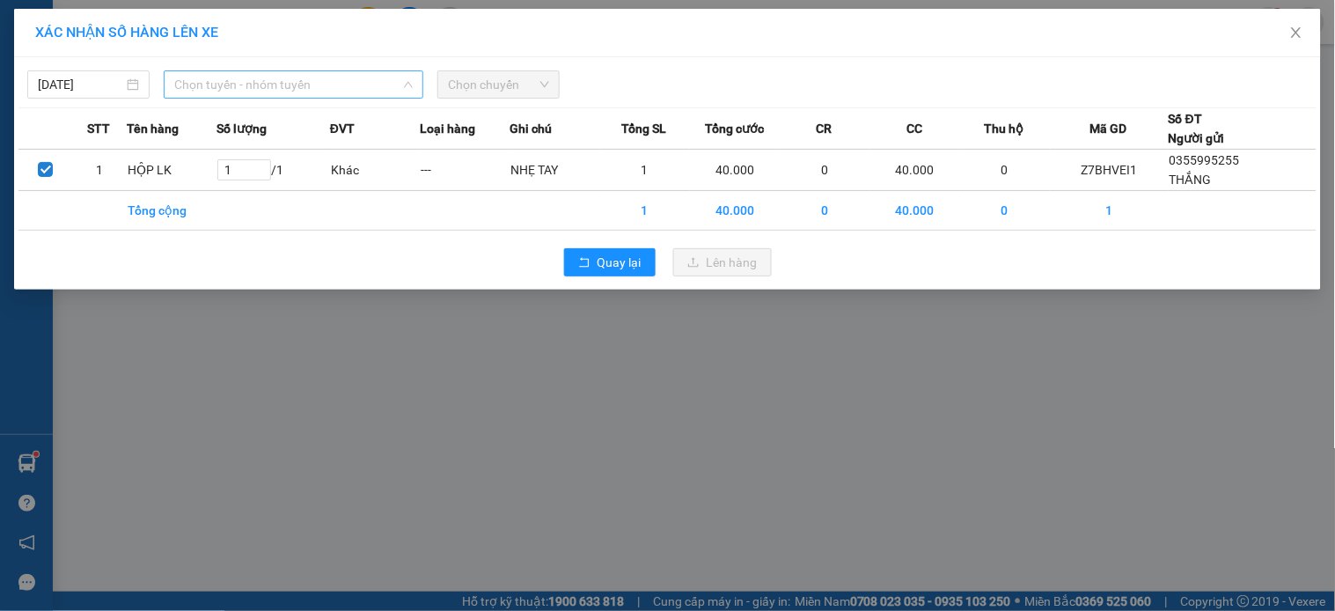
click at [365, 92] on span "Chọn tuyến - nhóm tuyến" at bounding box center [293, 84] width 238 height 26
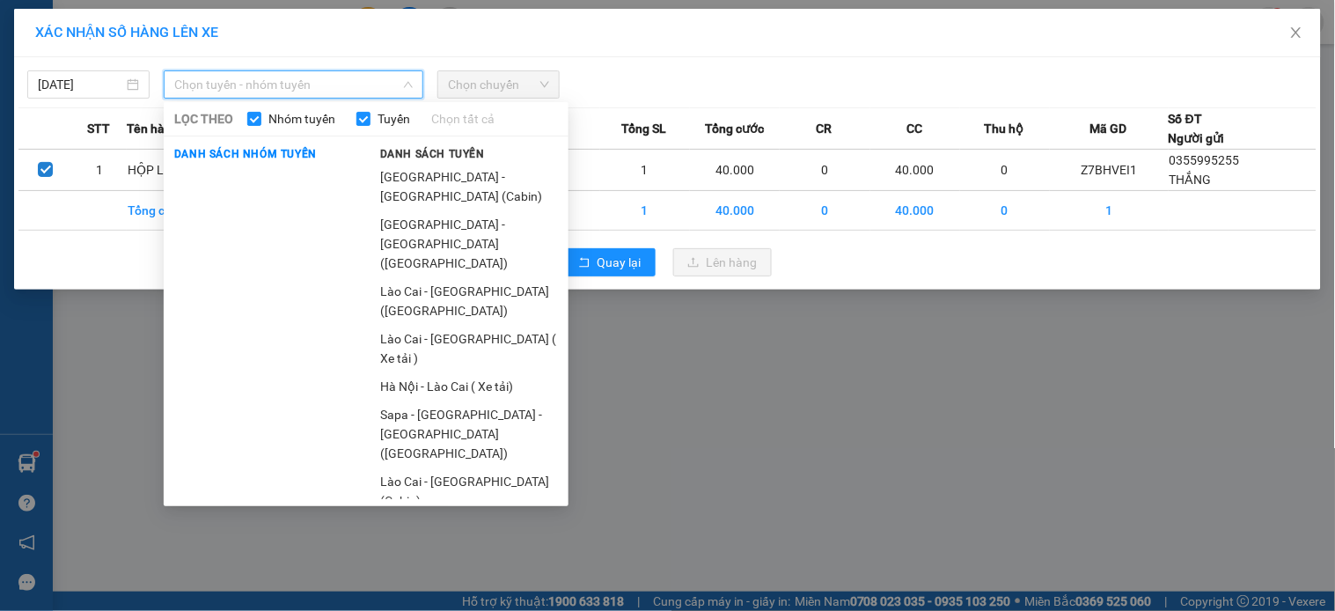
click at [407, 562] on li "Sapa - [GEOGRAPHIC_DATA] (Cabin)" at bounding box center [469, 586] width 199 height 48
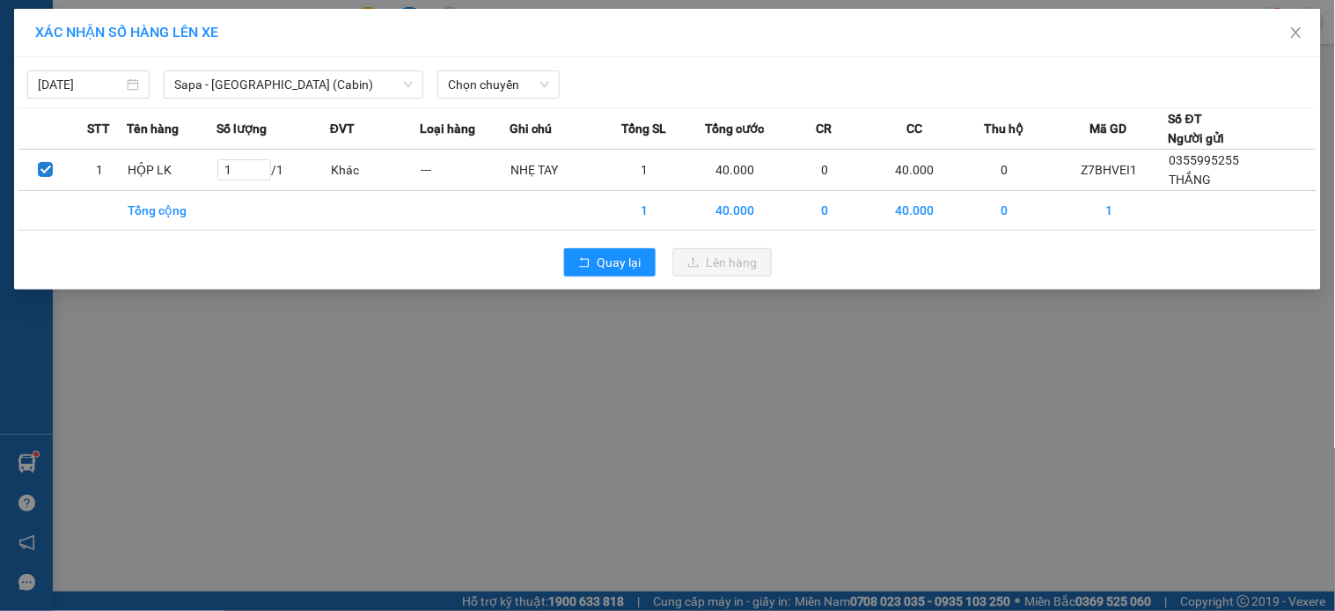
click at [516, 68] on div "[DATE] [GEOGRAPHIC_DATA] - [GEOGRAPHIC_DATA] ([GEOGRAPHIC_DATA]) LỌC THEO Nhóm …" at bounding box center [667, 80] width 1298 height 37
click at [520, 82] on span "Chọn chuyến" at bounding box center [498, 84] width 101 height 26
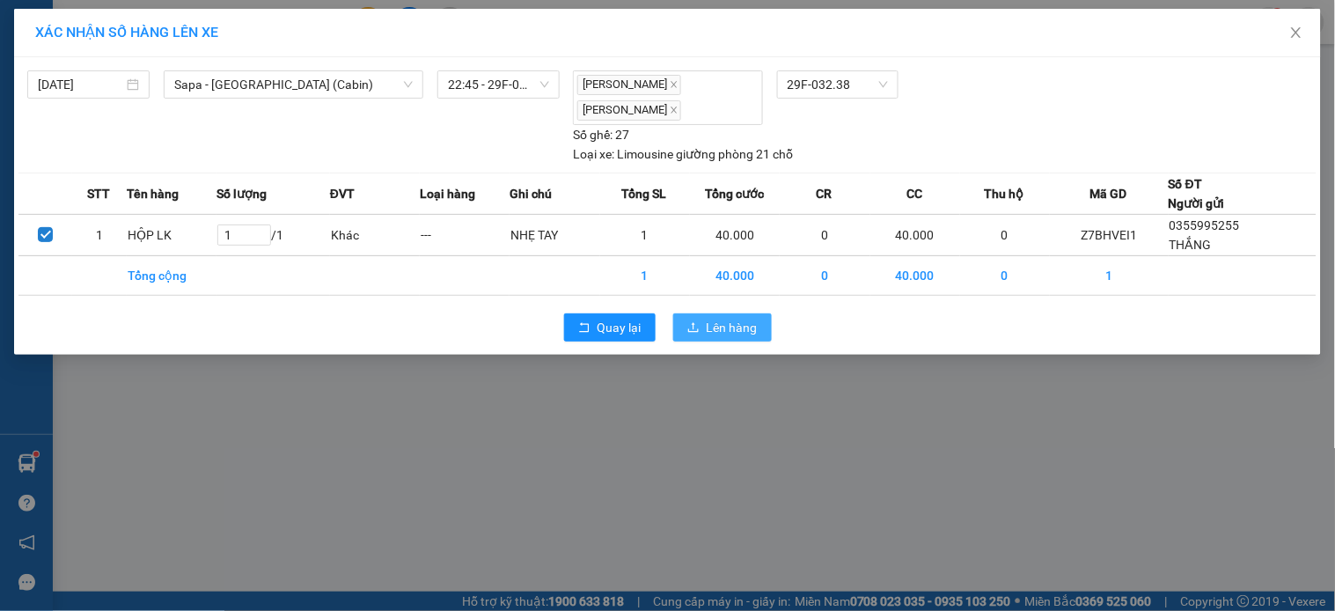
click at [696, 321] on icon "upload" at bounding box center [693, 327] width 12 height 12
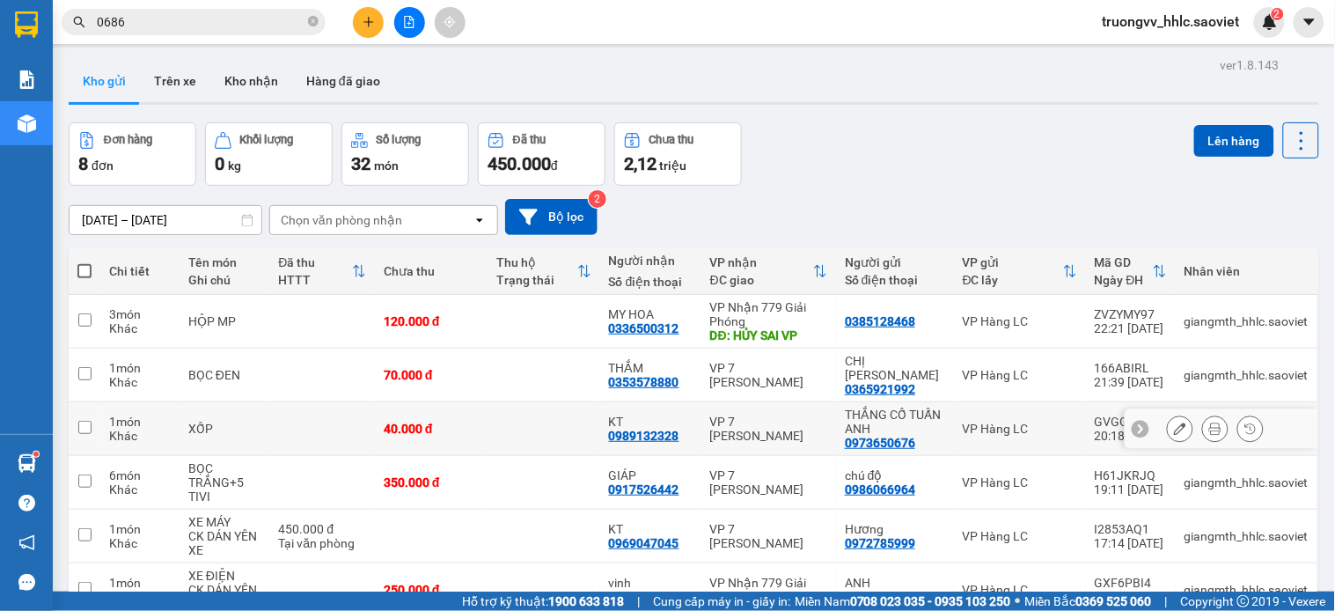
click at [337, 402] on td at bounding box center [322, 429] width 106 height 54
checkbox input "true"
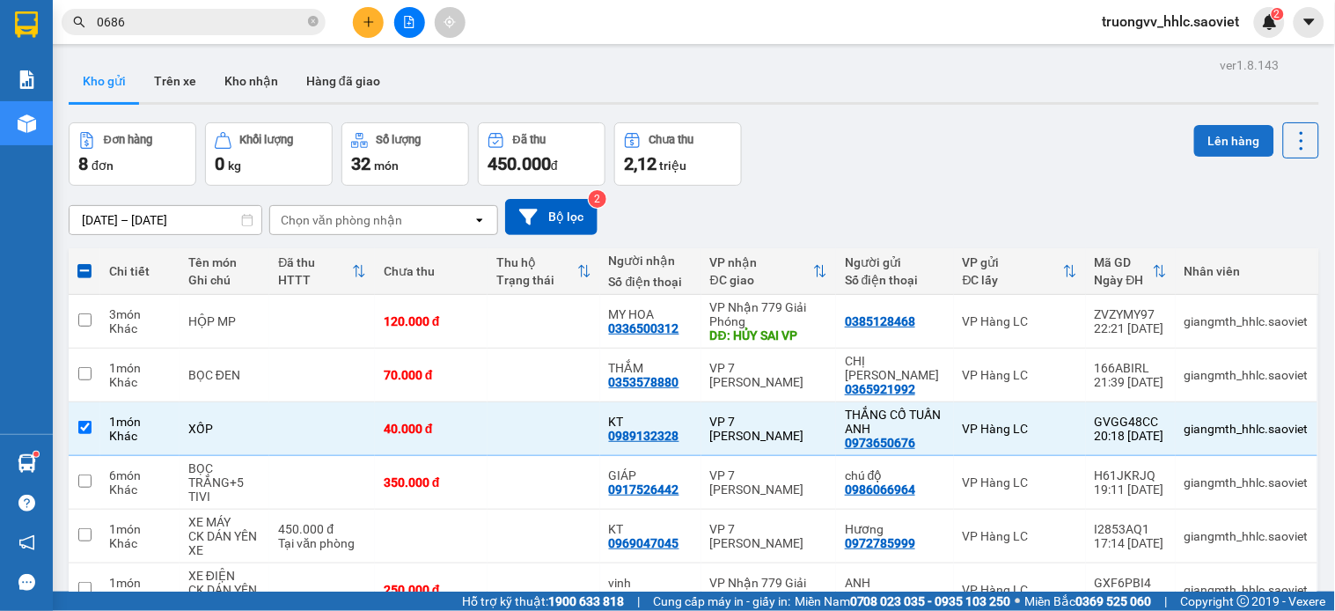
click at [1206, 129] on button "Lên hàng" at bounding box center [1234, 141] width 80 height 32
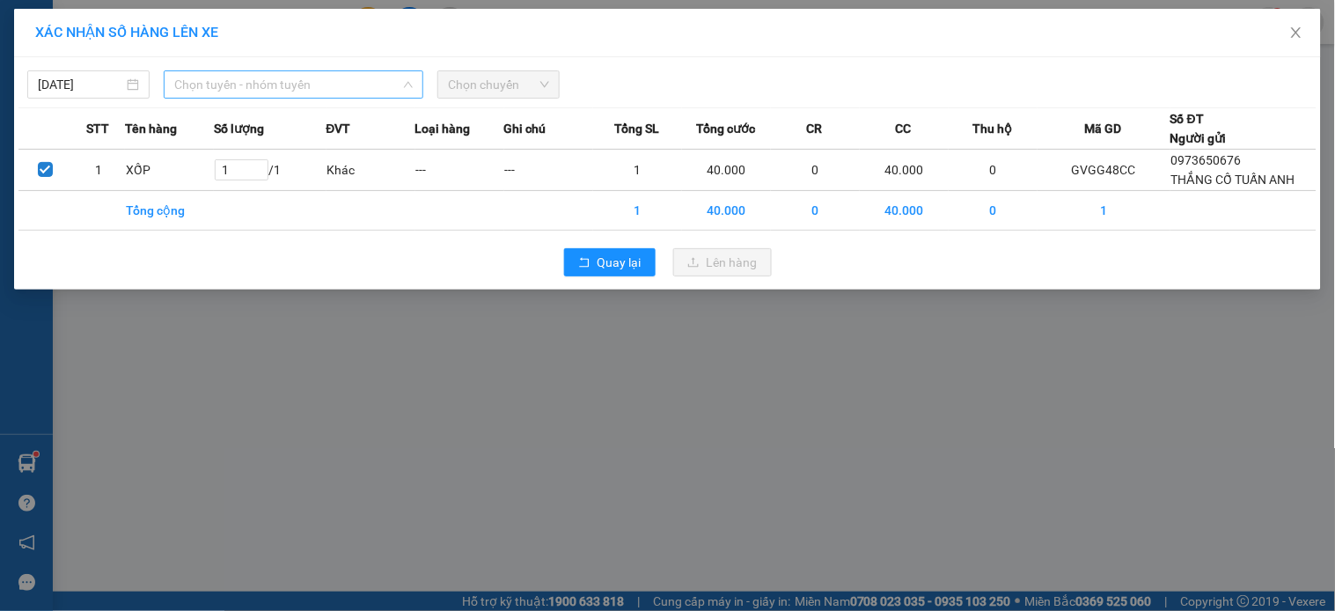
click at [368, 88] on span "Chọn tuyến - nhóm tuyến" at bounding box center [293, 84] width 238 height 26
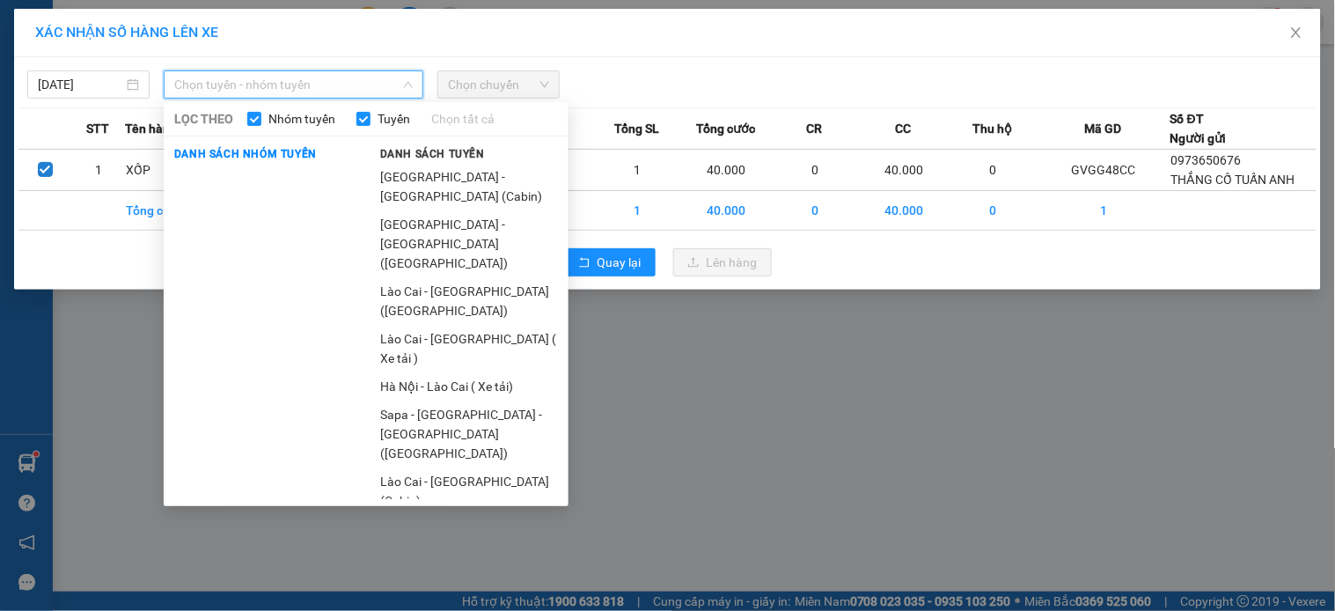
click at [422, 562] on li "Sapa - [GEOGRAPHIC_DATA] (Cabin)" at bounding box center [469, 586] width 199 height 48
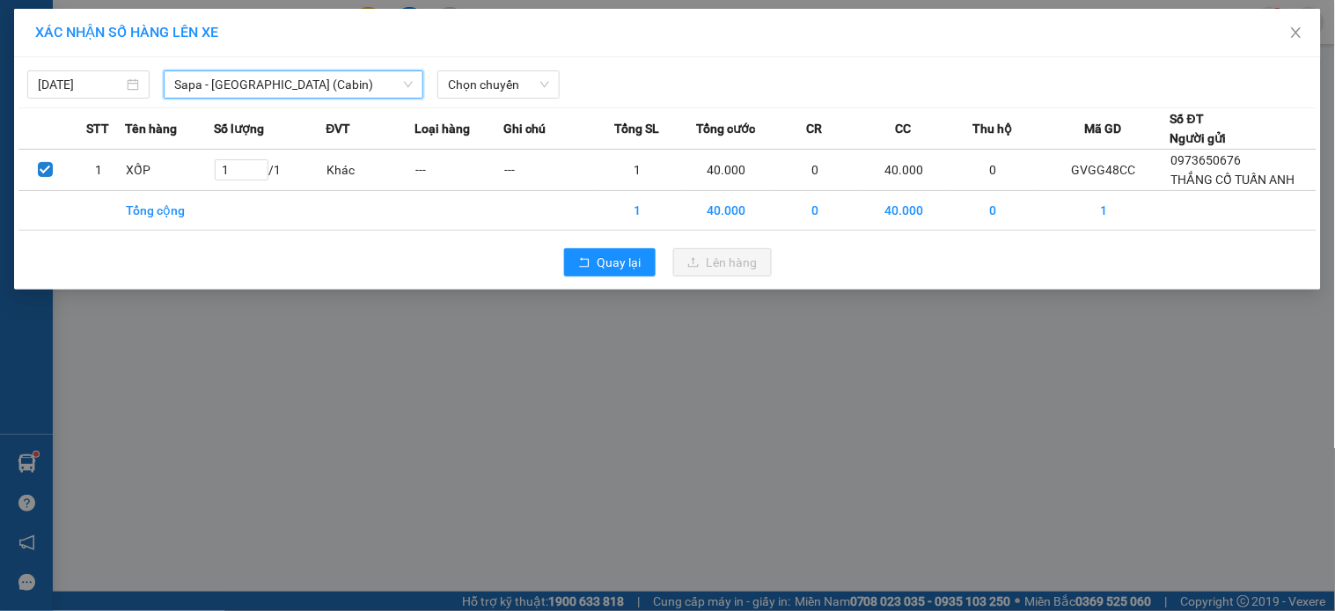
click at [269, 84] on span "Sapa - [GEOGRAPHIC_DATA] (Cabin)" at bounding box center [293, 84] width 238 height 26
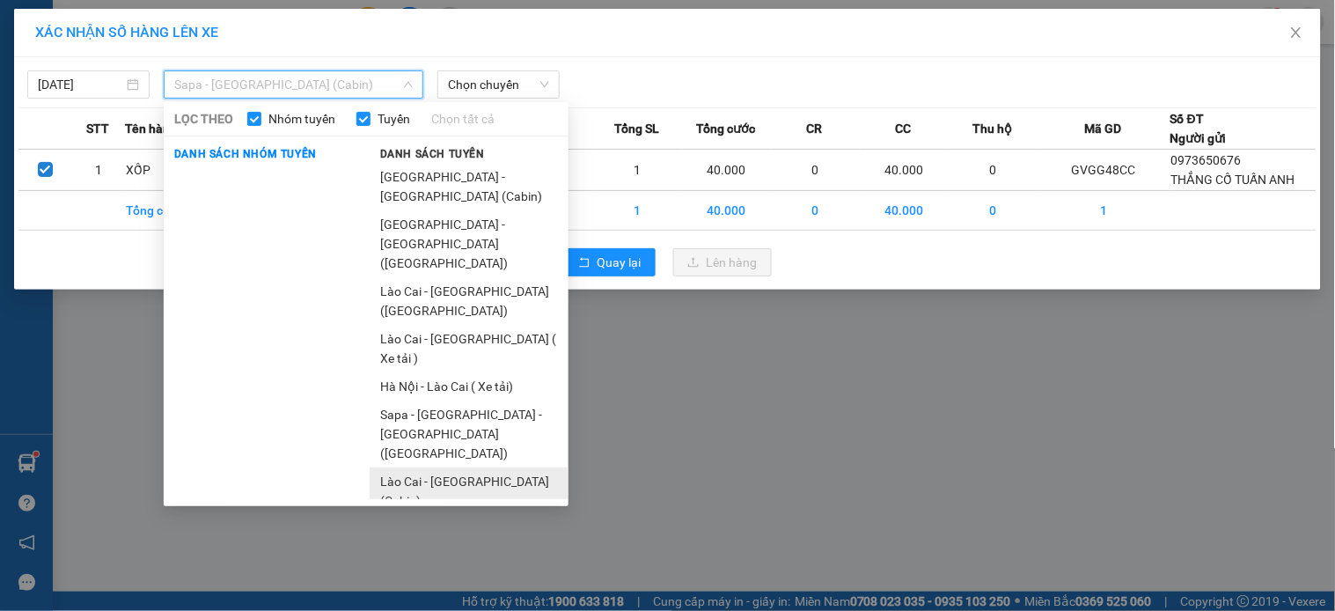
click at [438, 467] on li "Lào Cai - [GEOGRAPHIC_DATA] (Cabin)" at bounding box center [469, 491] width 199 height 48
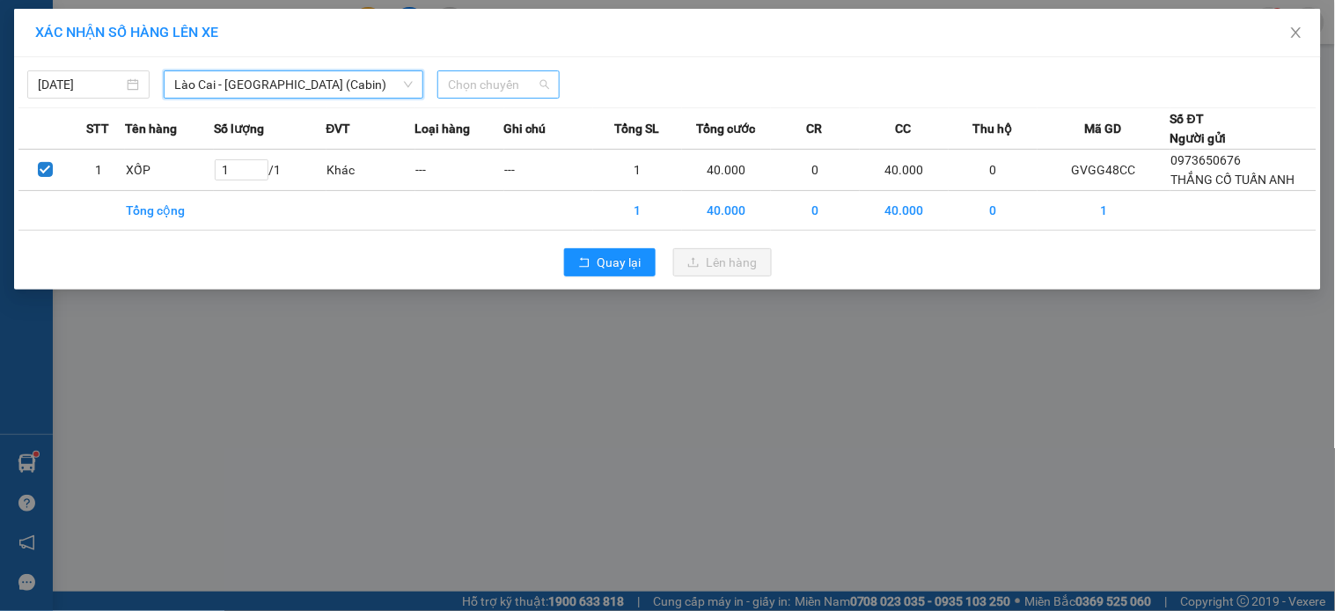
click at [500, 83] on span "Chọn chuyến" at bounding box center [498, 84] width 101 height 26
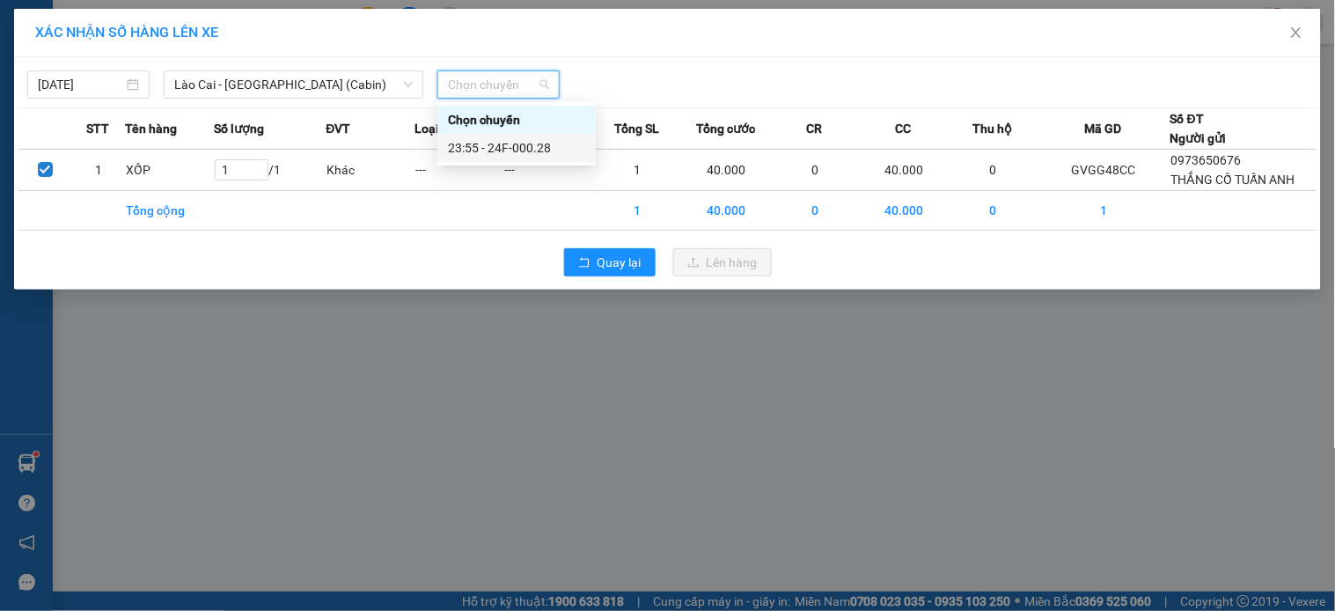
click at [534, 143] on div "23:55 - 24F-000.28" at bounding box center [516, 147] width 137 height 19
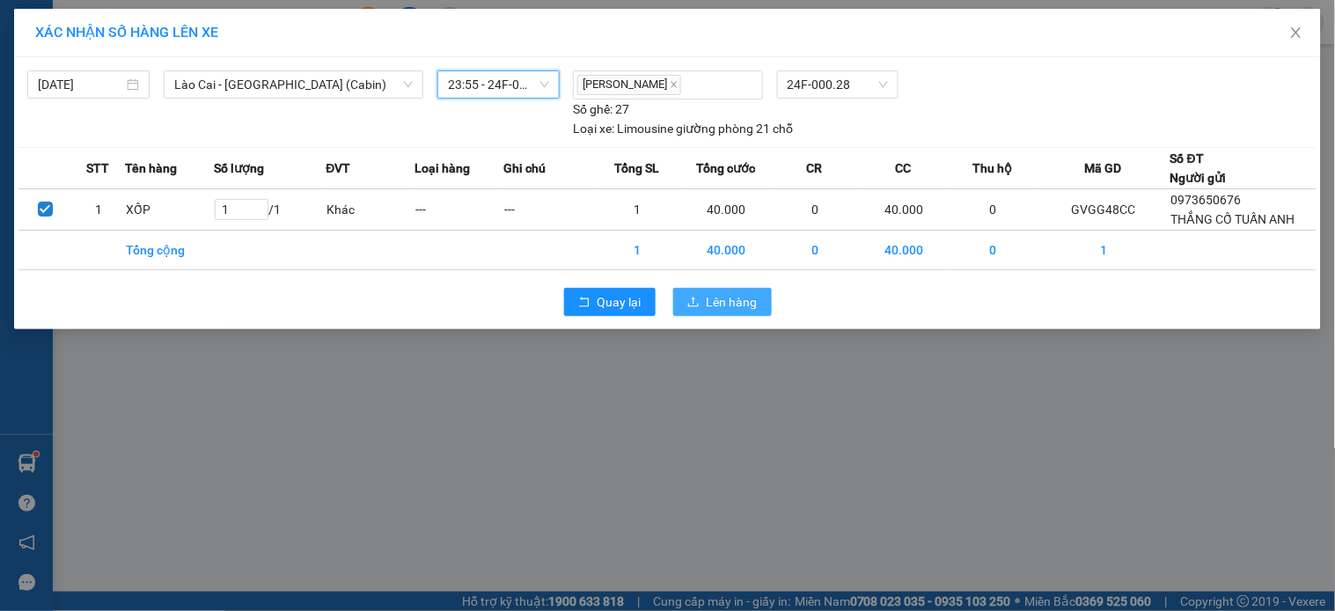
click at [715, 294] on span "Lên hàng" at bounding box center [732, 301] width 51 height 19
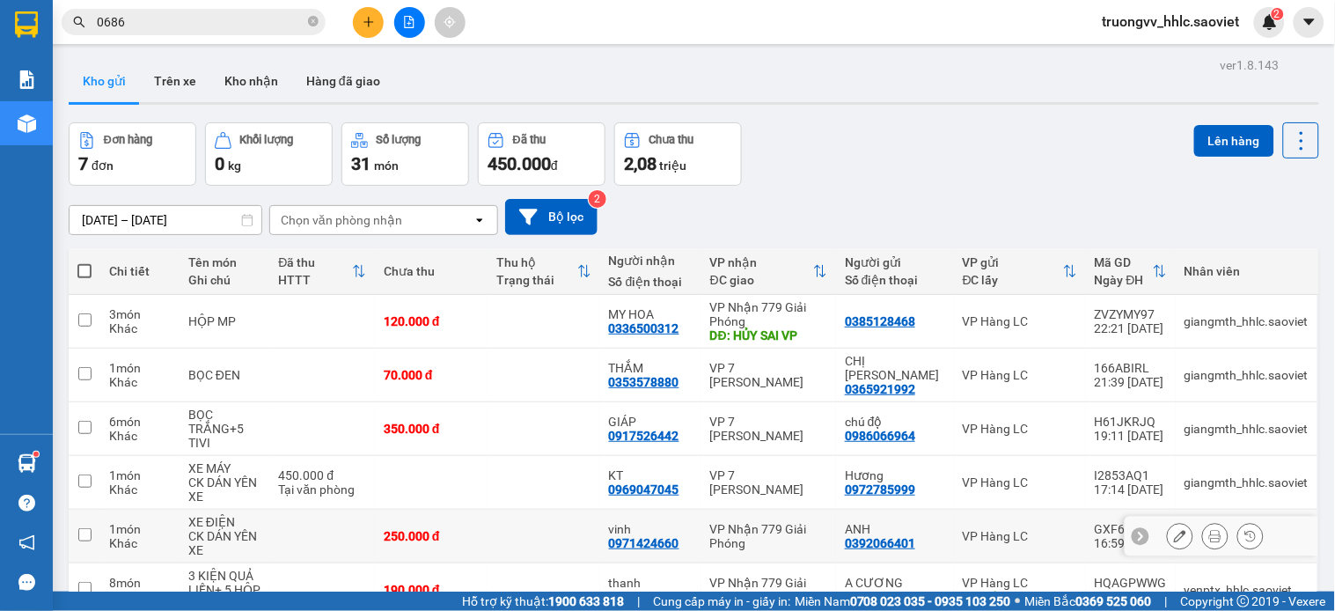
click at [559, 509] on td at bounding box center [543, 536] width 113 height 54
checkbox input "true"
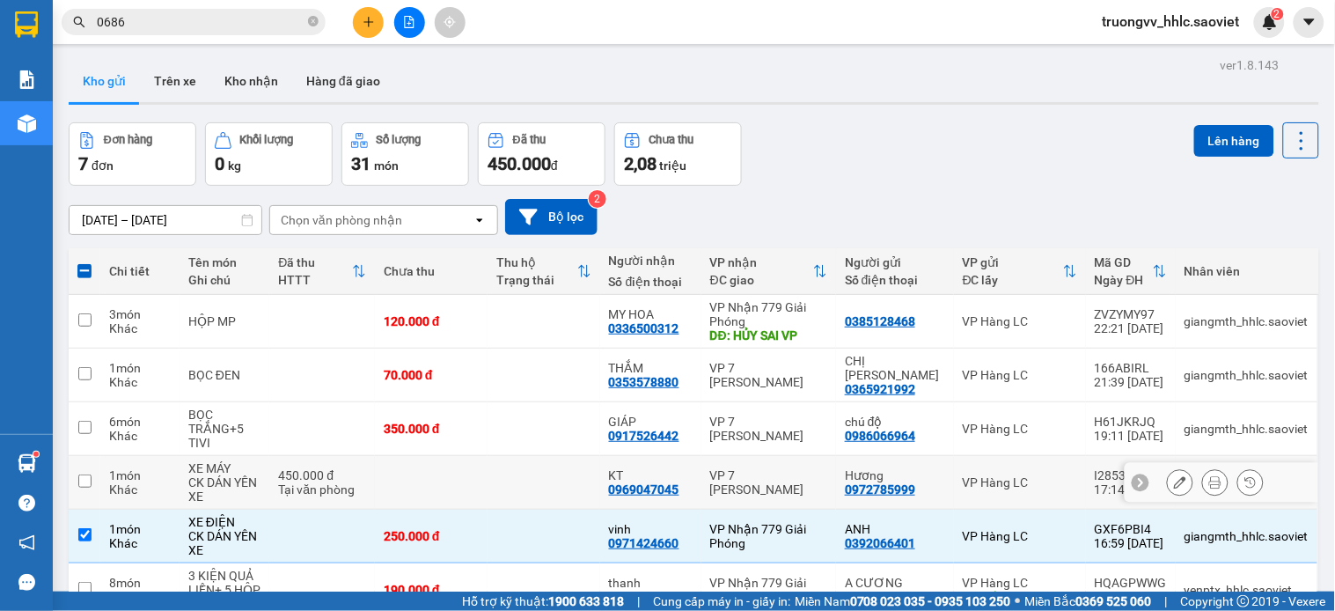
click at [510, 456] on td at bounding box center [543, 483] width 113 height 54
checkbox input "true"
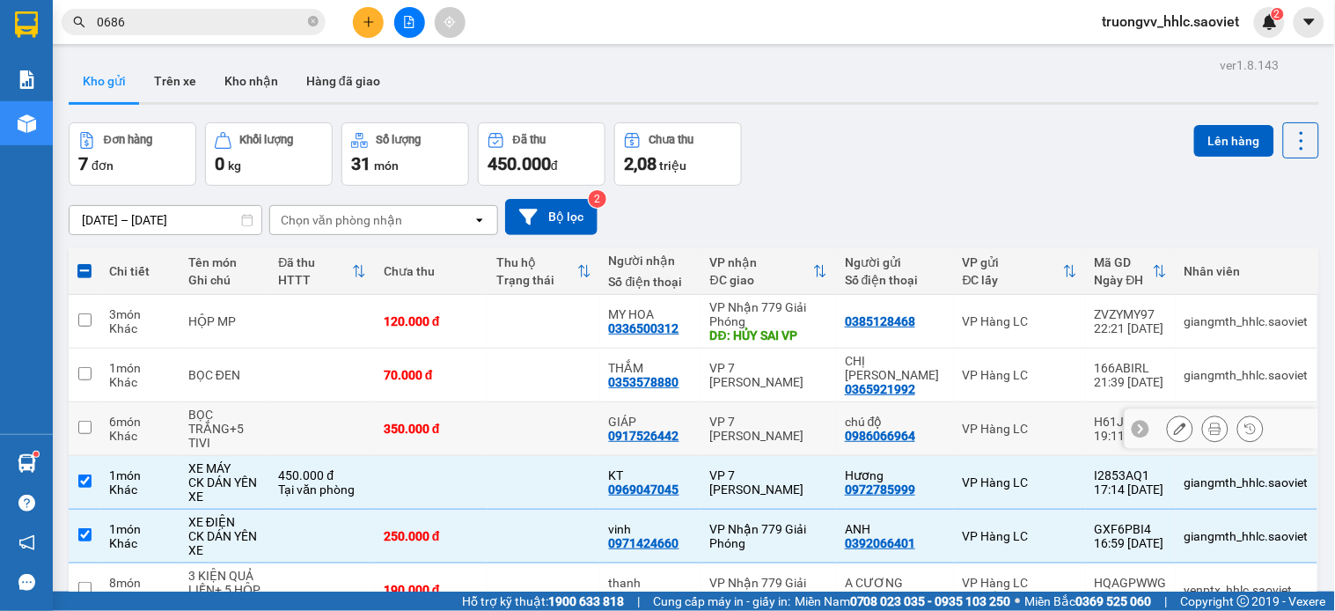
click at [487, 402] on td at bounding box center [543, 429] width 113 height 54
checkbox input "true"
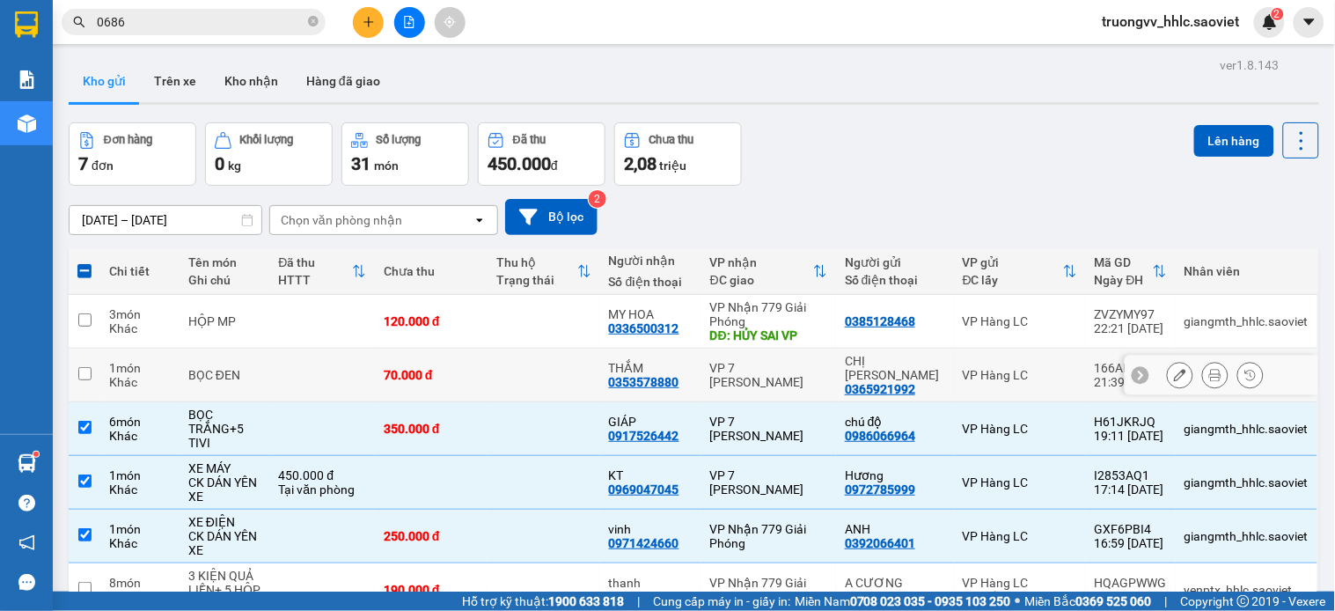
click at [493, 348] on td at bounding box center [543, 375] width 113 height 54
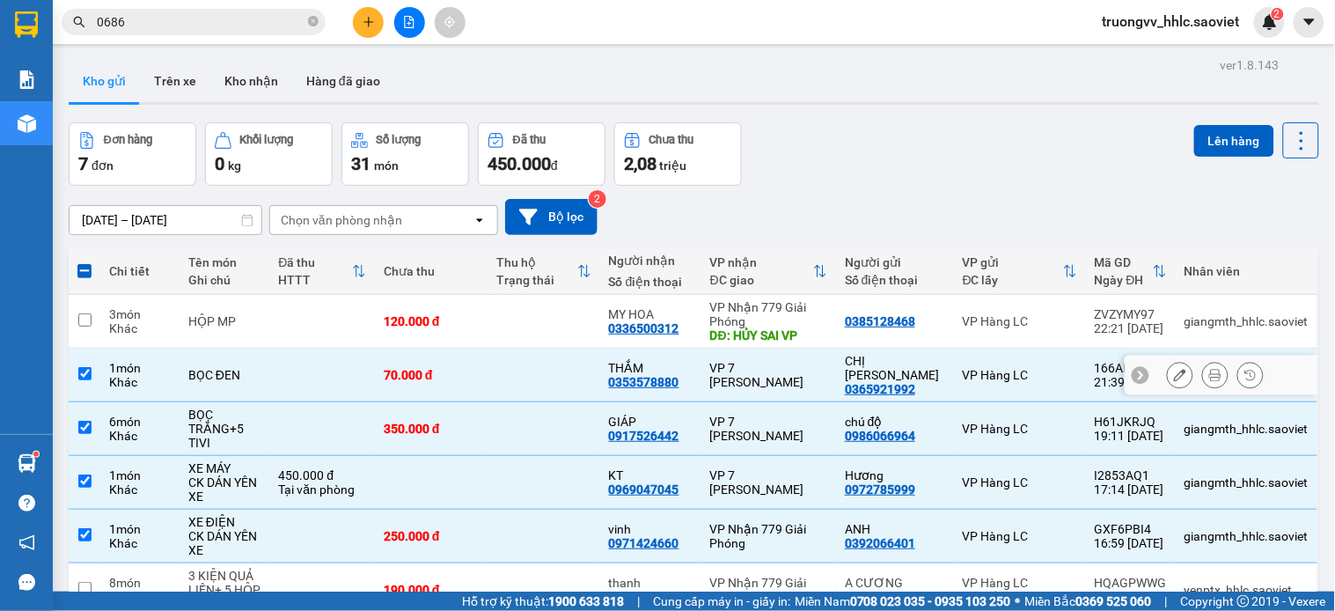
click at [493, 348] on td at bounding box center [543, 375] width 113 height 54
checkbox input "false"
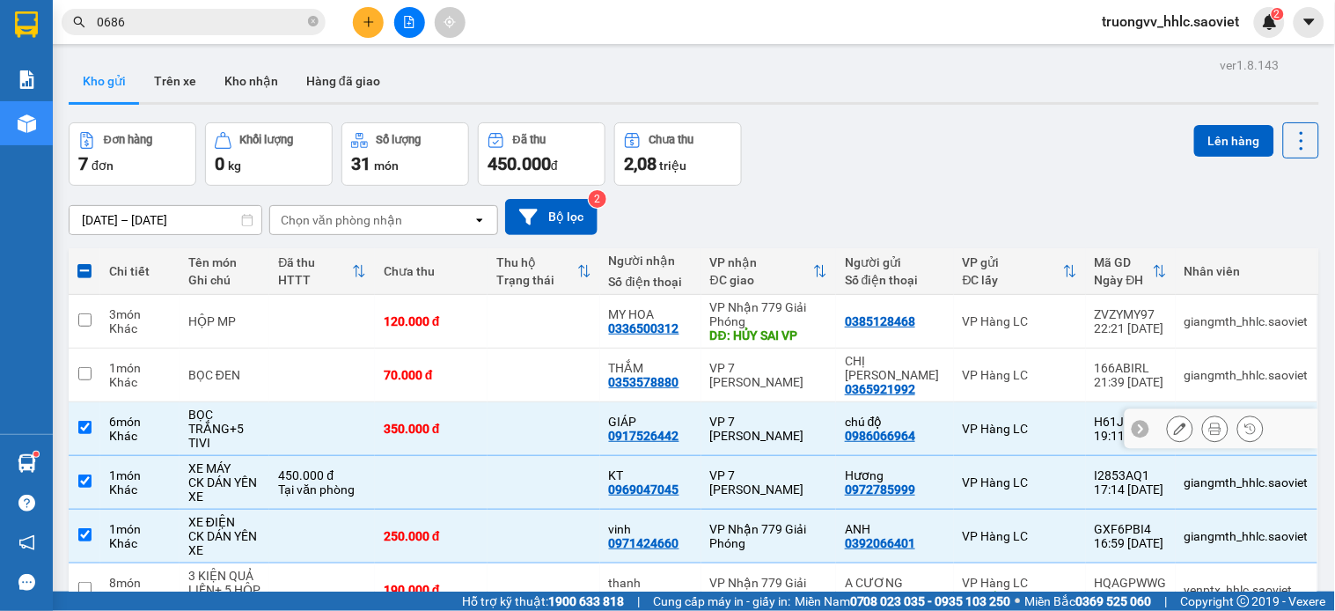
click at [512, 402] on td at bounding box center [543, 429] width 113 height 54
checkbox input "false"
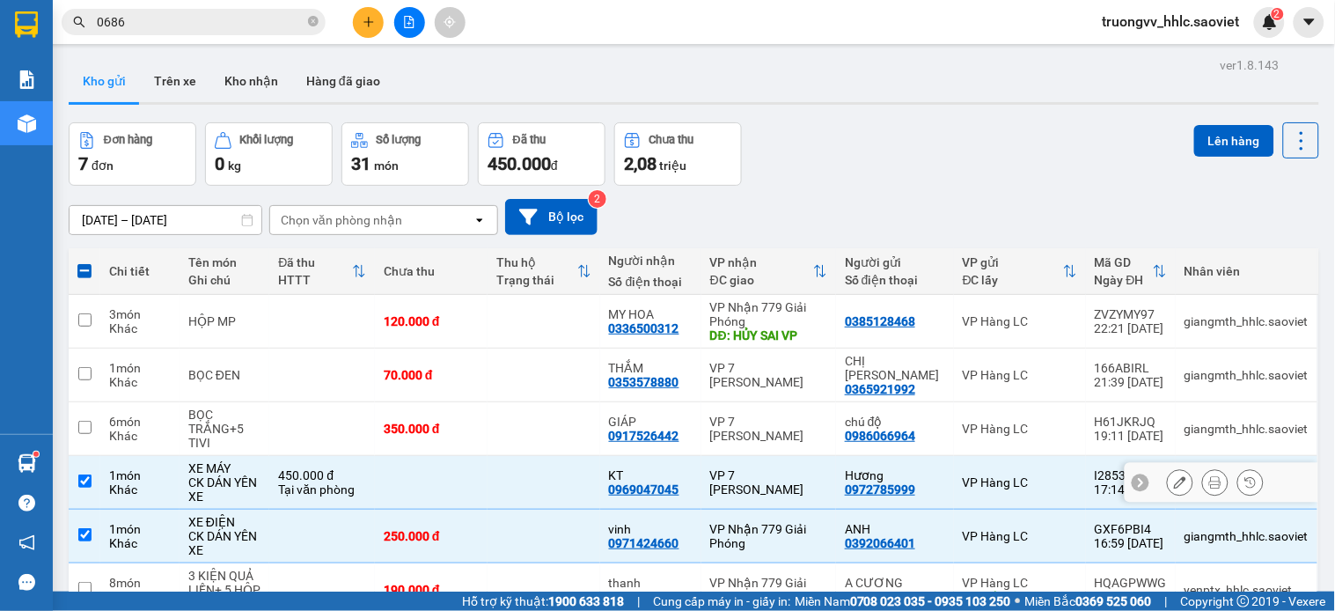
drag, startPoint x: 521, startPoint y: 343, endPoint x: 523, endPoint y: 353, distance: 9.8
click at [523, 456] on td at bounding box center [543, 483] width 113 height 54
checkbox input "false"
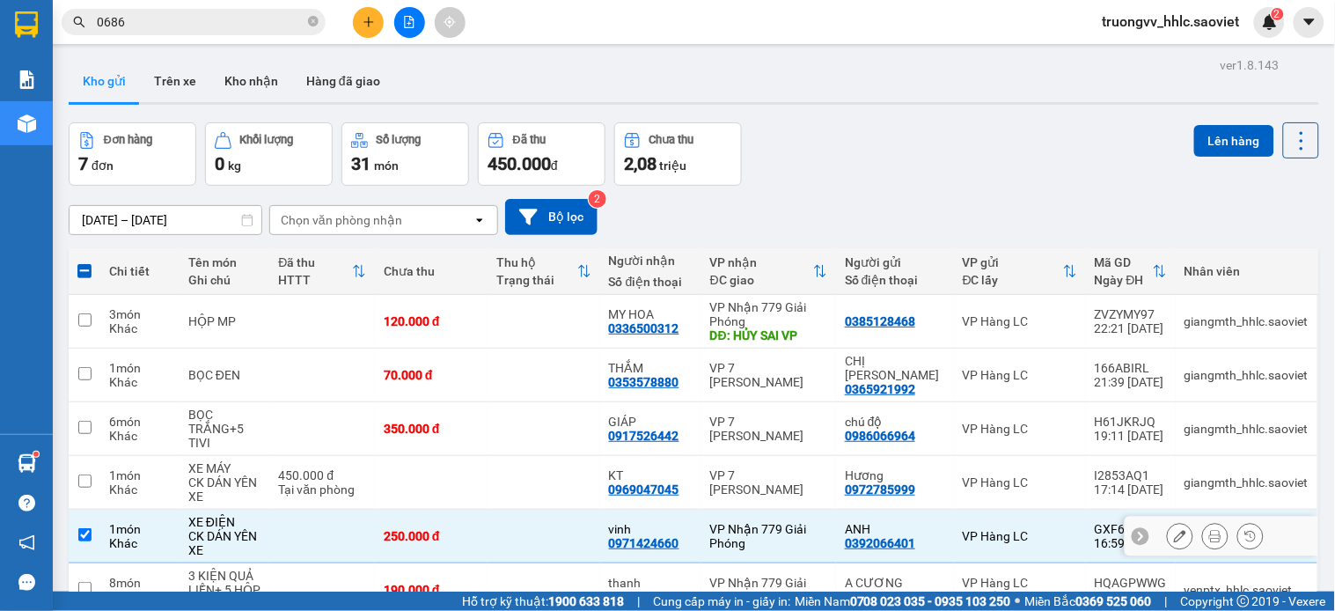
click at [528, 509] on td at bounding box center [543, 536] width 113 height 54
checkbox input "false"
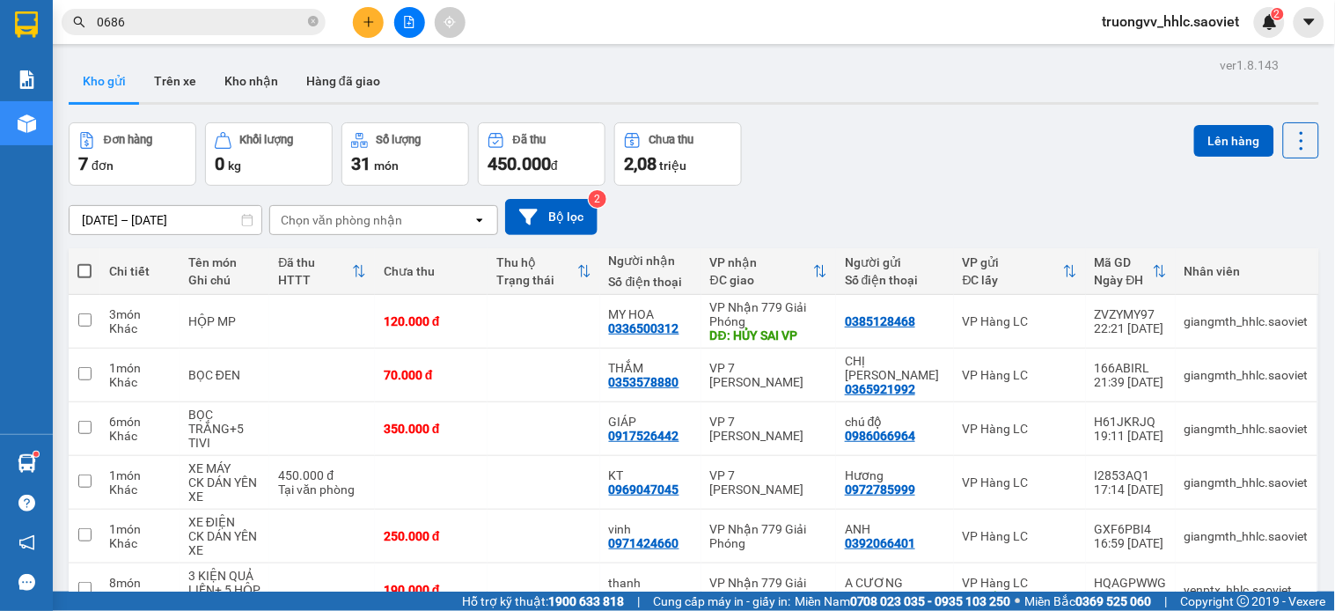
click at [403, 24] on icon "file-add" at bounding box center [409, 22] width 12 height 12
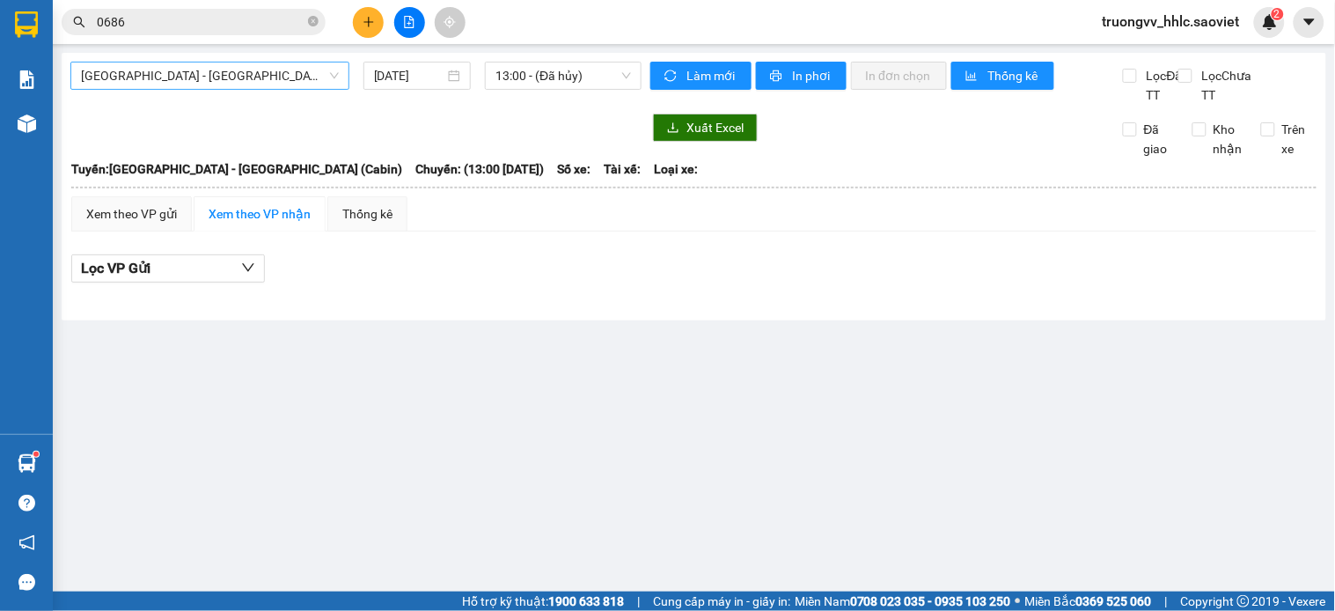
click at [234, 75] on span "[GEOGRAPHIC_DATA] - [GEOGRAPHIC_DATA] (Cabin)" at bounding box center [210, 75] width 258 height 26
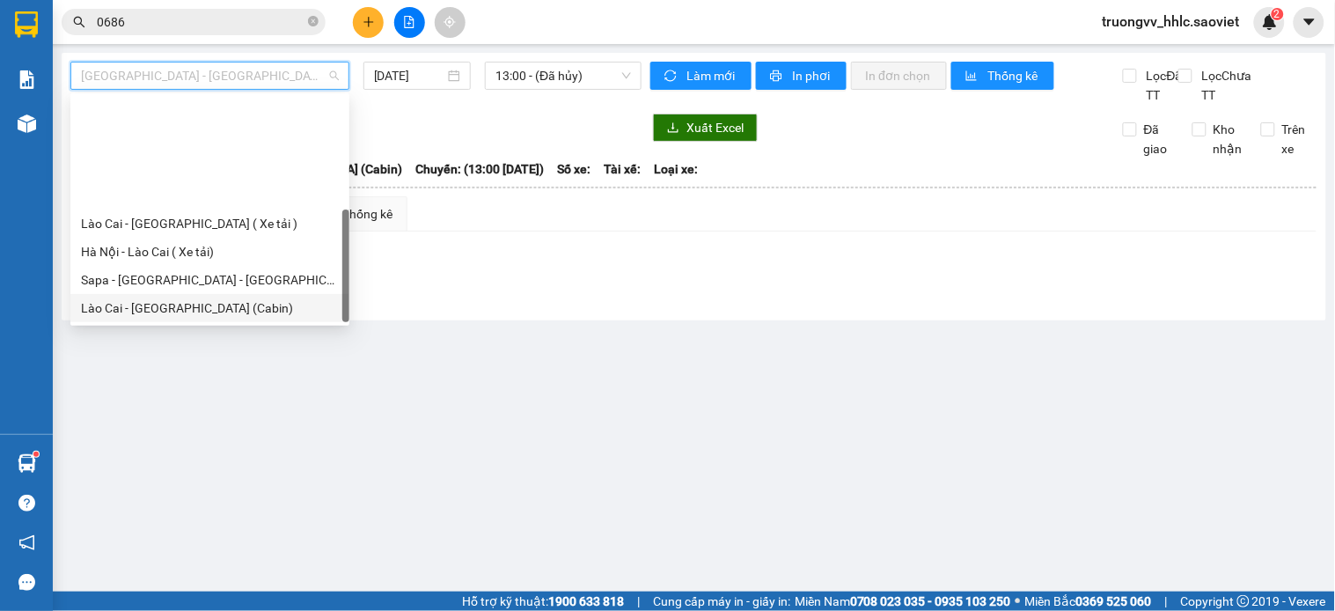
click at [168, 298] on div "Lào Cai - [GEOGRAPHIC_DATA] (Cabin)" at bounding box center [210, 307] width 258 height 19
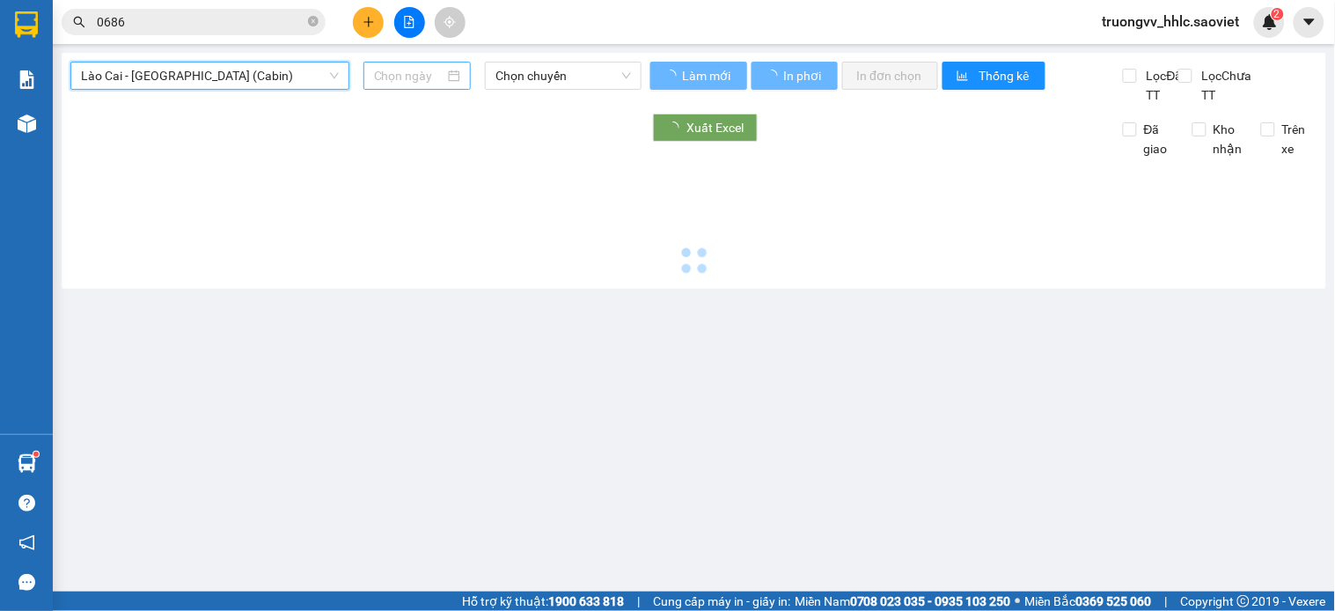
type input "[DATE]"
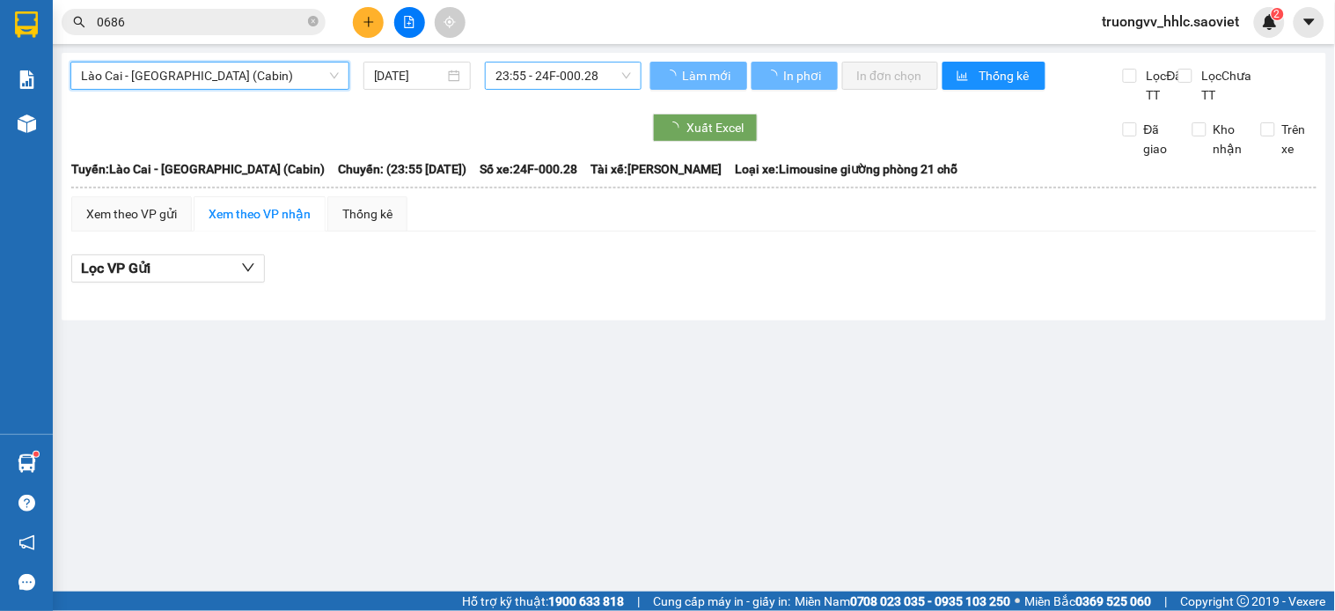
click at [598, 76] on span "23:55 - 24F-000.28" at bounding box center [563, 75] width 136 height 26
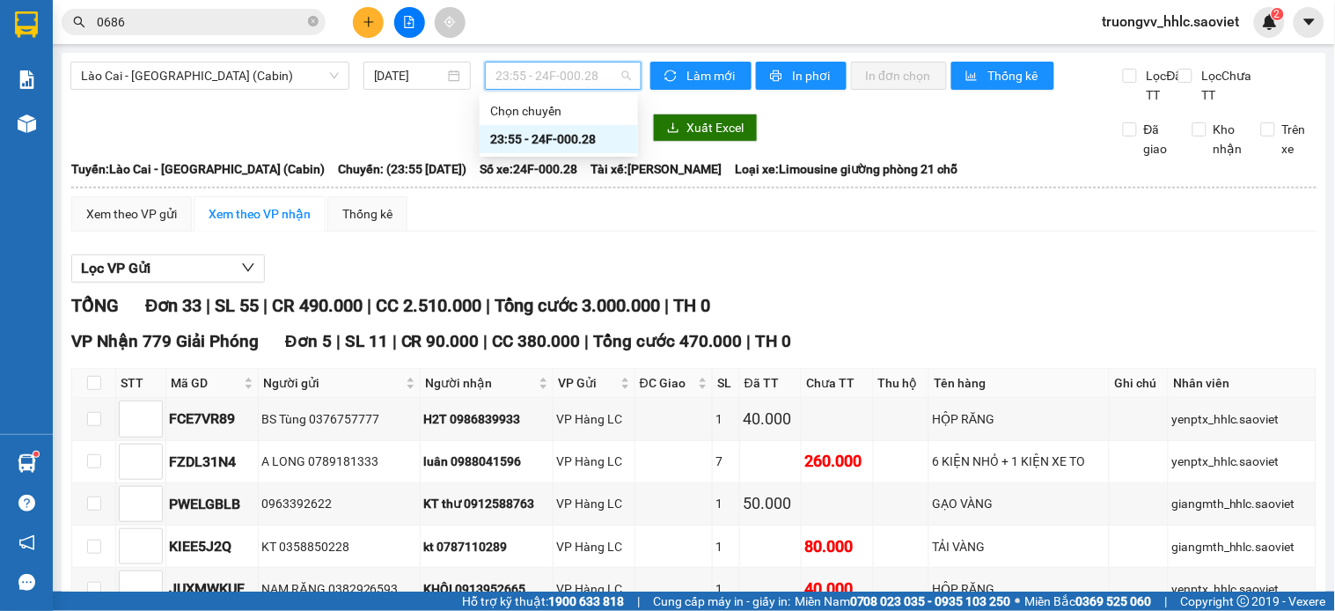
click at [575, 136] on div "23:55 - 24F-000.28" at bounding box center [558, 138] width 137 height 19
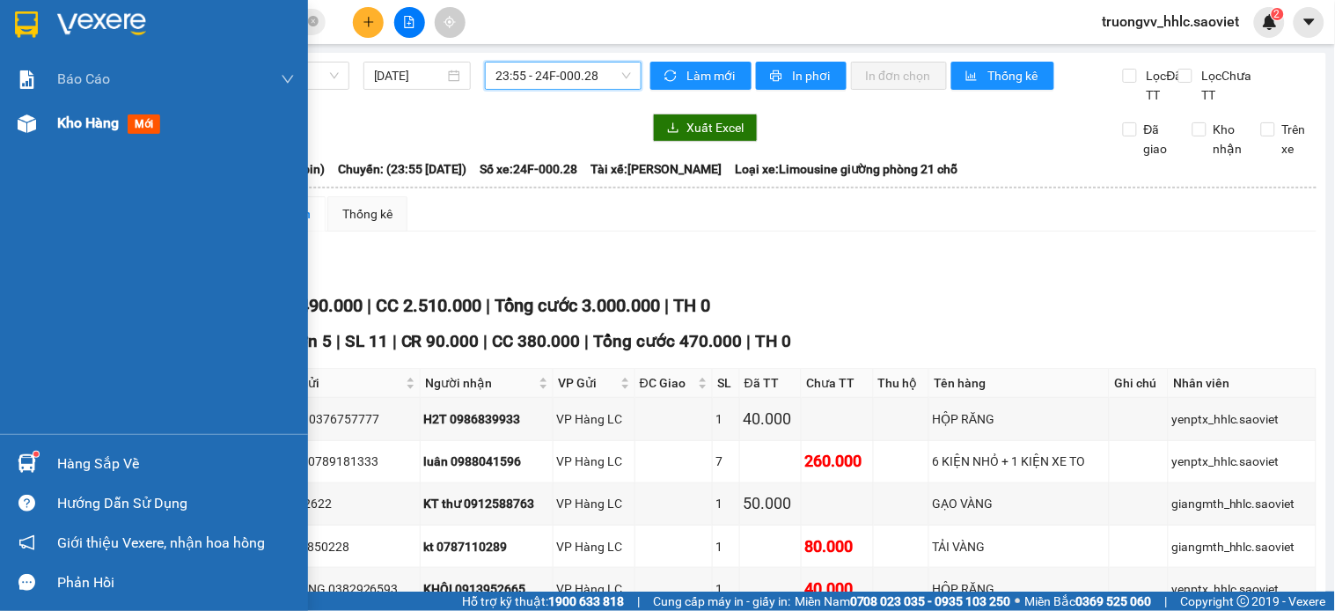
click at [69, 114] on span "Kho hàng" at bounding box center [88, 122] width 62 height 17
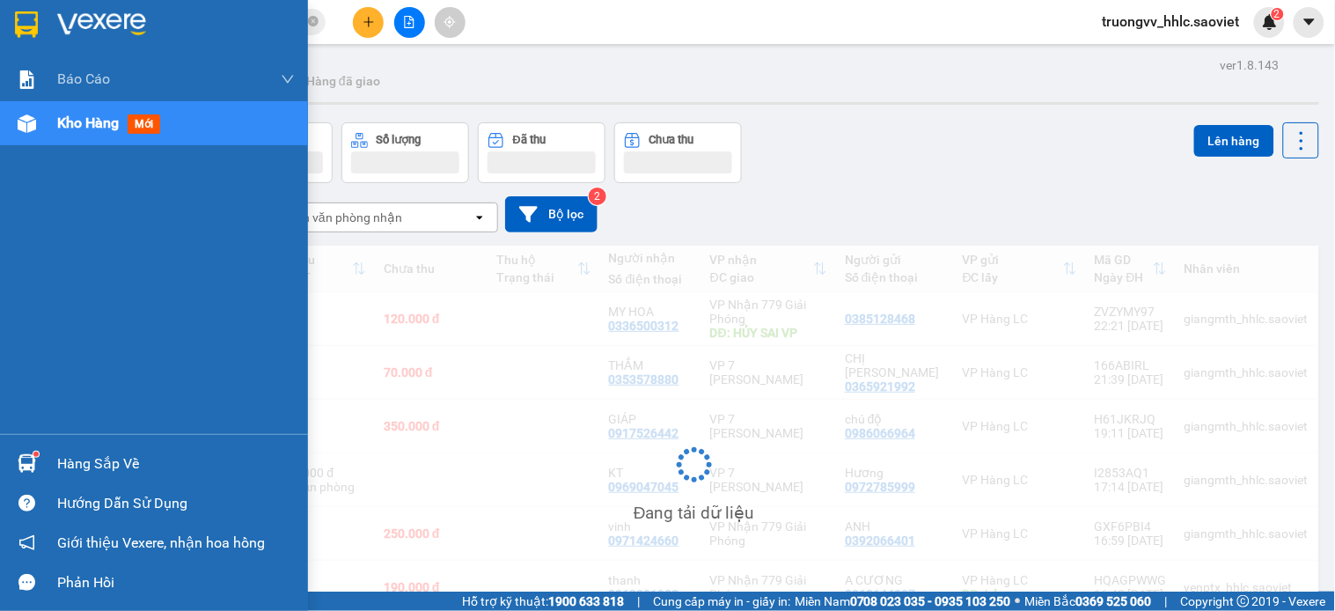
click at [97, 124] on span "Kho hàng" at bounding box center [88, 122] width 62 height 17
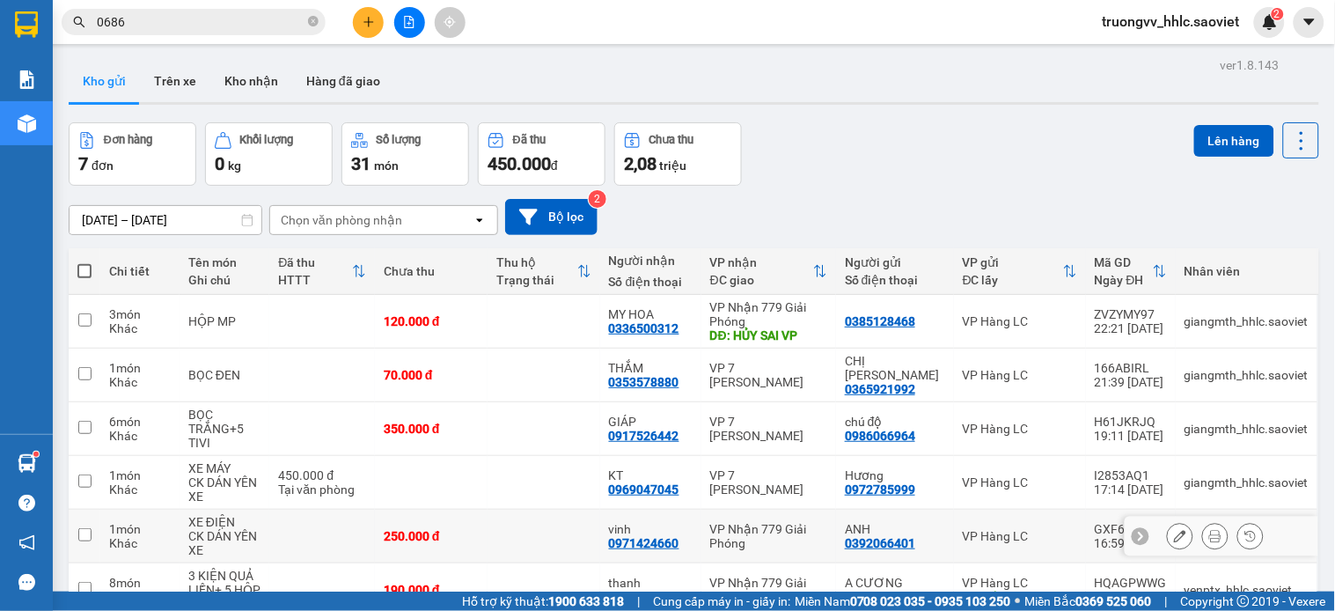
click at [493, 509] on td at bounding box center [543, 536] width 113 height 54
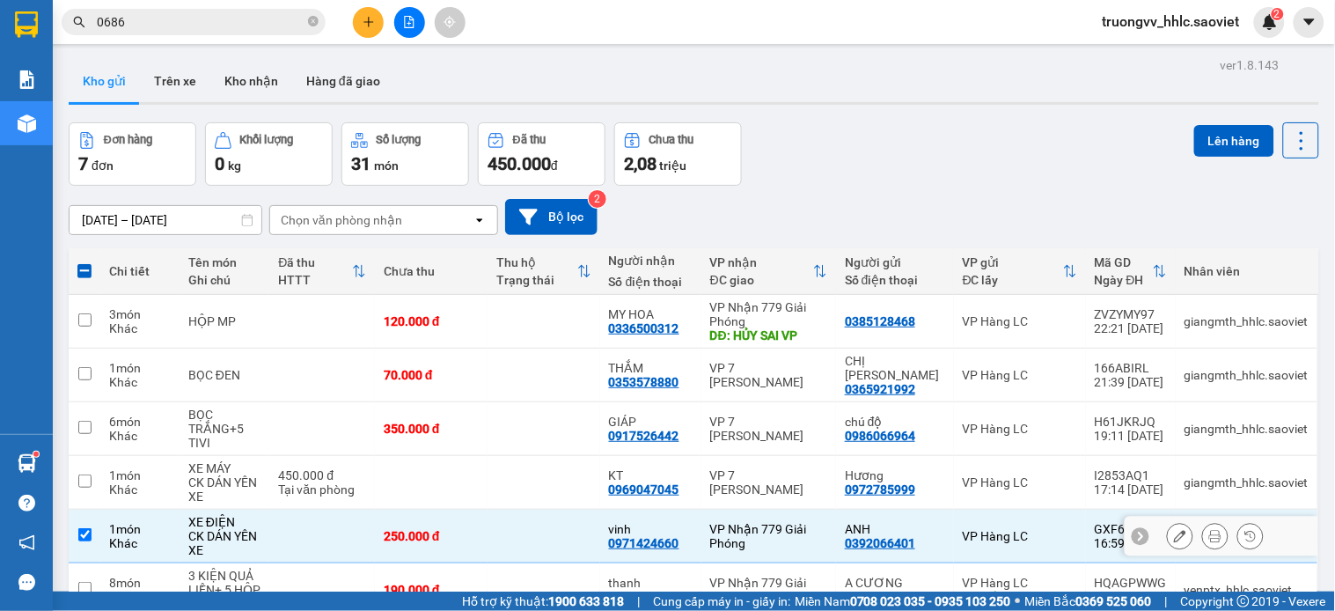
click at [487, 509] on td at bounding box center [543, 536] width 113 height 54
checkbox input "false"
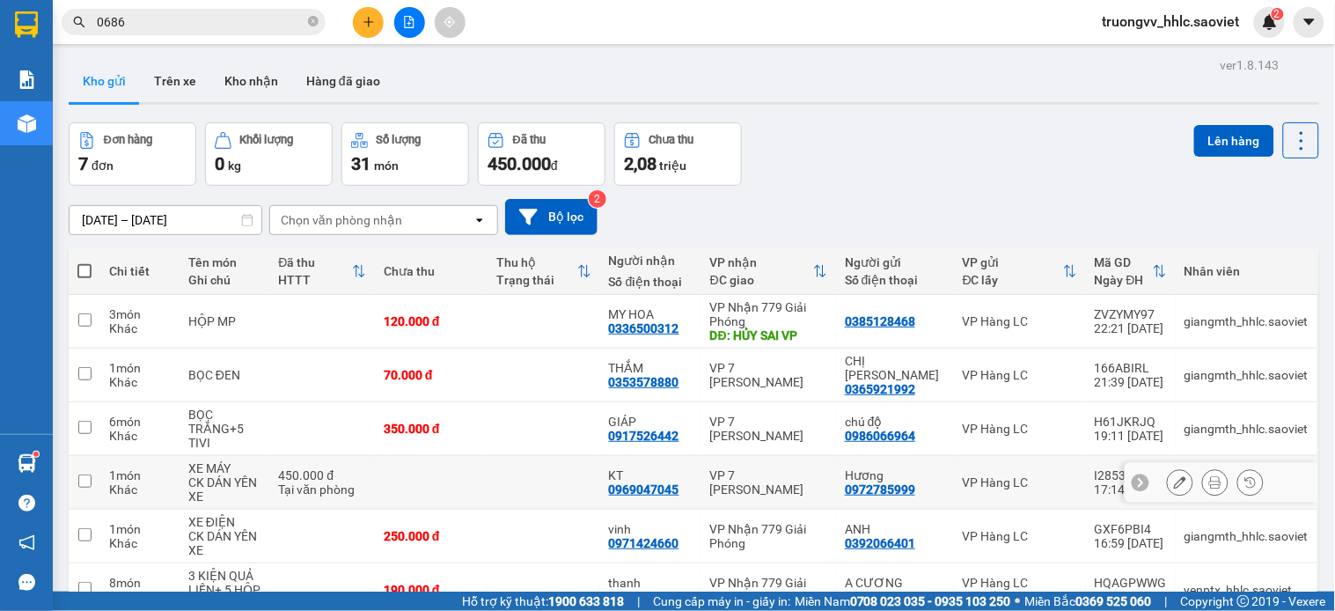
click at [441, 456] on td at bounding box center [431, 483] width 113 height 54
checkbox input "true"
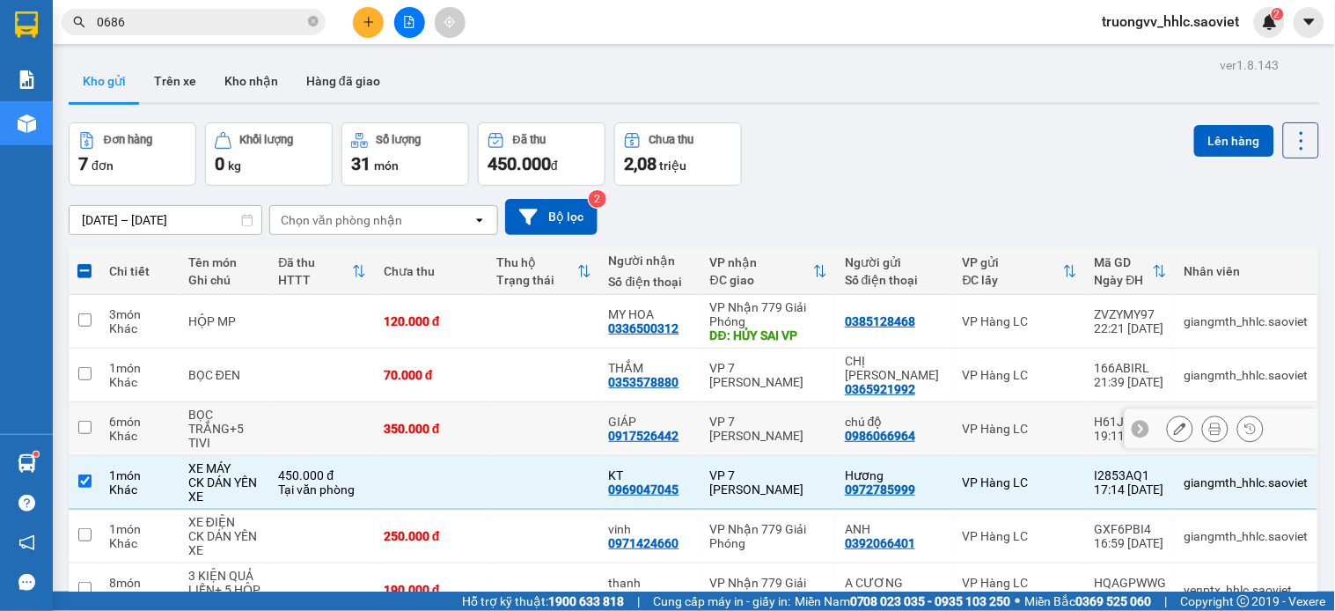
click at [334, 402] on td at bounding box center [322, 429] width 106 height 54
checkbox input "true"
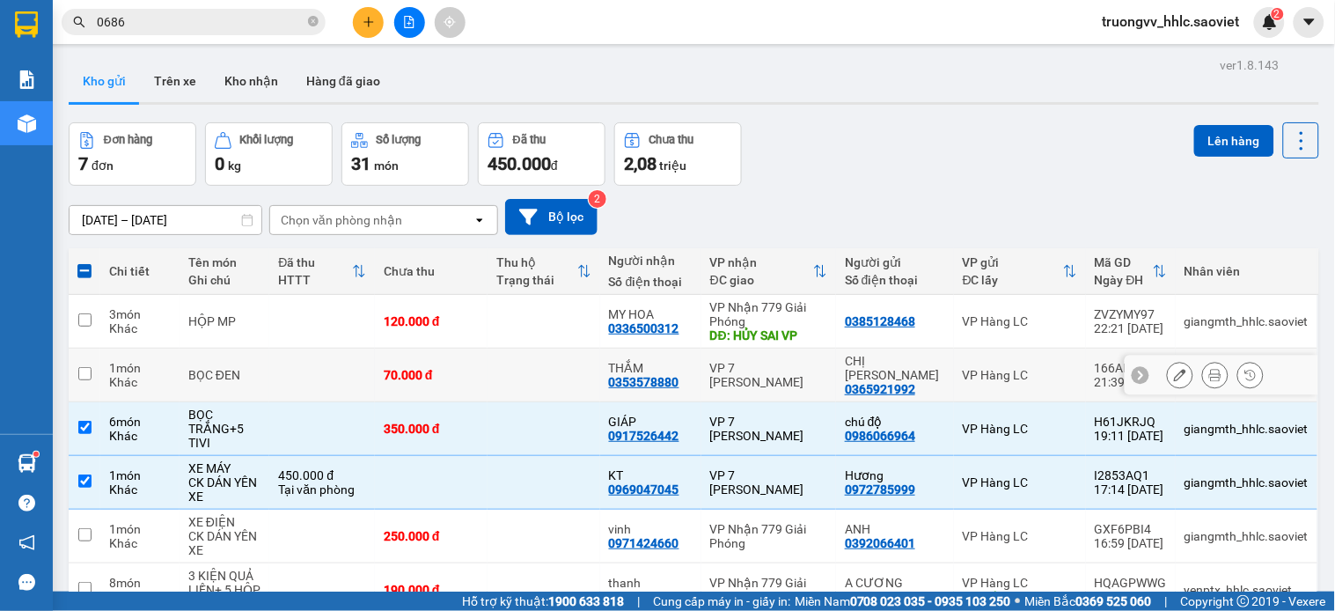
click at [305, 348] on td at bounding box center [322, 375] width 106 height 54
checkbox input "true"
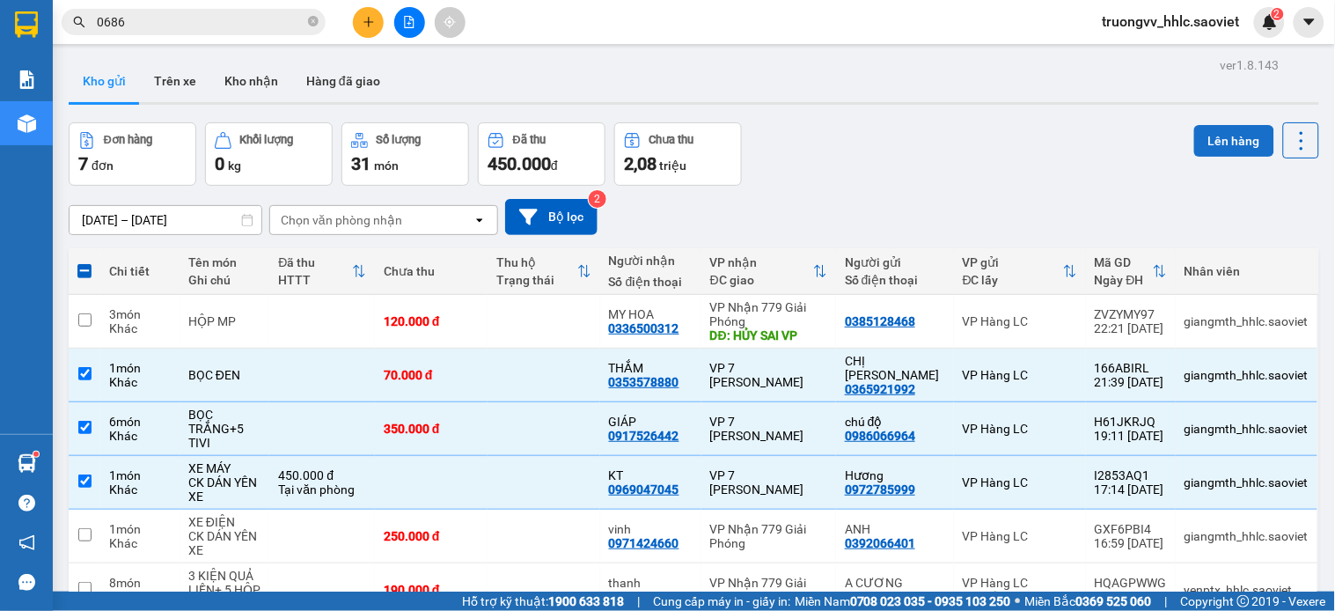
drag, startPoint x: 1214, startPoint y: 141, endPoint x: 1206, endPoint y: 136, distance: 9.8
click at [1211, 138] on button "Lên hàng" at bounding box center [1234, 141] width 80 height 32
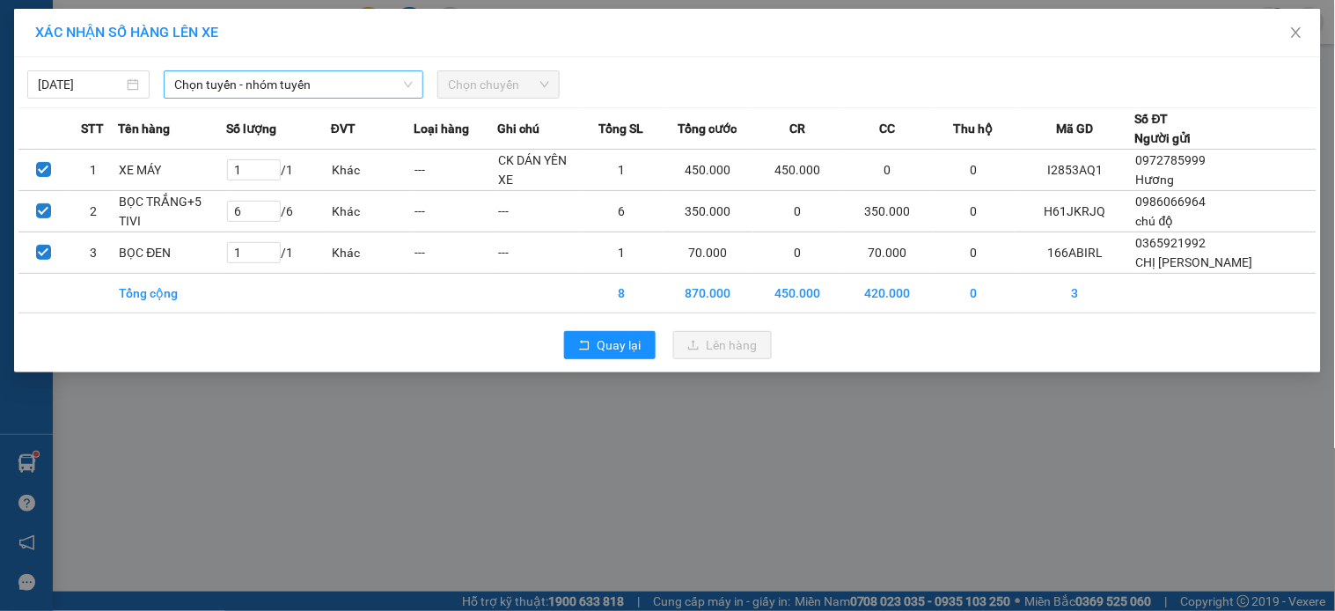
click at [256, 84] on span "Chọn tuyến - nhóm tuyến" at bounding box center [293, 84] width 238 height 26
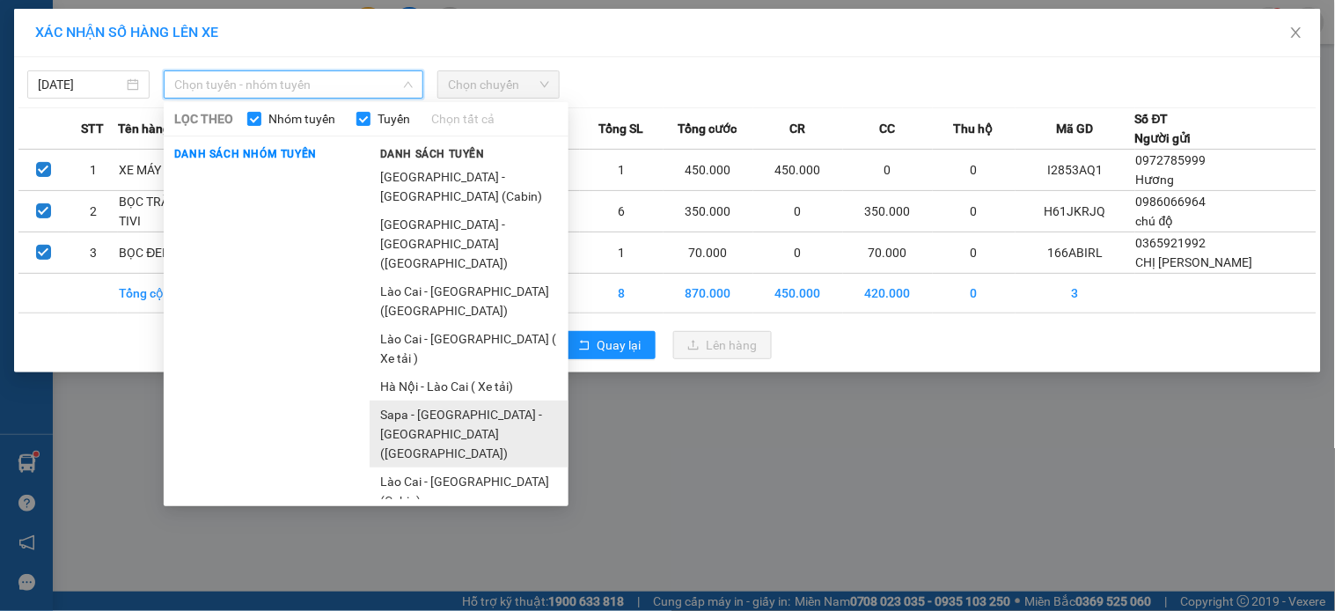
click at [449, 400] on li "Sapa - [GEOGRAPHIC_DATA] - [GEOGRAPHIC_DATA] ([GEOGRAPHIC_DATA])" at bounding box center [469, 433] width 199 height 67
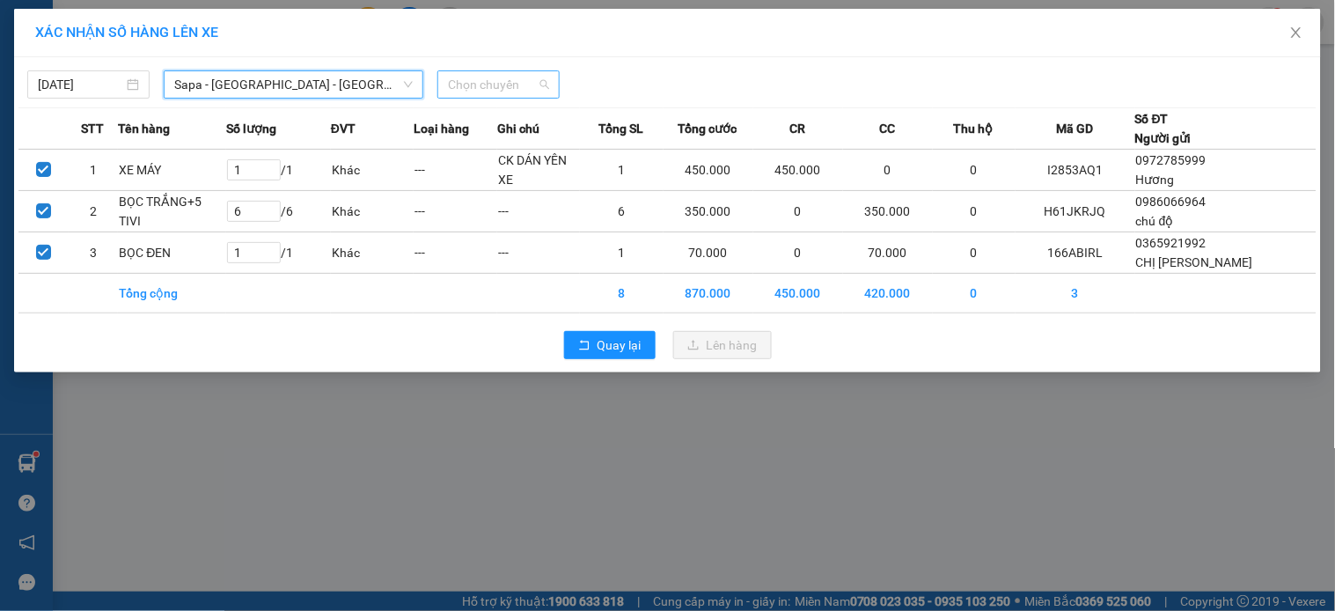
click at [471, 83] on span "Chọn chuyến" at bounding box center [498, 84] width 101 height 26
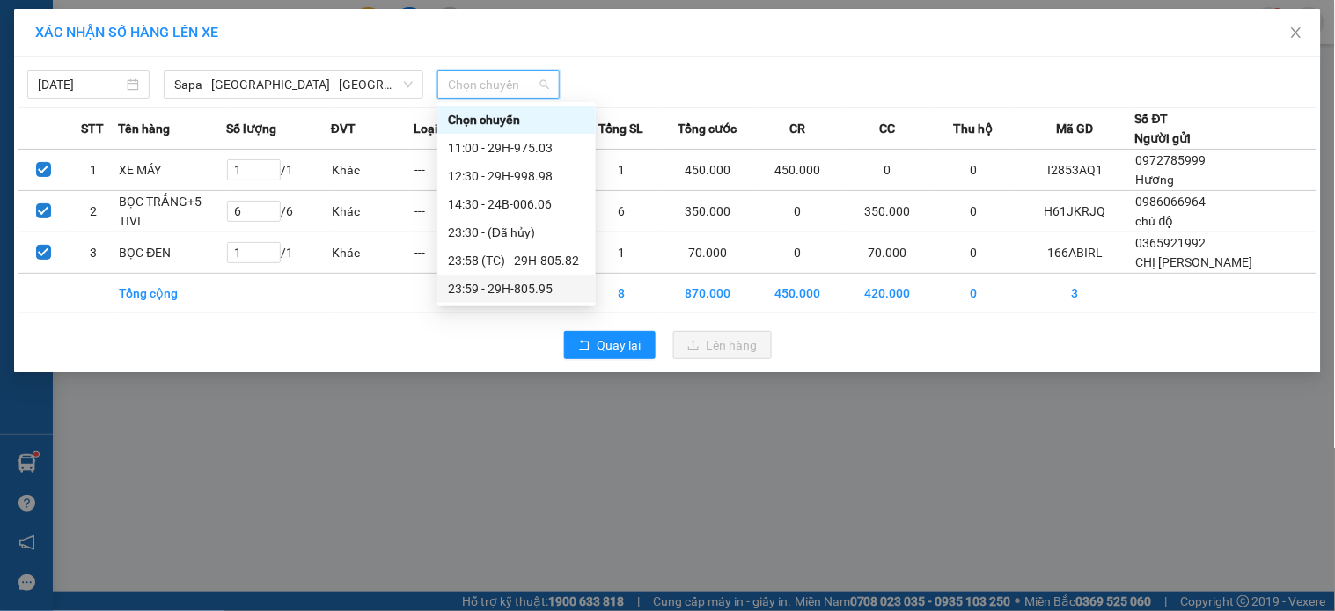
click at [533, 287] on div "23:59 - 29H-805.95" at bounding box center [516, 288] width 137 height 19
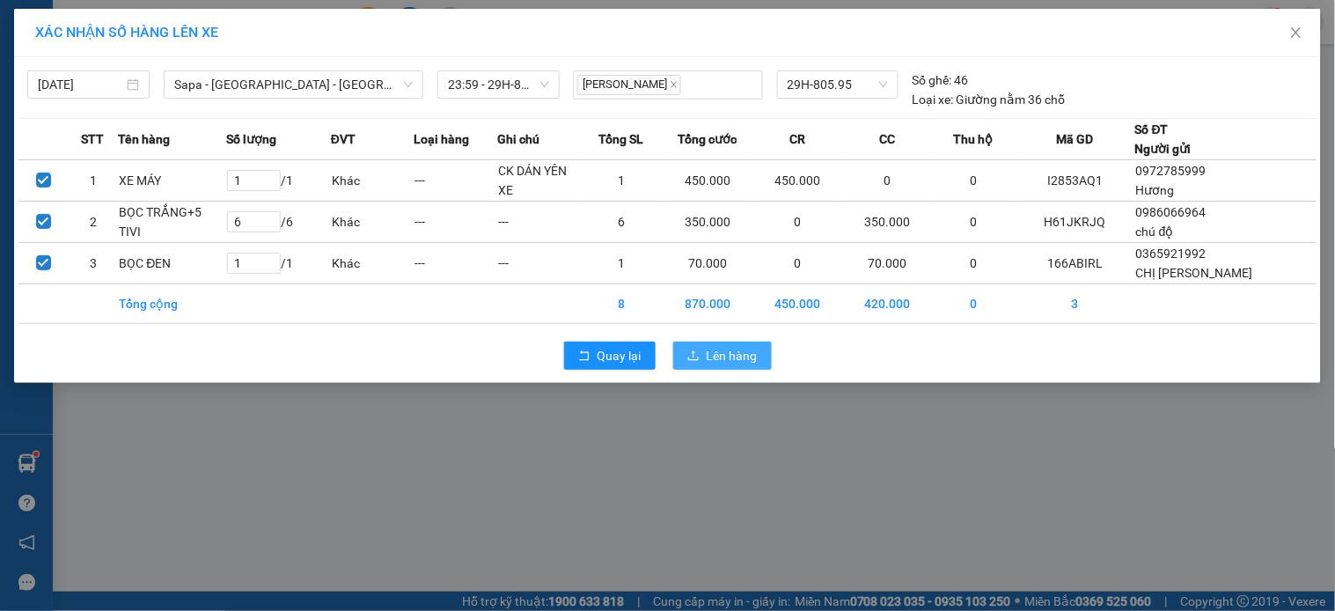
click at [716, 359] on span "Lên hàng" at bounding box center [732, 355] width 51 height 19
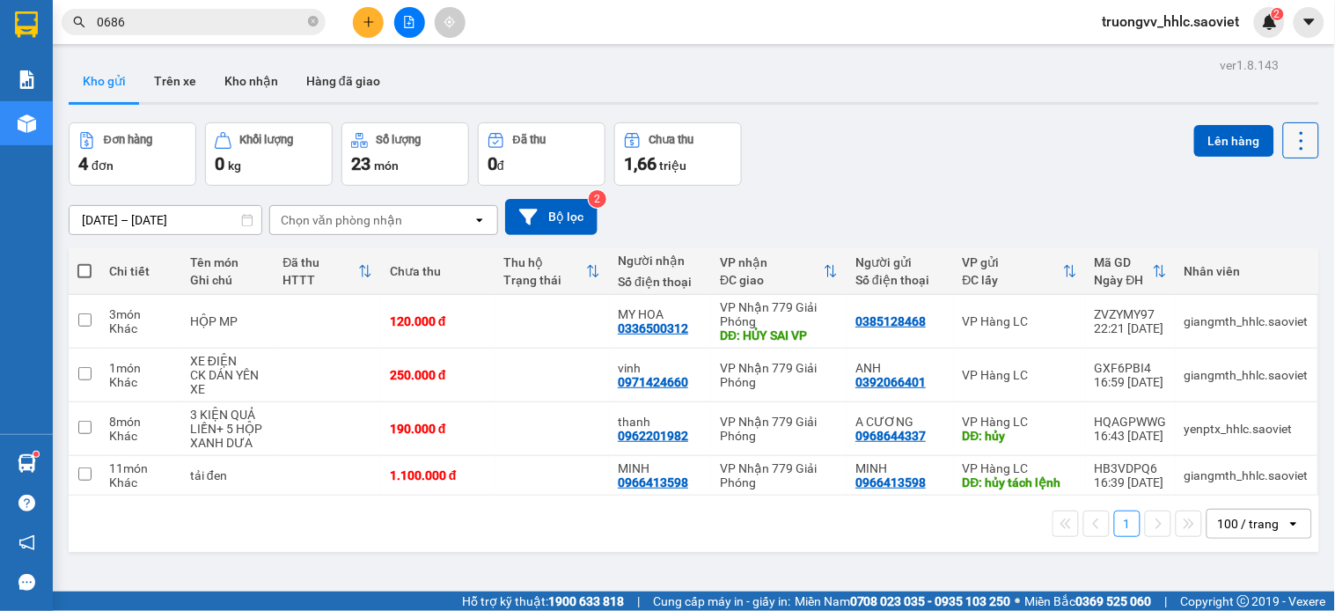
click at [1289, 142] on icon at bounding box center [1301, 140] width 25 height 25
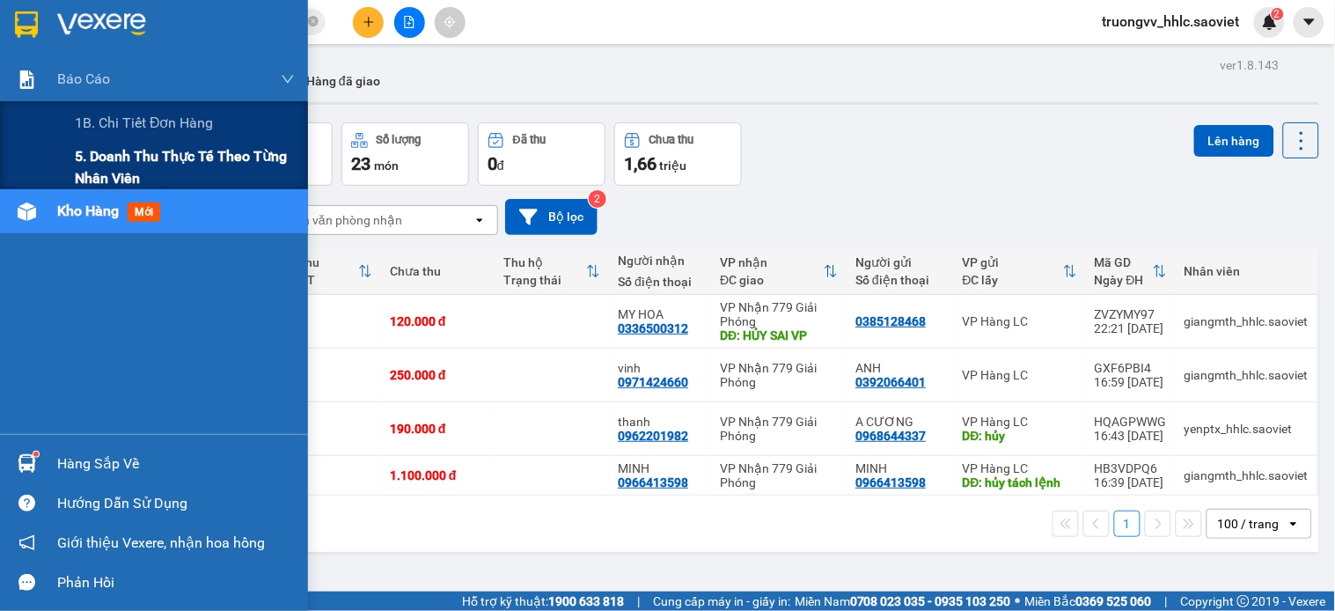
drag, startPoint x: 142, startPoint y: 147, endPoint x: 153, endPoint y: 156, distance: 14.4
click at [144, 151] on span "5. Doanh thu thực tế theo từng nhân viên" at bounding box center [185, 167] width 220 height 44
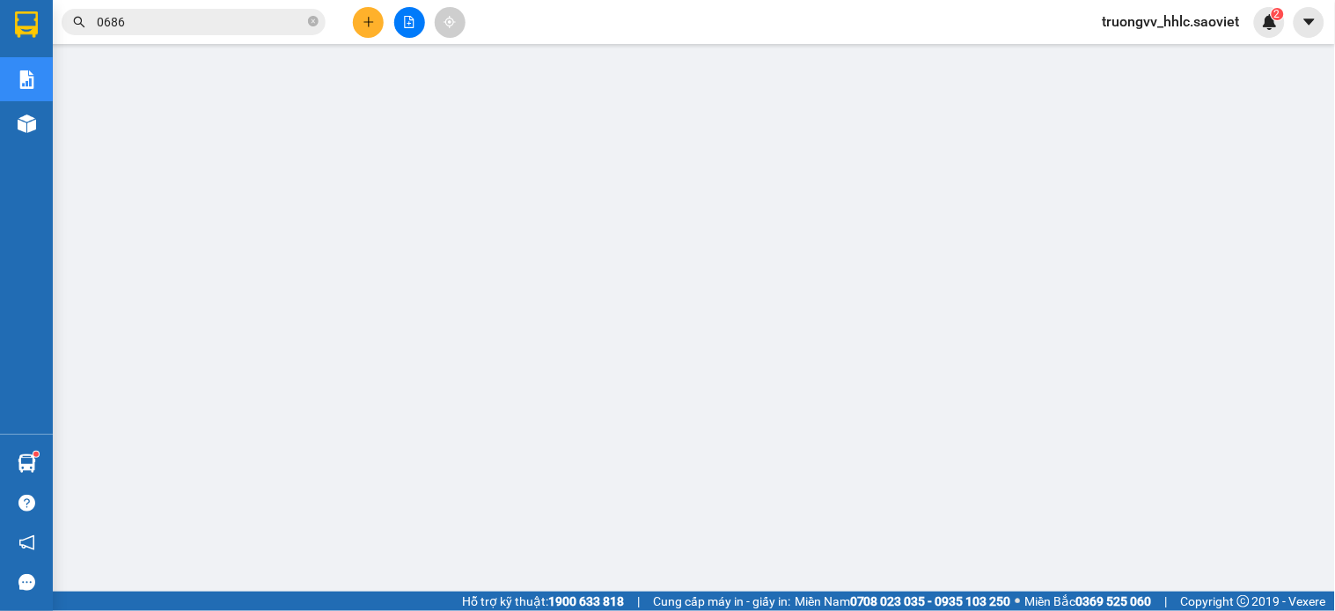
click at [1127, 31] on div "truongvv_hhlc.saoviet 2" at bounding box center [1186, 22] width 196 height 31
click at [1126, 26] on span "truongvv_hhlc.saoviet" at bounding box center [1170, 22] width 165 height 22
click at [1129, 48] on span "Đăng xuất" at bounding box center [1180, 54] width 128 height 19
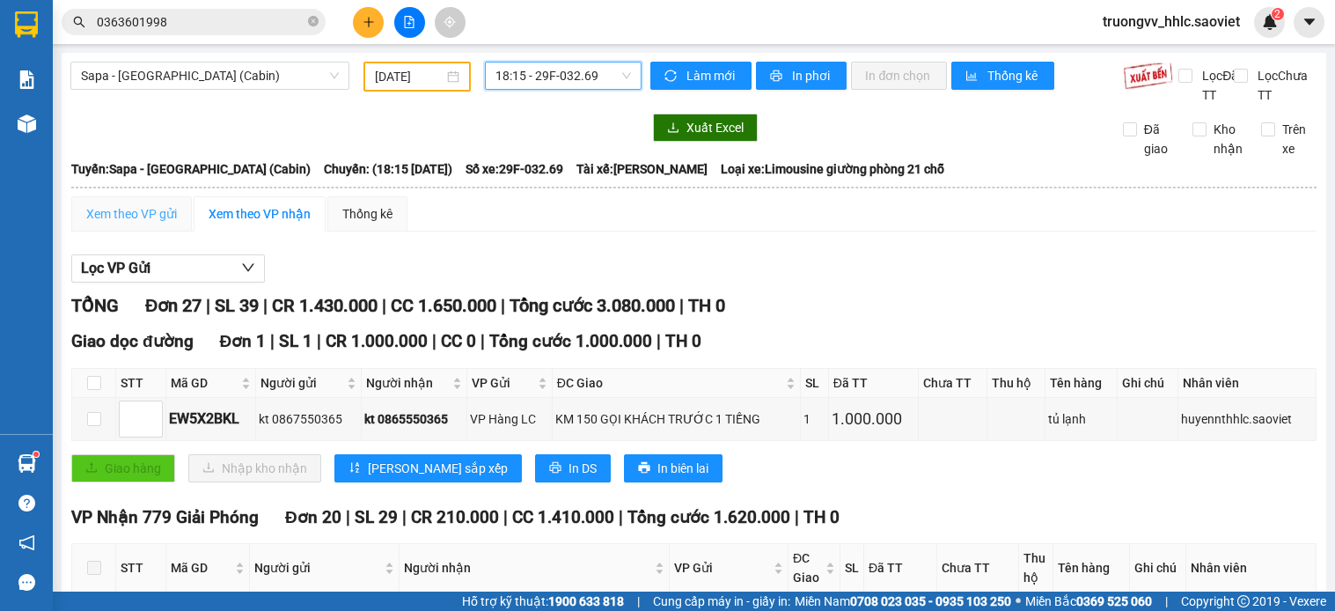
click at [552, 71] on span "18:15 - 29F-032.69" at bounding box center [563, 75] width 136 height 26
click at [133, 224] on div "Xem theo VP gửi" at bounding box center [131, 213] width 91 height 19
click at [570, 71] on span "18:15 - 29F-032.69" at bounding box center [563, 75] width 136 height 26
click at [225, 77] on span "Sapa - [GEOGRAPHIC_DATA] (Cabin)" at bounding box center [210, 75] width 258 height 26
click at [109, 74] on span "Sapa - [GEOGRAPHIC_DATA] (Cabin)" at bounding box center [210, 75] width 258 height 26
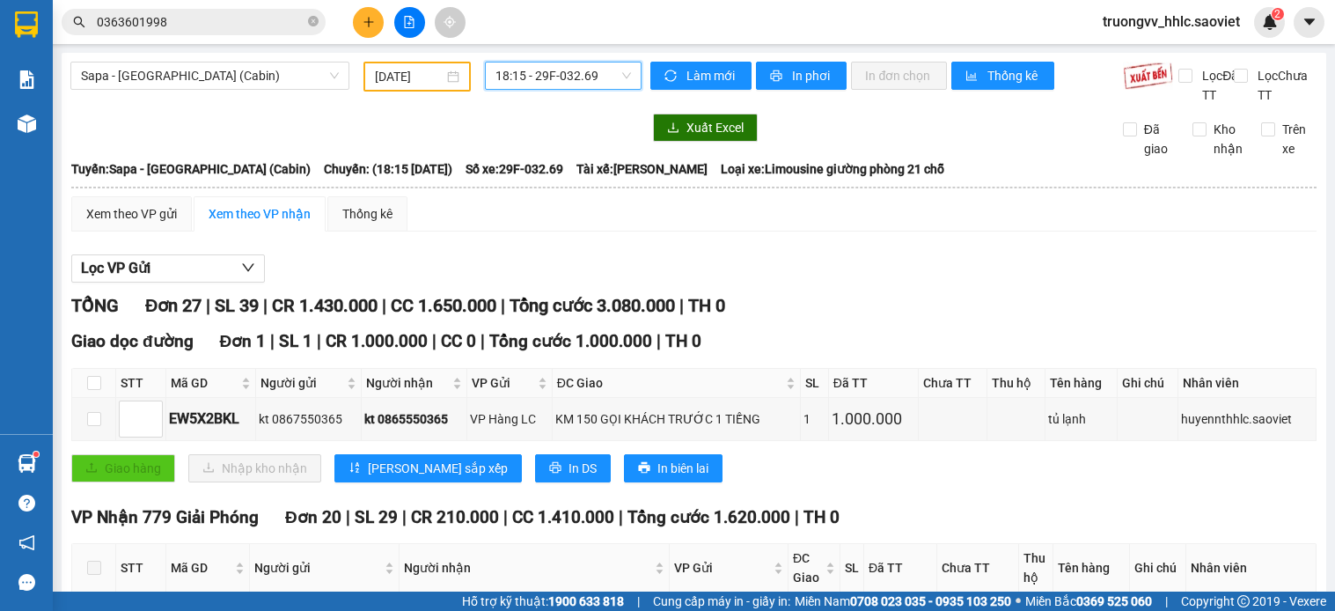
click at [109, 74] on span "Sapa - [GEOGRAPHIC_DATA] (Cabin)" at bounding box center [210, 75] width 258 height 26
click at [107, 74] on span "Sapa - [GEOGRAPHIC_DATA] (Cabin)" at bounding box center [210, 75] width 258 height 26
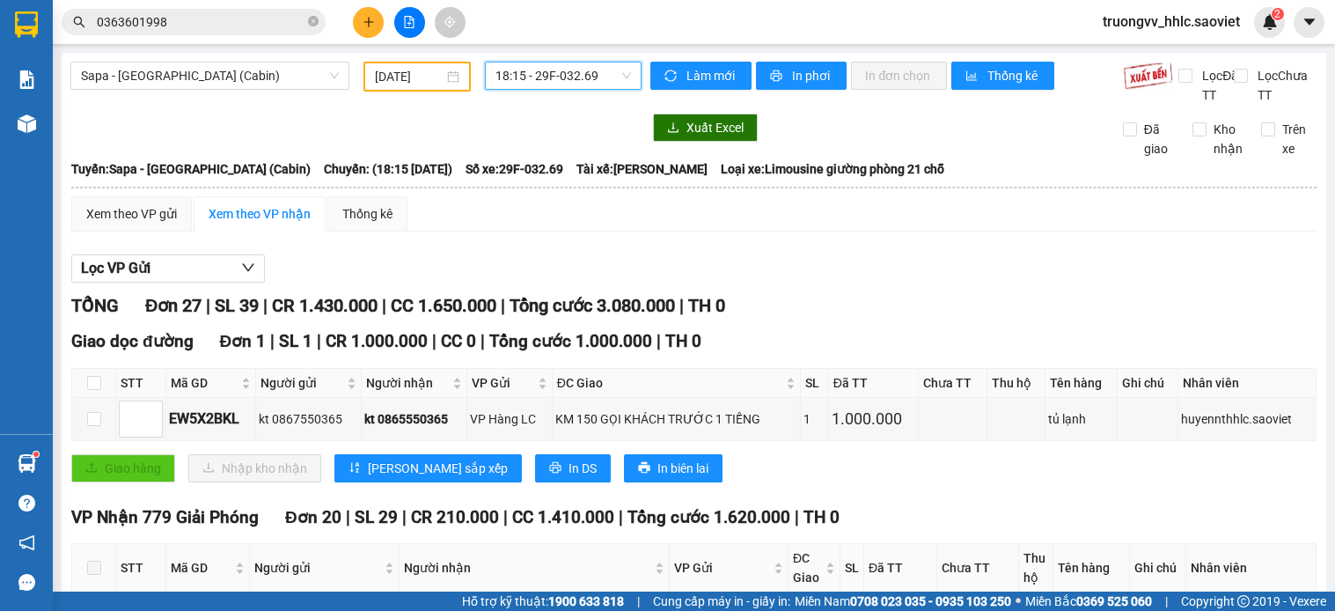
click at [119, 75] on span "Sapa - [GEOGRAPHIC_DATA] (Cabin)" at bounding box center [210, 75] width 258 height 26
click at [144, 72] on span "Sapa - [GEOGRAPHIC_DATA] (Cabin)" at bounding box center [210, 75] width 258 height 26
click at [145, 72] on span "Sapa - [GEOGRAPHIC_DATA] (Cabin)" at bounding box center [210, 75] width 258 height 26
click at [151, 74] on span "Sapa - [GEOGRAPHIC_DATA] (Cabin)" at bounding box center [210, 75] width 258 height 26
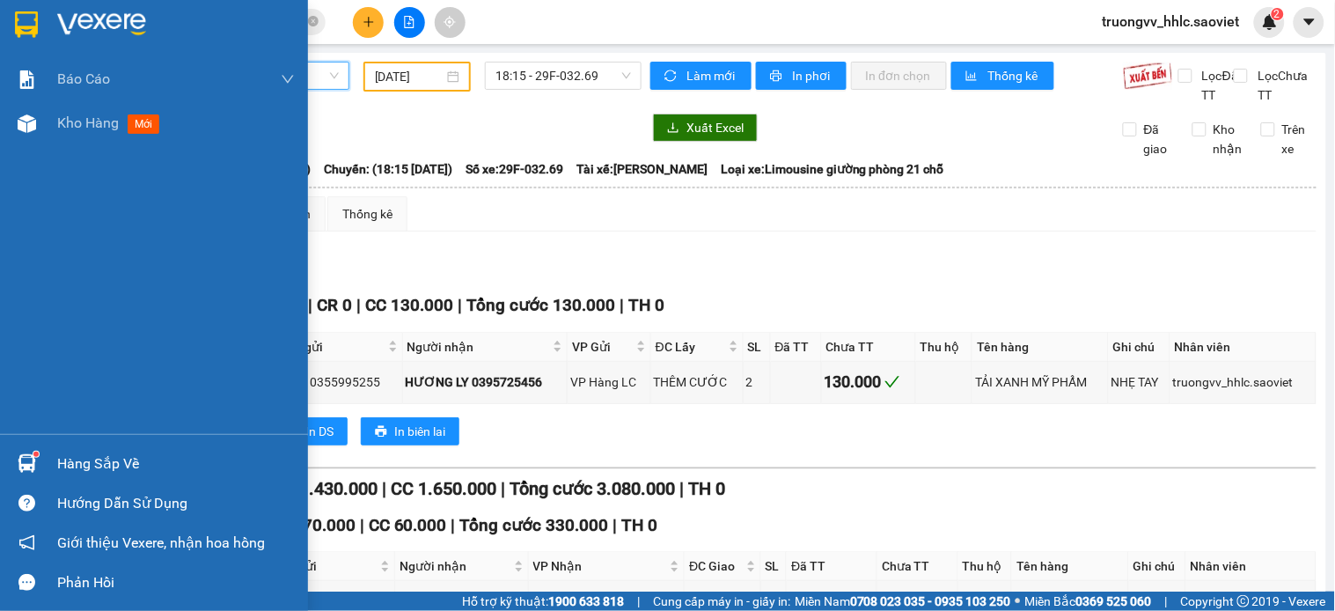
drag, startPoint x: 88, startPoint y: 121, endPoint x: 496, endPoint y: 4, distance: 425.0
click at [89, 121] on span "Kho hàng" at bounding box center [88, 122] width 62 height 17
click at [84, 119] on span "Kho hàng" at bounding box center [88, 122] width 62 height 17
click at [57, 113] on div "Kho hàng mới" at bounding box center [154, 123] width 308 height 44
click at [85, 121] on span "Kho hàng" at bounding box center [88, 122] width 62 height 17
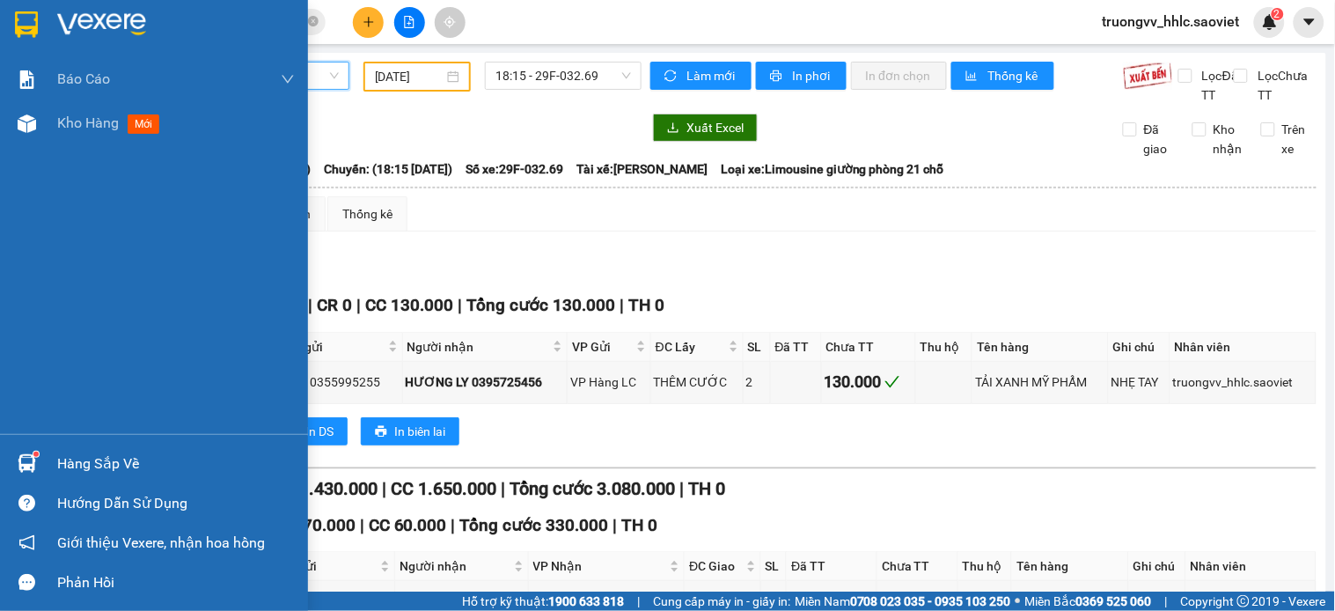
click at [86, 121] on span "Kho hàng" at bounding box center [88, 122] width 62 height 17
click at [89, 123] on span "Kho hàng" at bounding box center [88, 122] width 62 height 17
